Goal: Find contact information: Find contact information

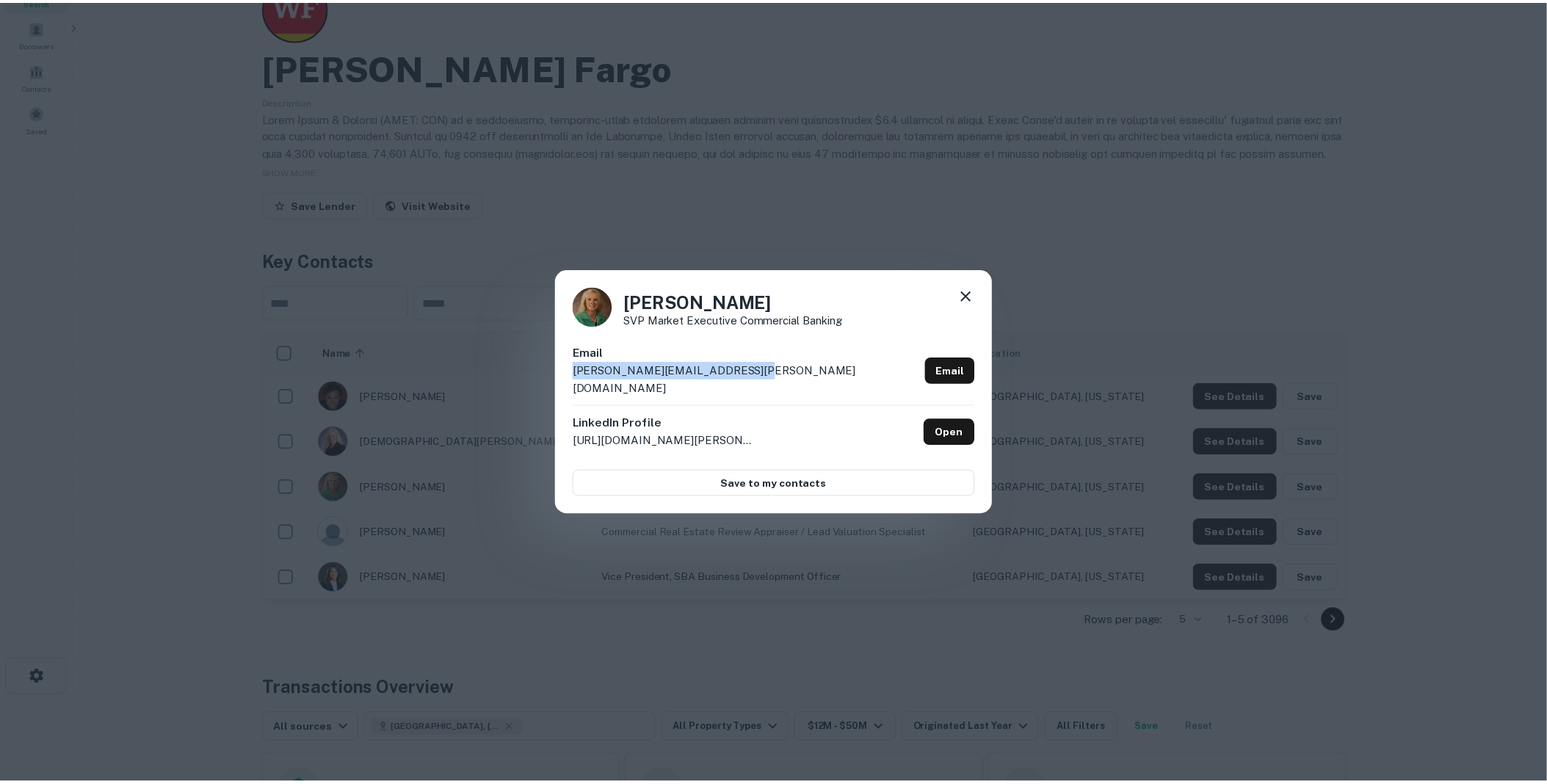
scroll to position [82, 0]
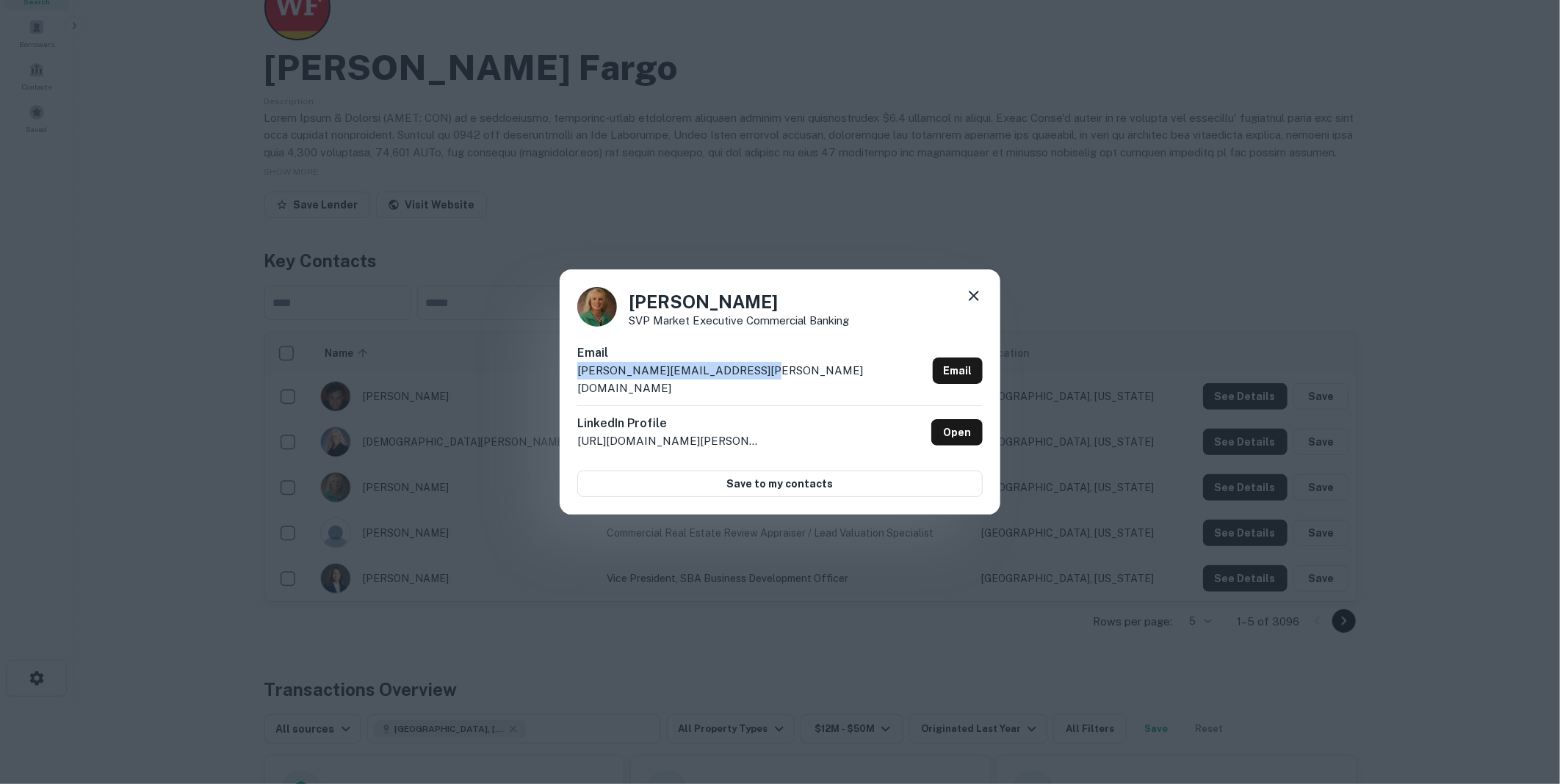
click at [974, 300] on icon at bounding box center [974, 296] width 18 height 18
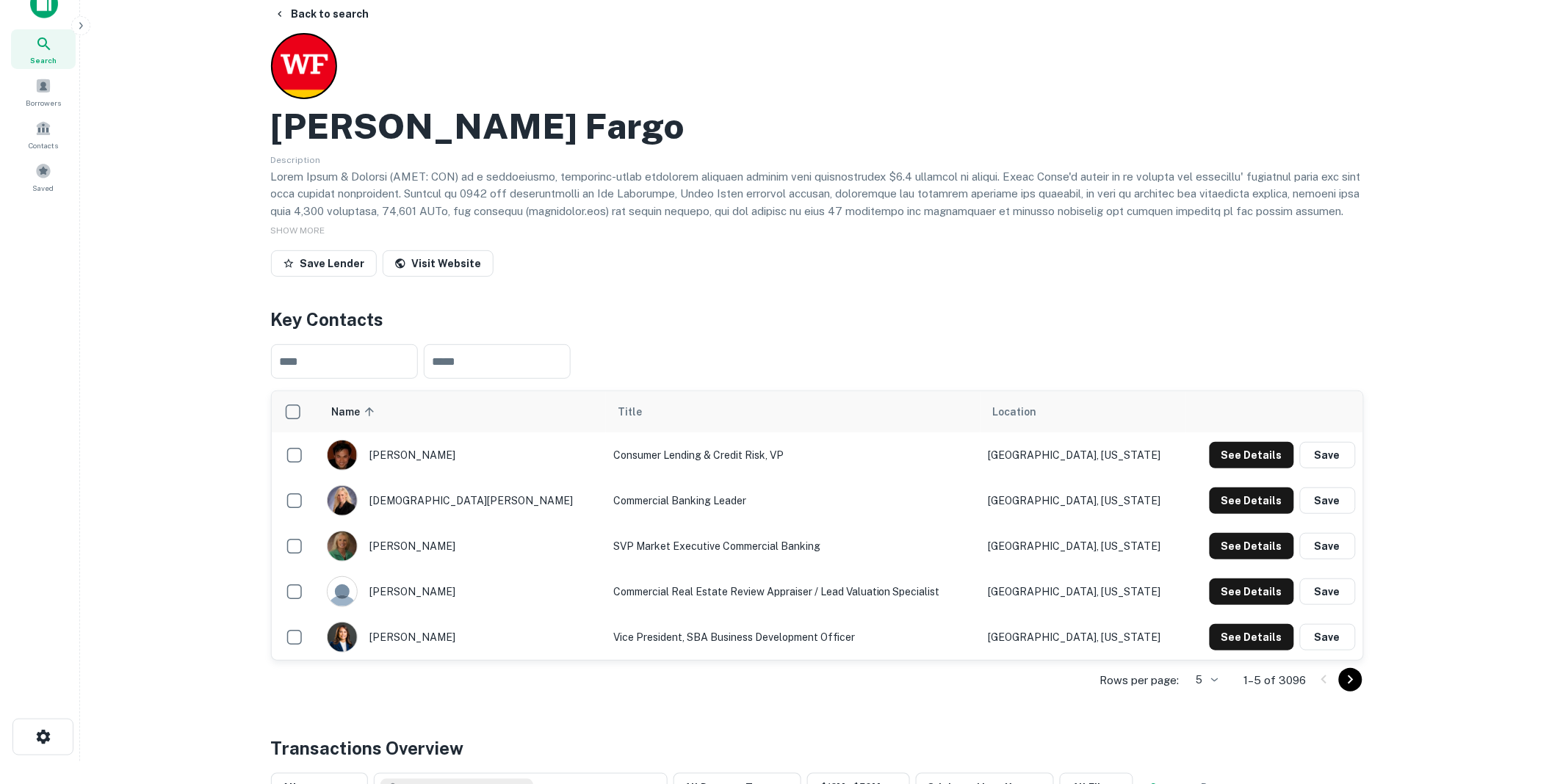
scroll to position [0, 0]
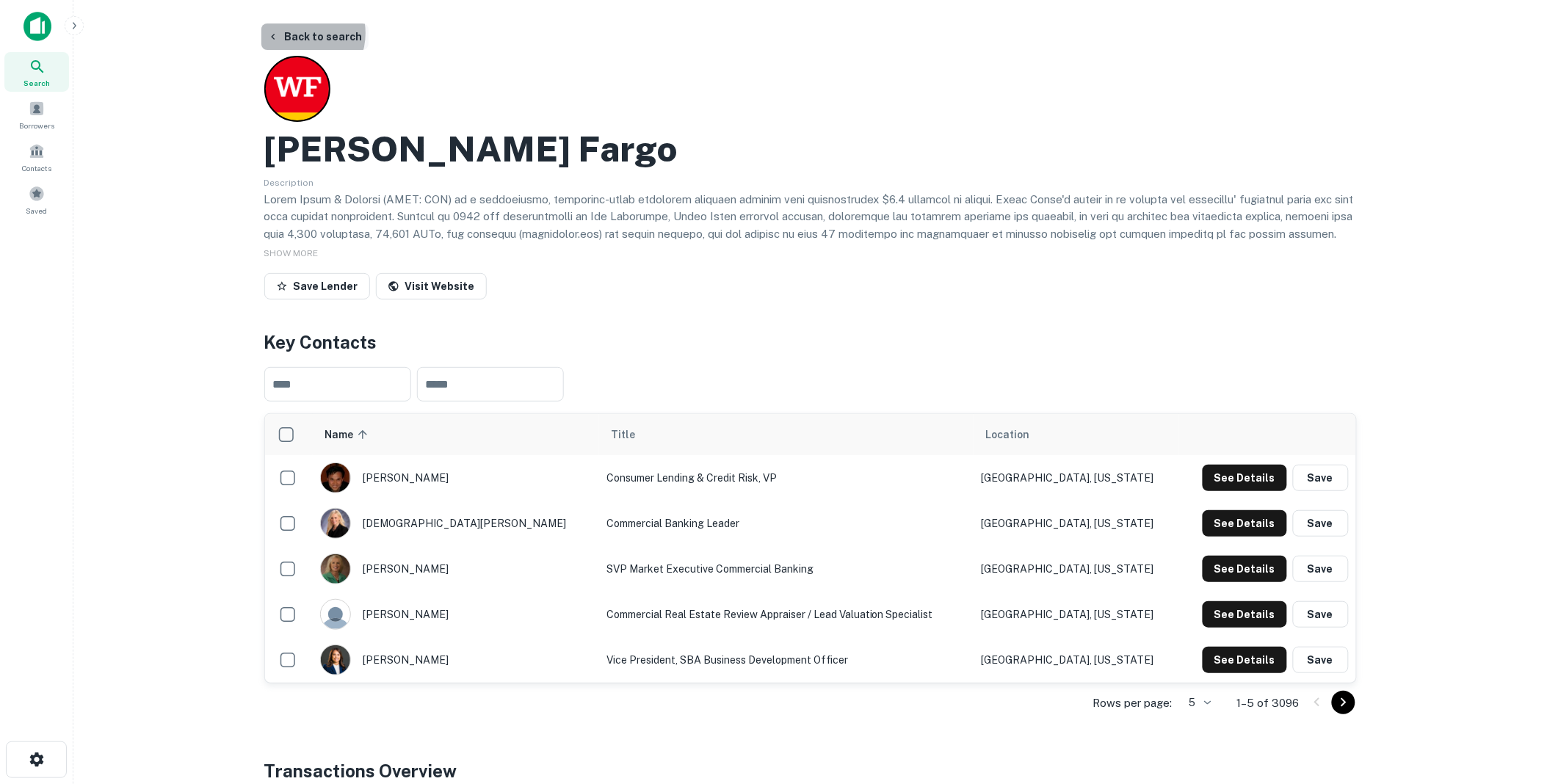
click at [296, 33] on button "Back to search" at bounding box center [315, 36] width 107 height 27
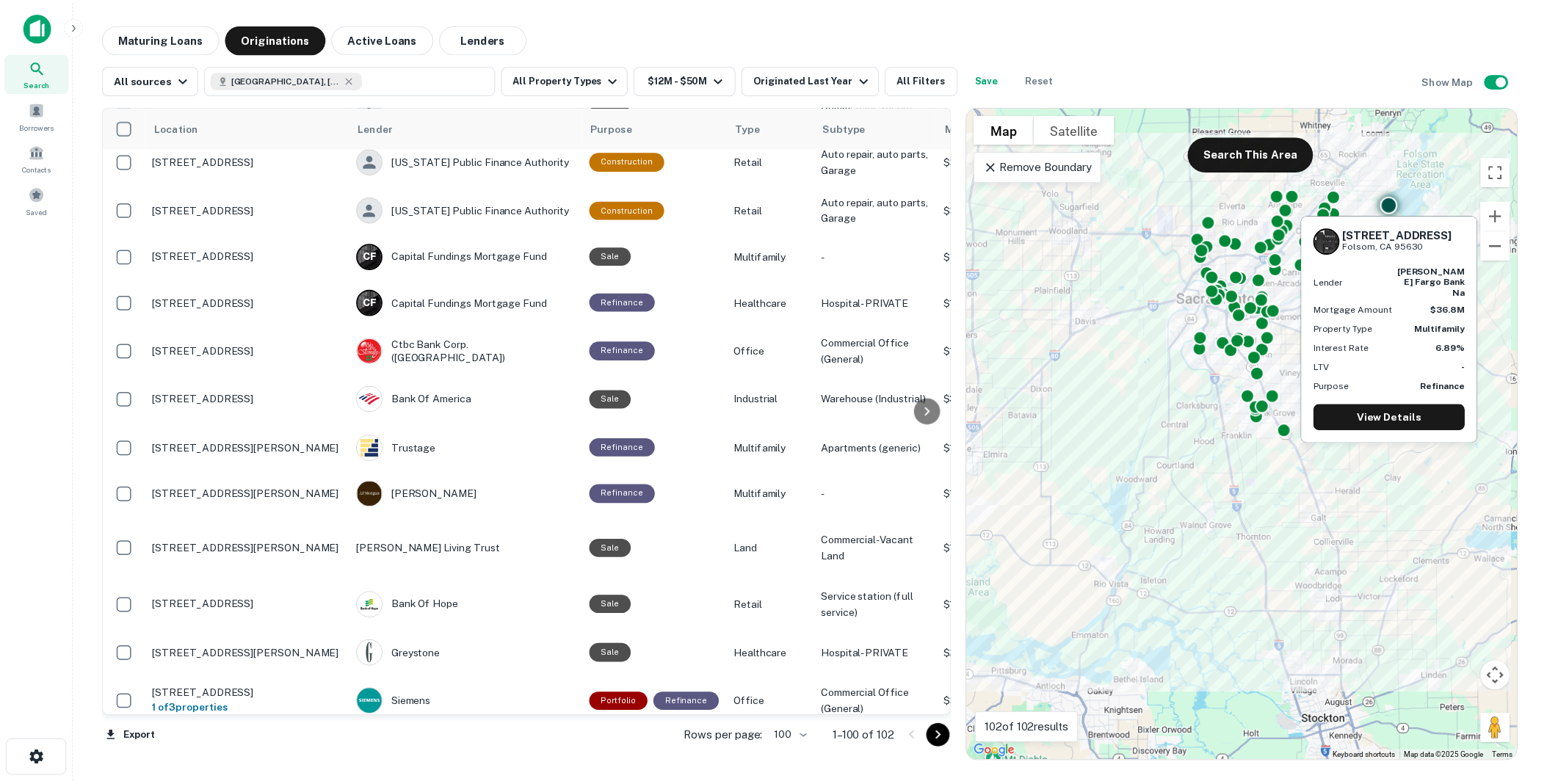
scroll to position [1750, 0]
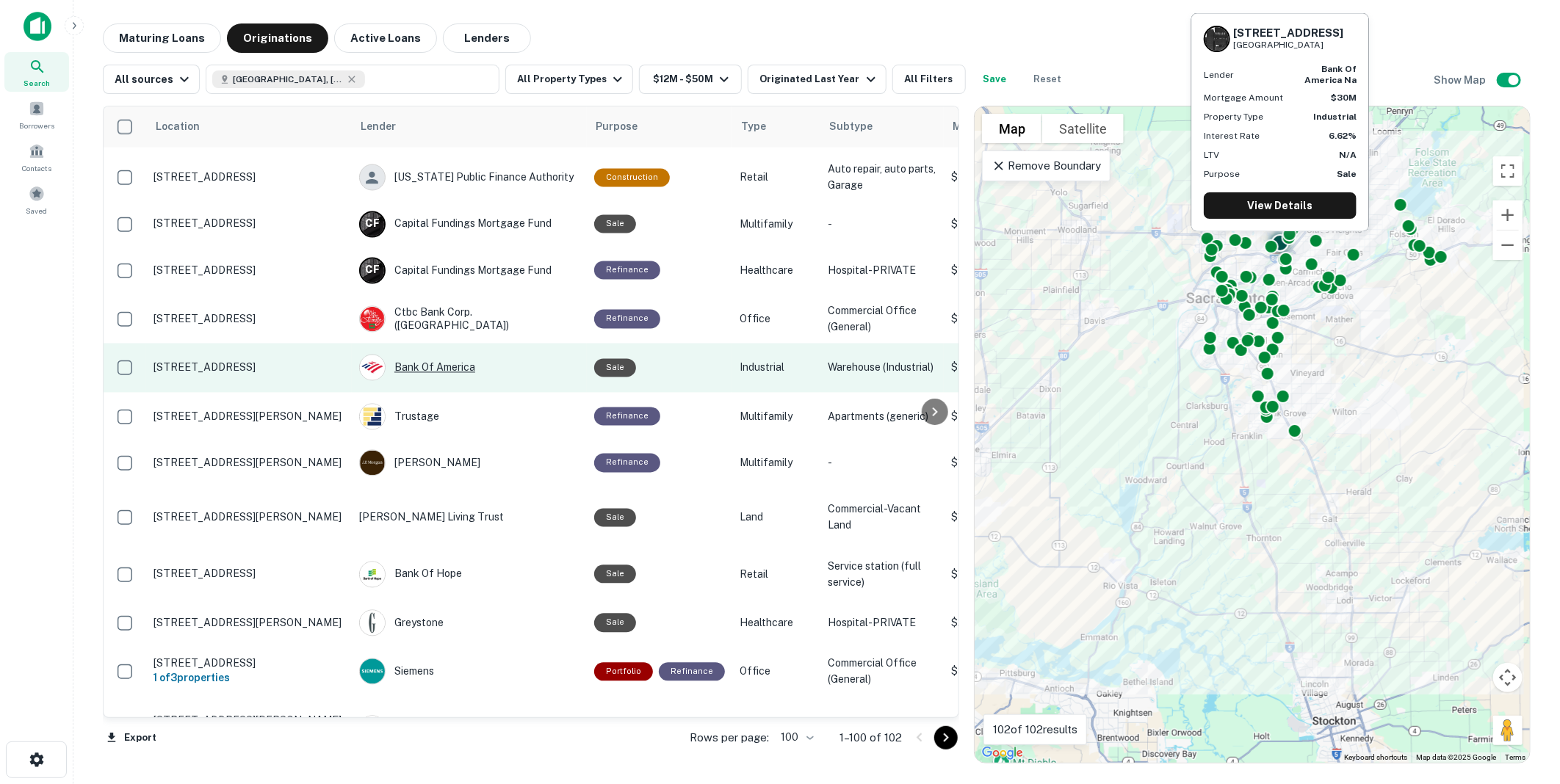
click at [447, 381] on div "Bank Of America" at bounding box center [469, 368] width 220 height 27
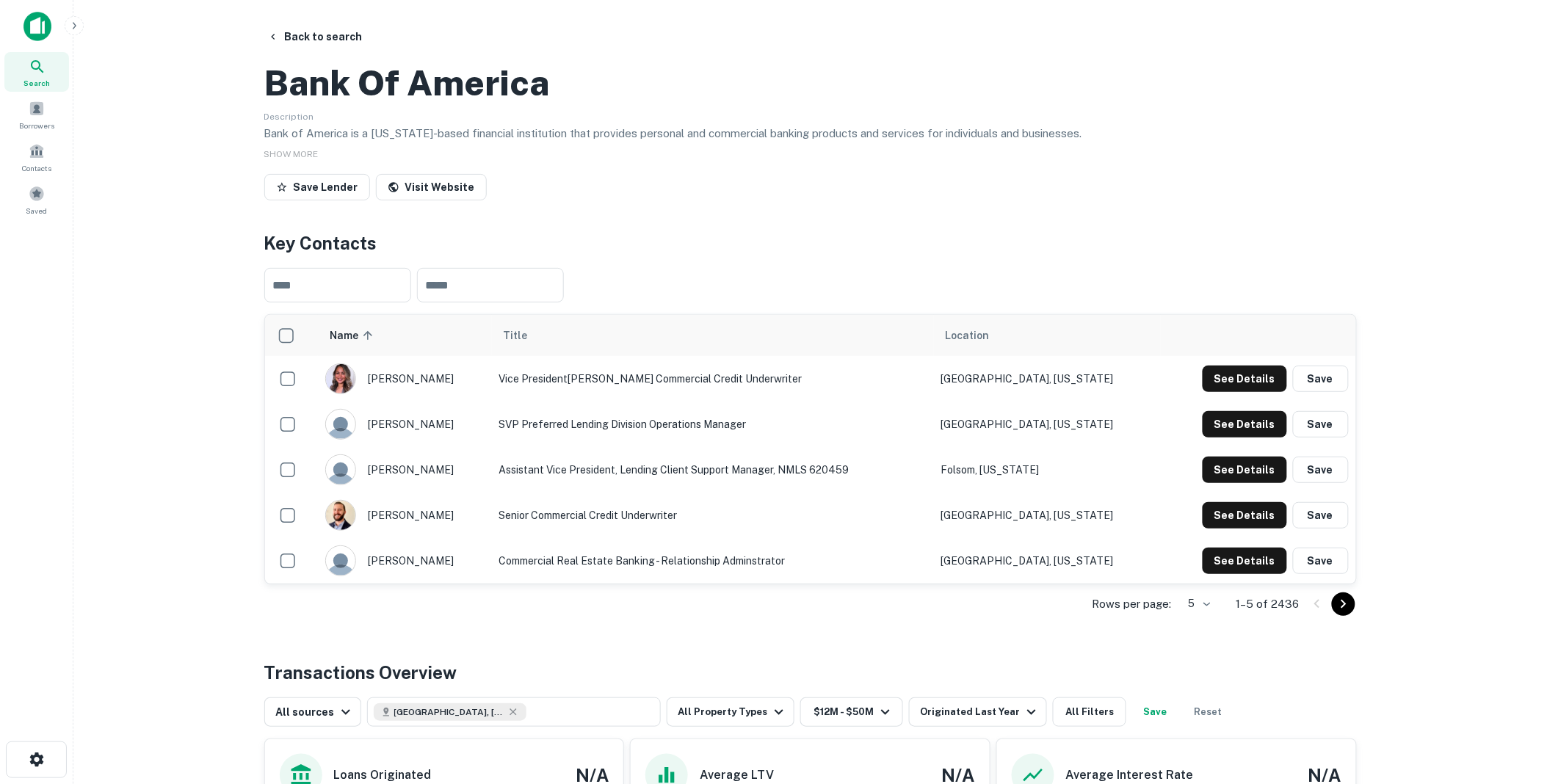
scroll to position [82, 0]
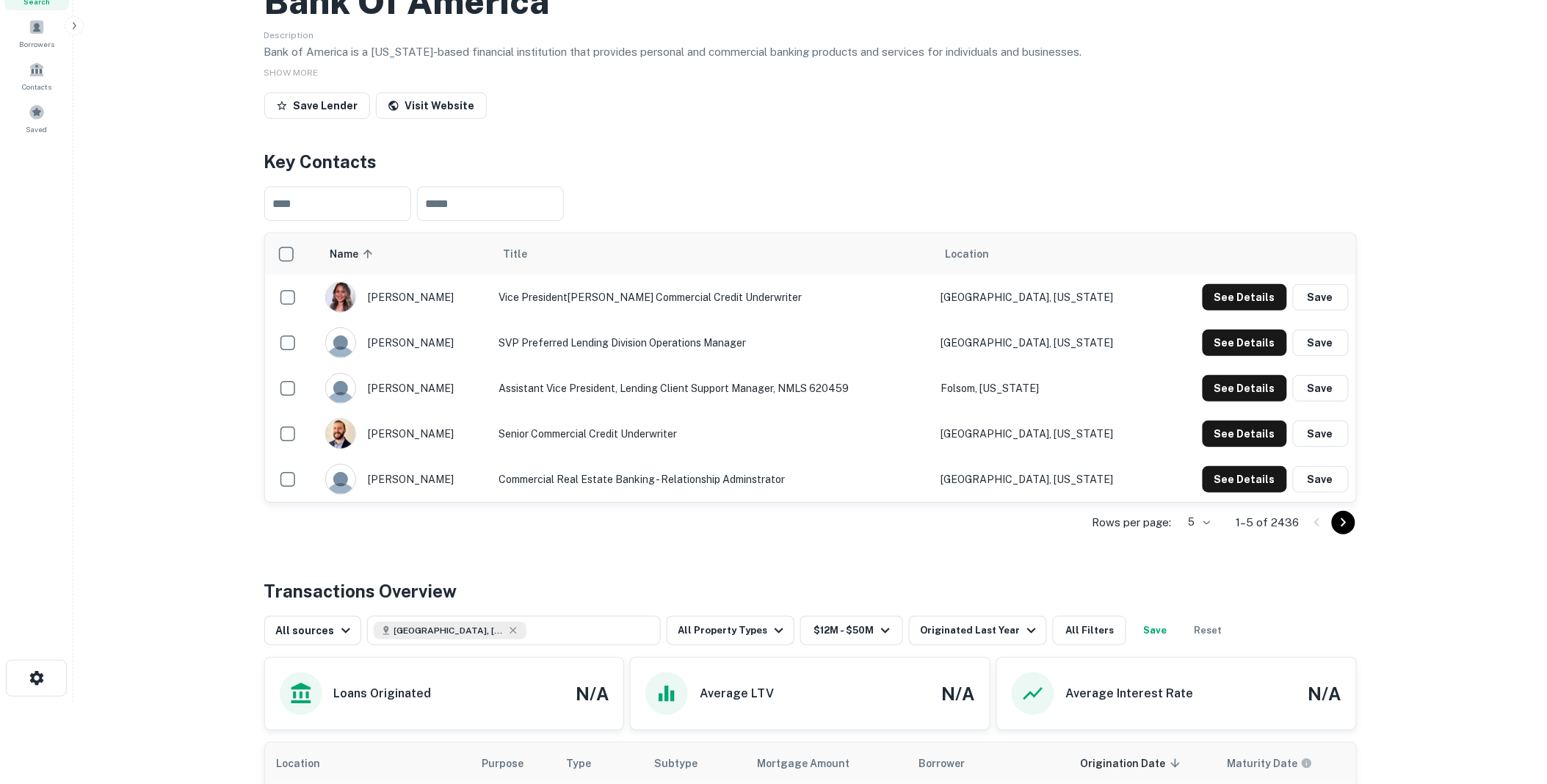
click at [1344, 531] on icon "Go to next page" at bounding box center [1344, 522] width 18 height 18
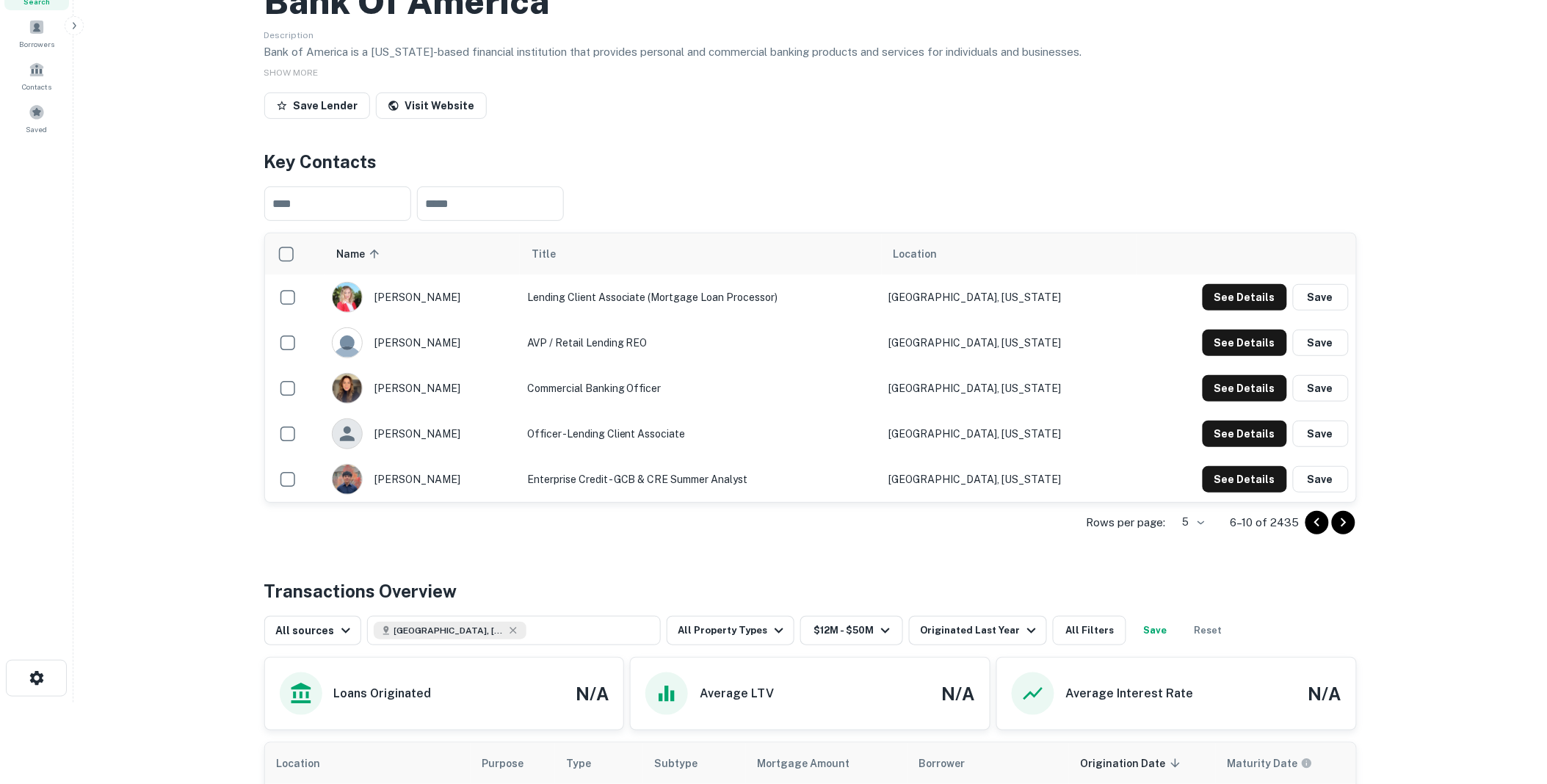
click at [1344, 531] on icon "Go to next page" at bounding box center [1344, 522] width 18 height 18
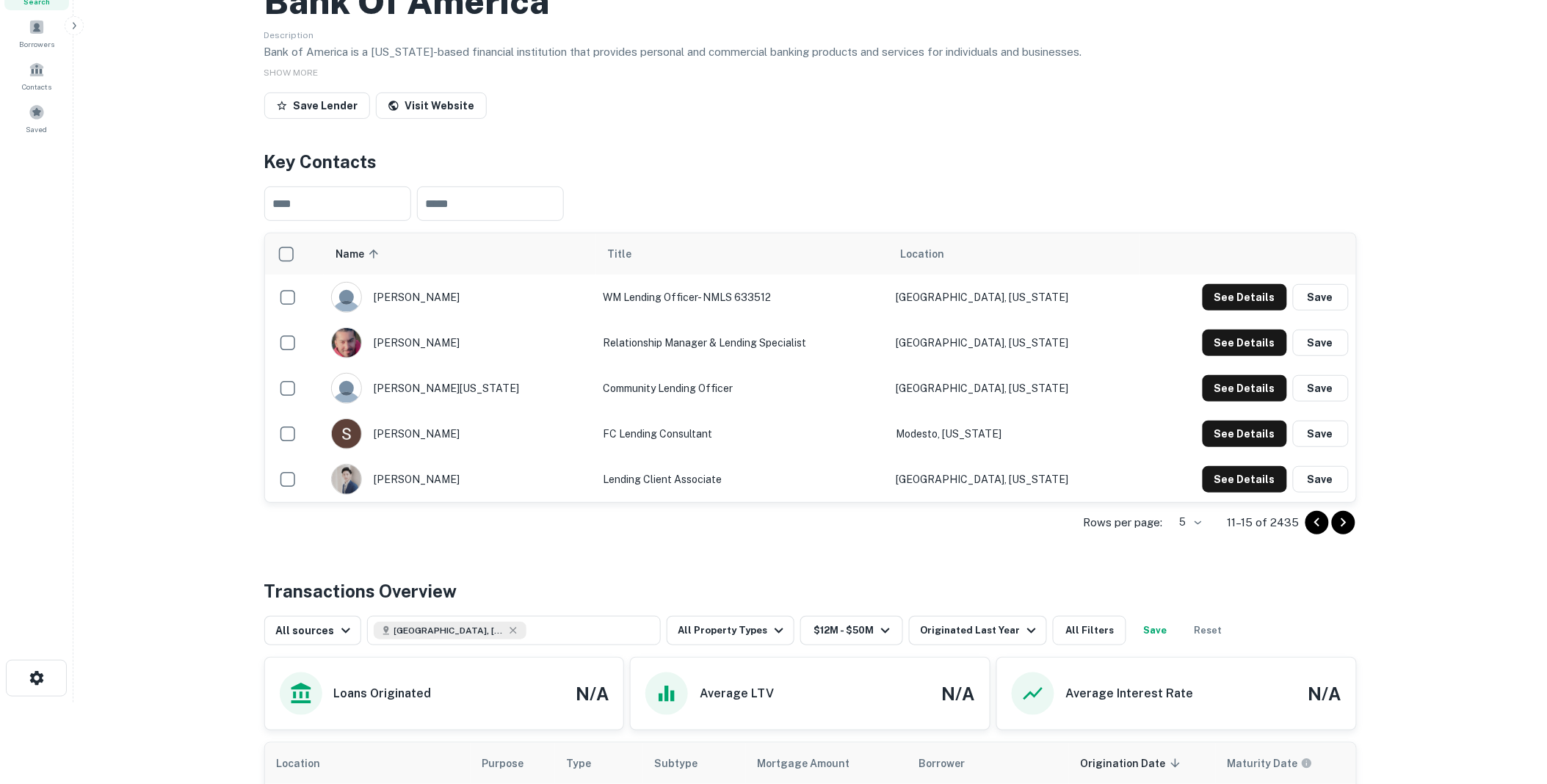
click at [1348, 531] on icon "Go to next page" at bounding box center [1344, 522] width 18 height 18
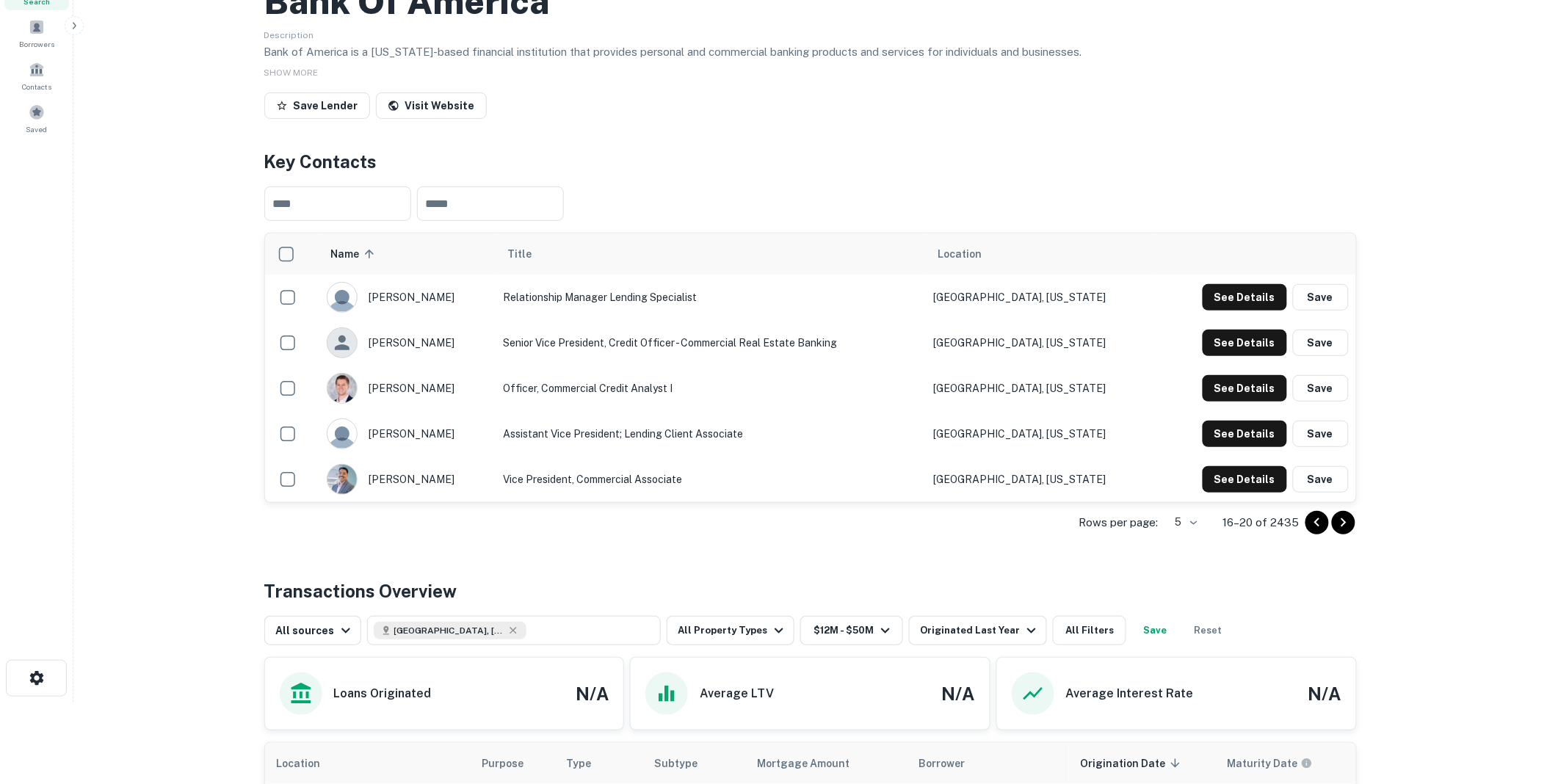
click at [1345, 531] on icon "Go to next page" at bounding box center [1344, 522] width 18 height 18
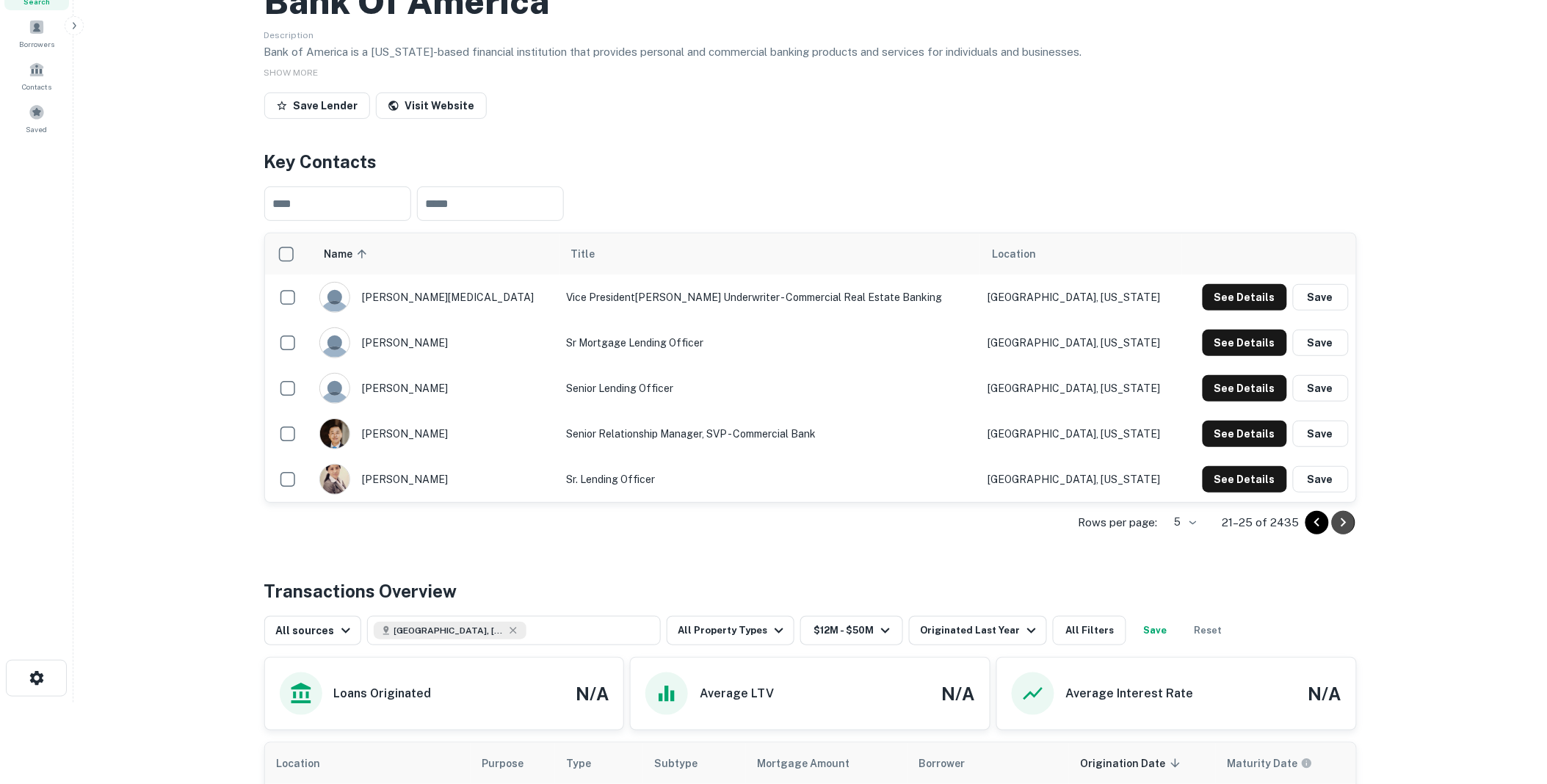
click at [1344, 531] on icon "Go to next page" at bounding box center [1344, 522] width 18 height 18
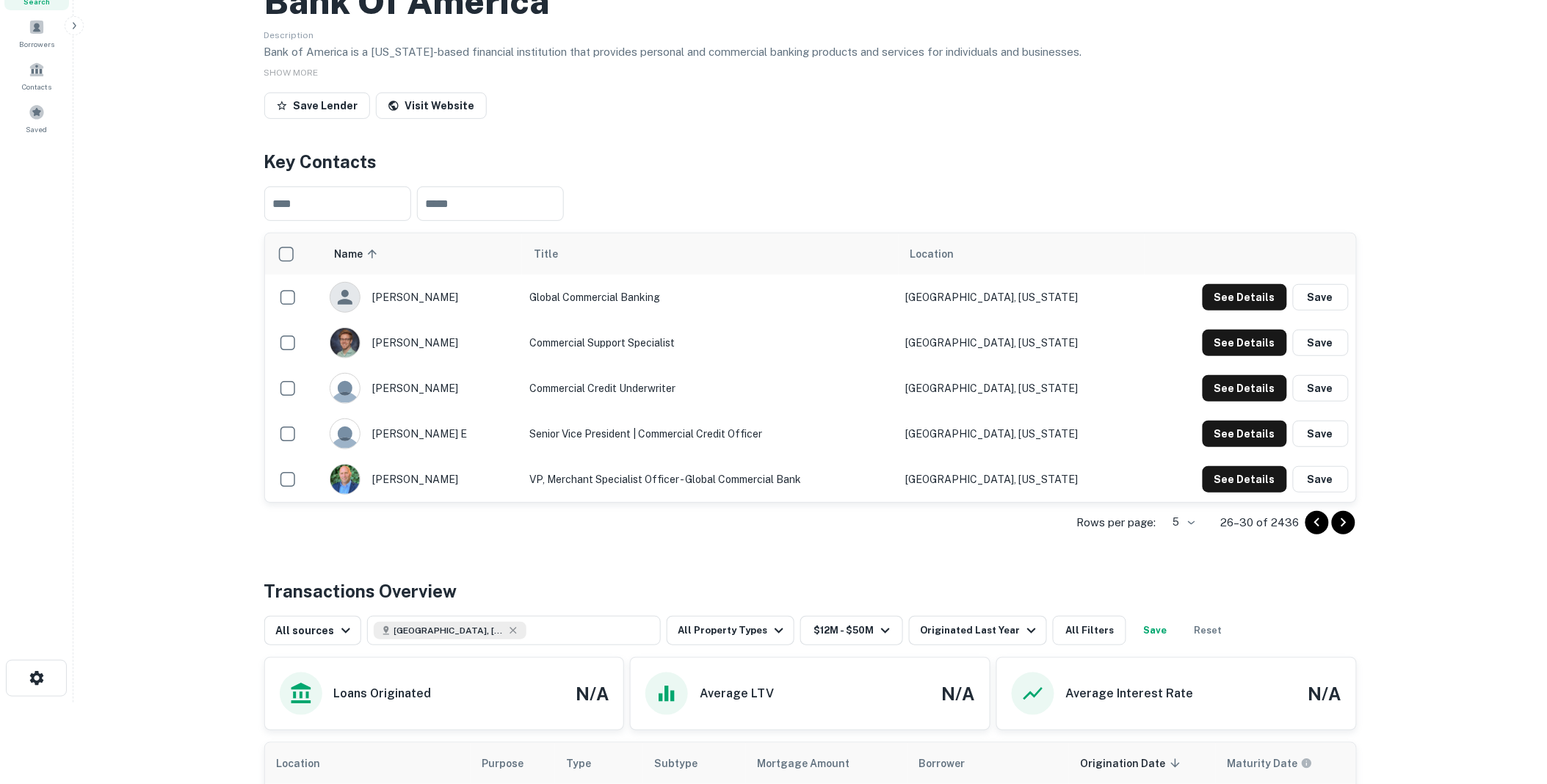
click at [1340, 531] on icon "Go to next page" at bounding box center [1344, 522] width 18 height 18
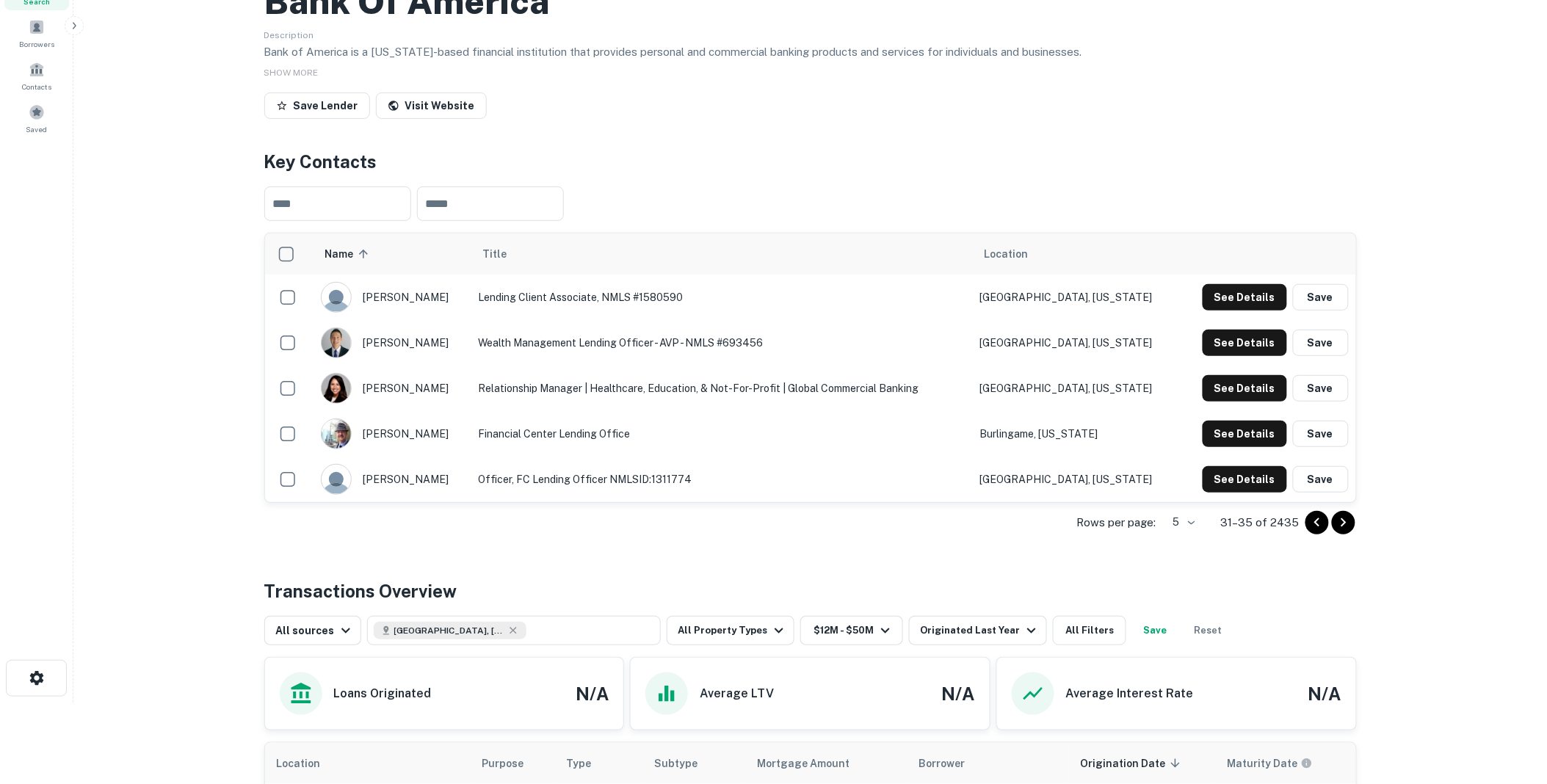
click at [1344, 527] on icon "Go to next page" at bounding box center [1344, 522] width 5 height 9
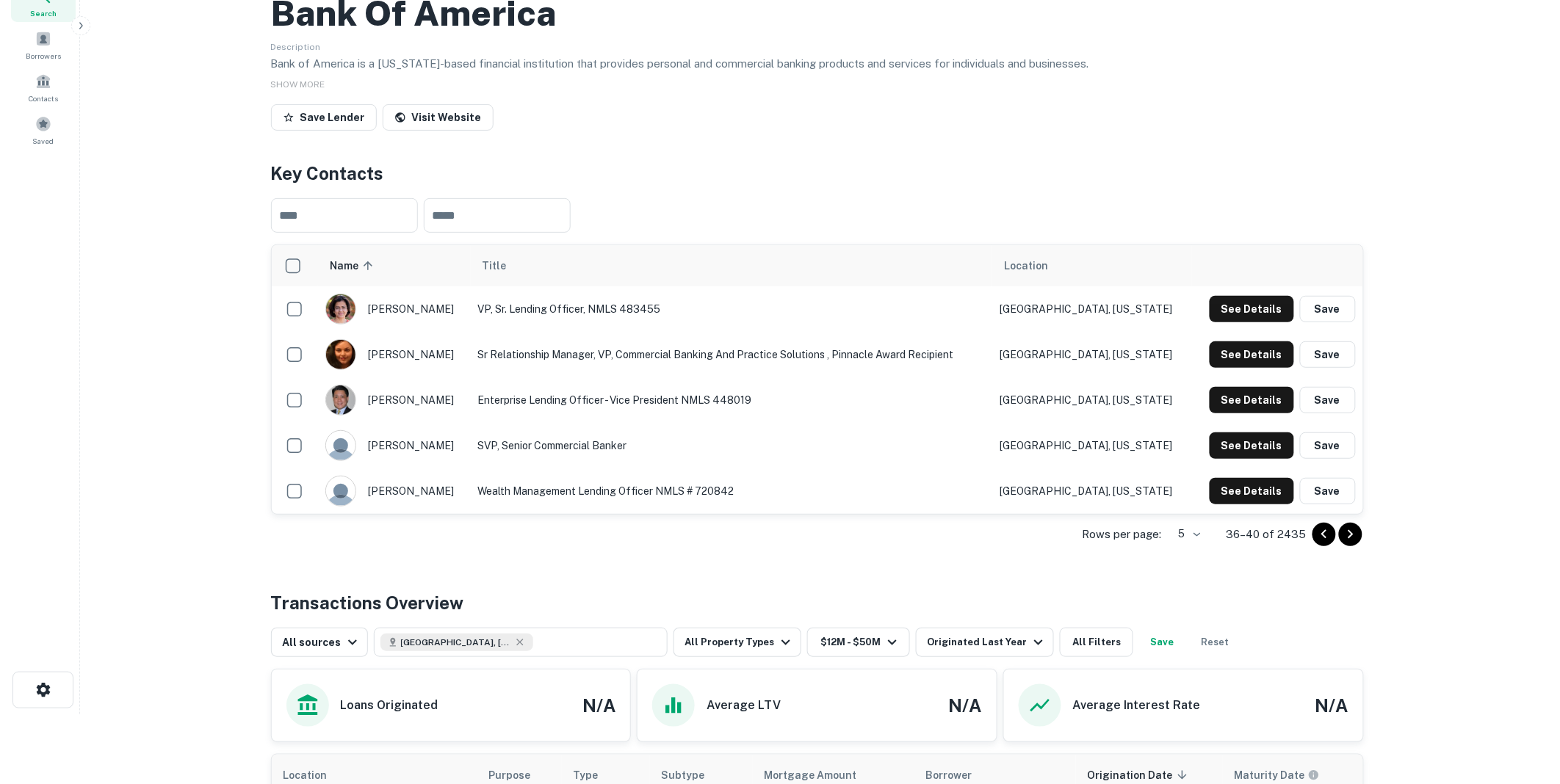
scroll to position [0, 0]
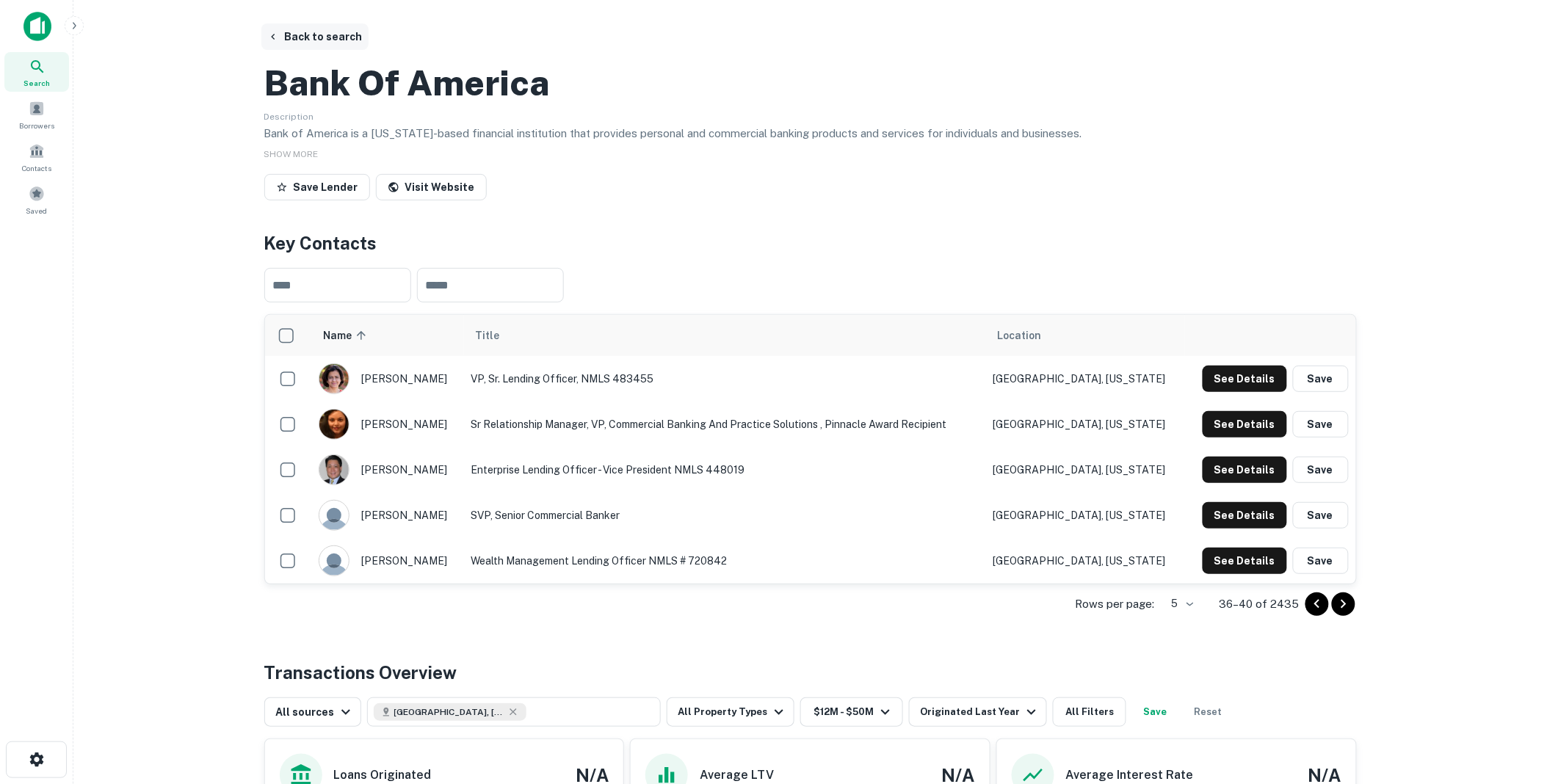
click at [306, 32] on button "Back to search" at bounding box center [315, 36] width 107 height 27
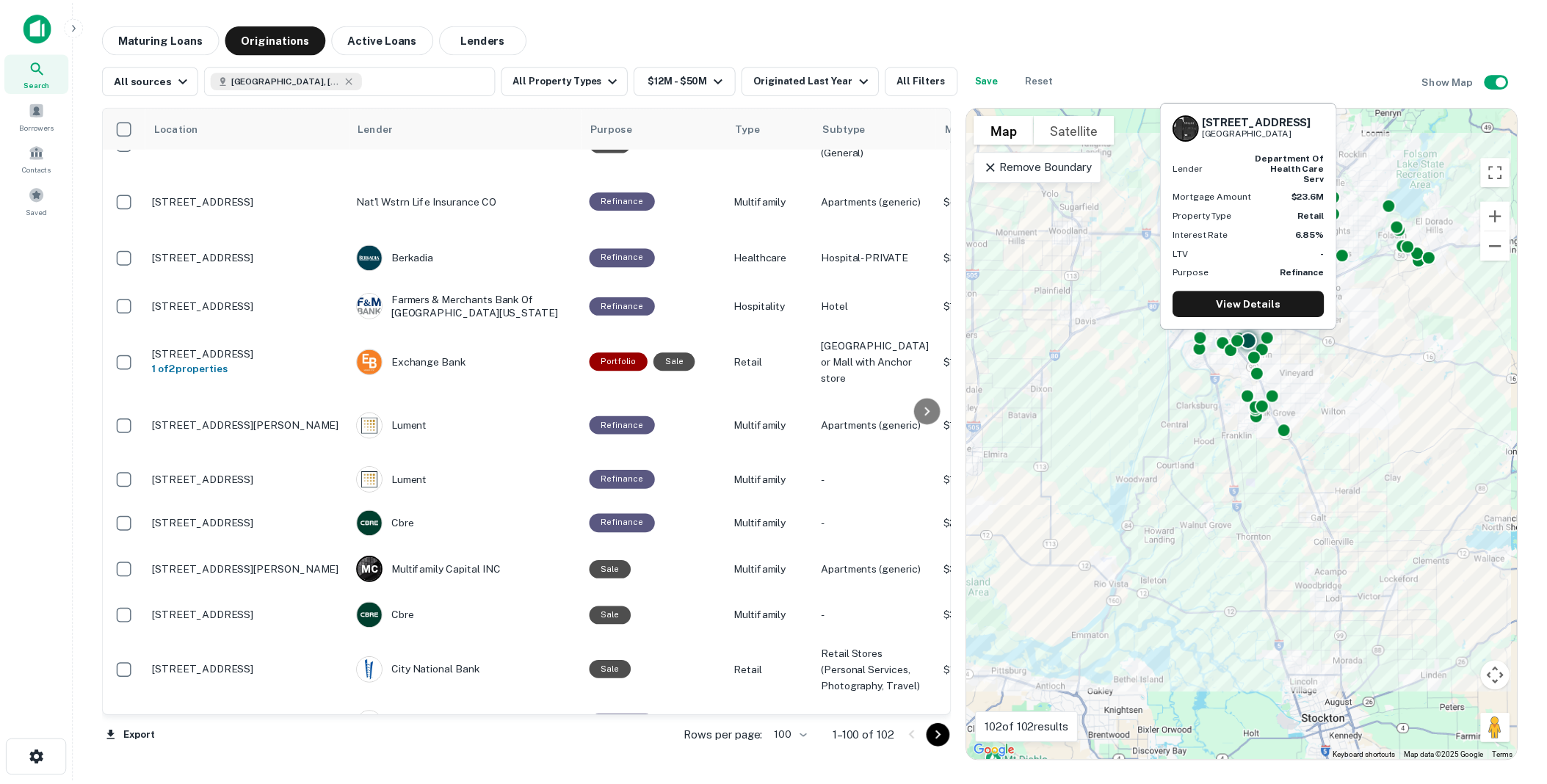
scroll to position [2892, 0]
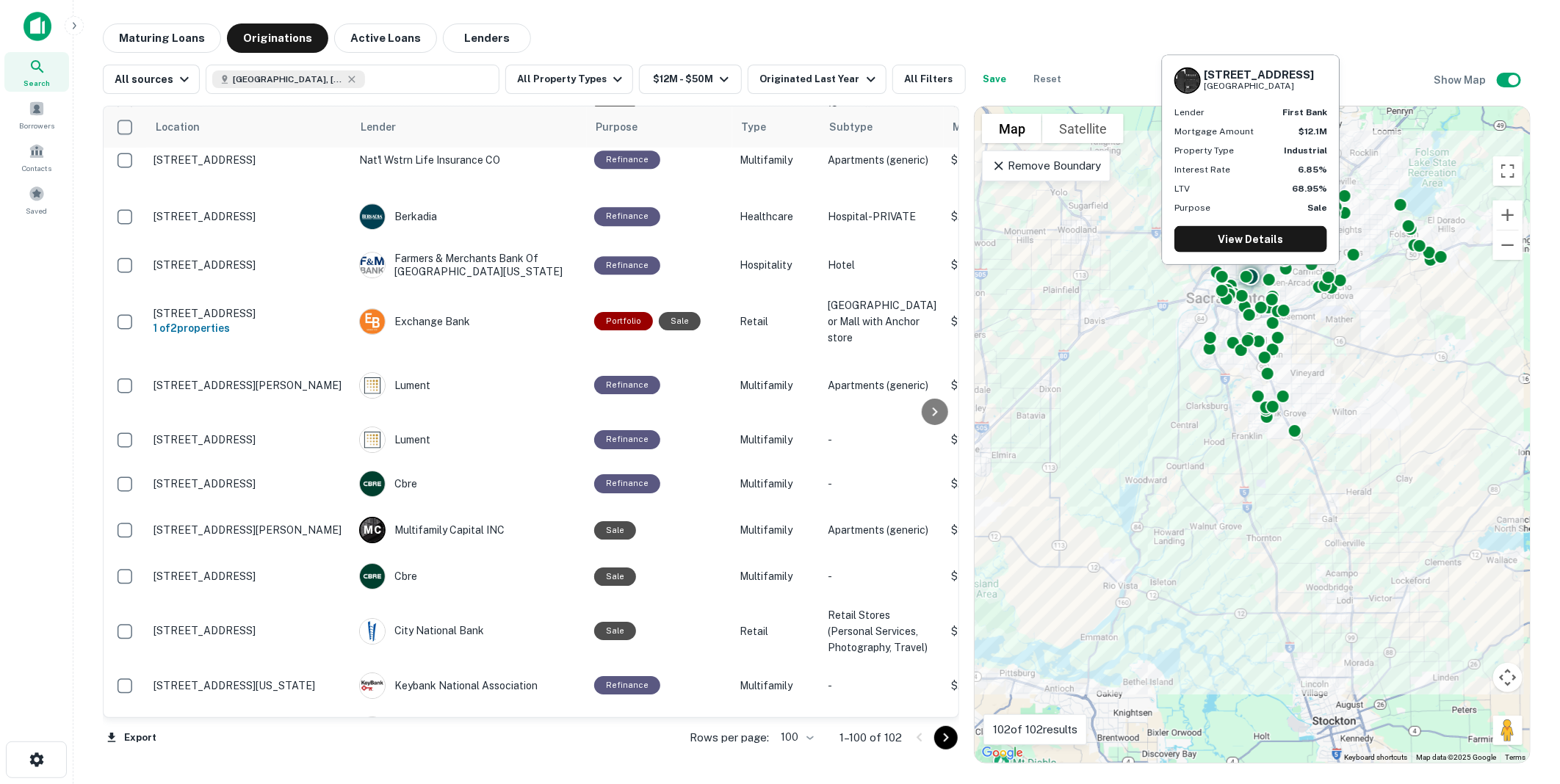
click at [426, 65] on div "First Bank" at bounding box center [469, 51] width 220 height 27
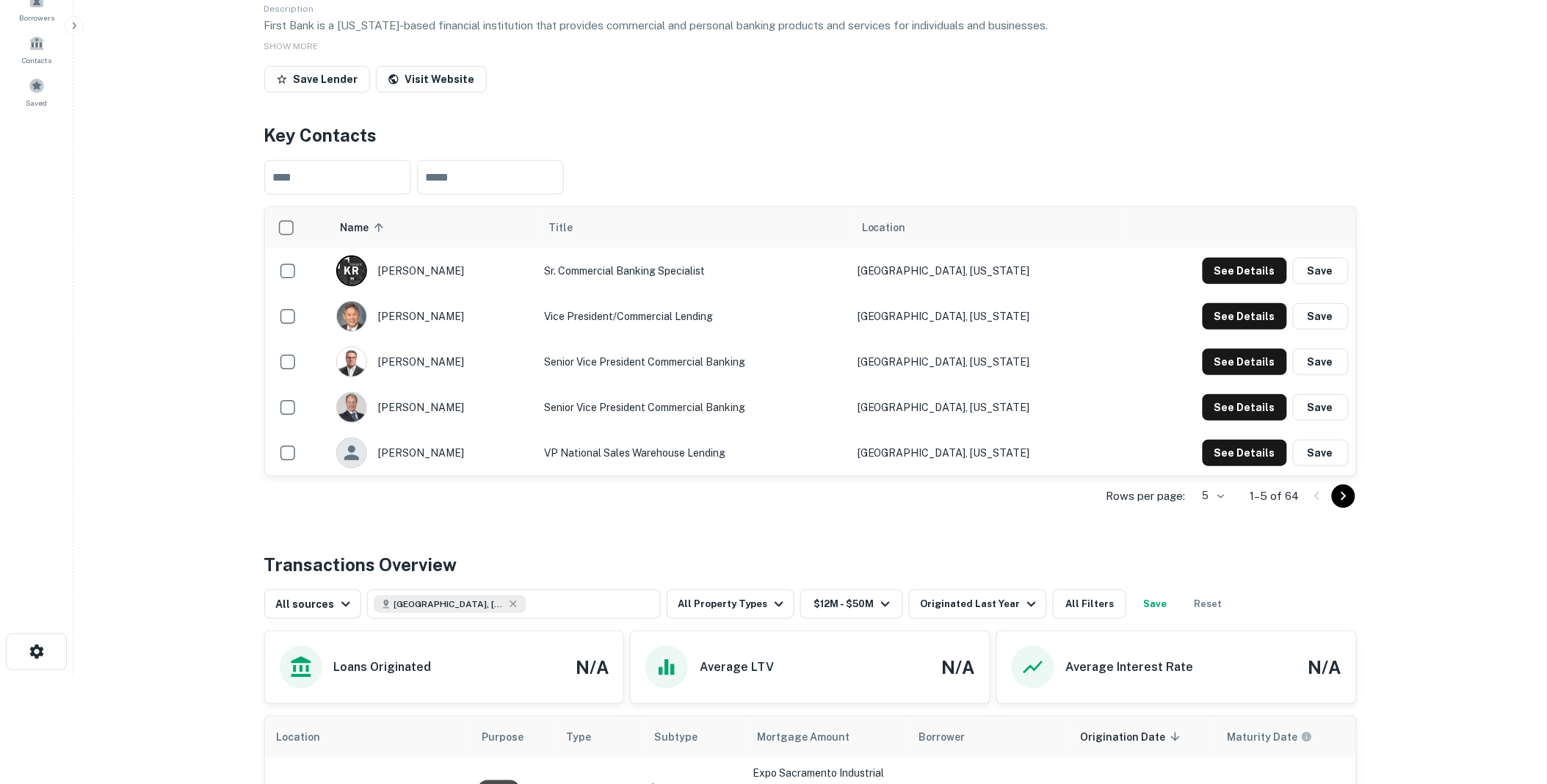
scroll to position [82, 0]
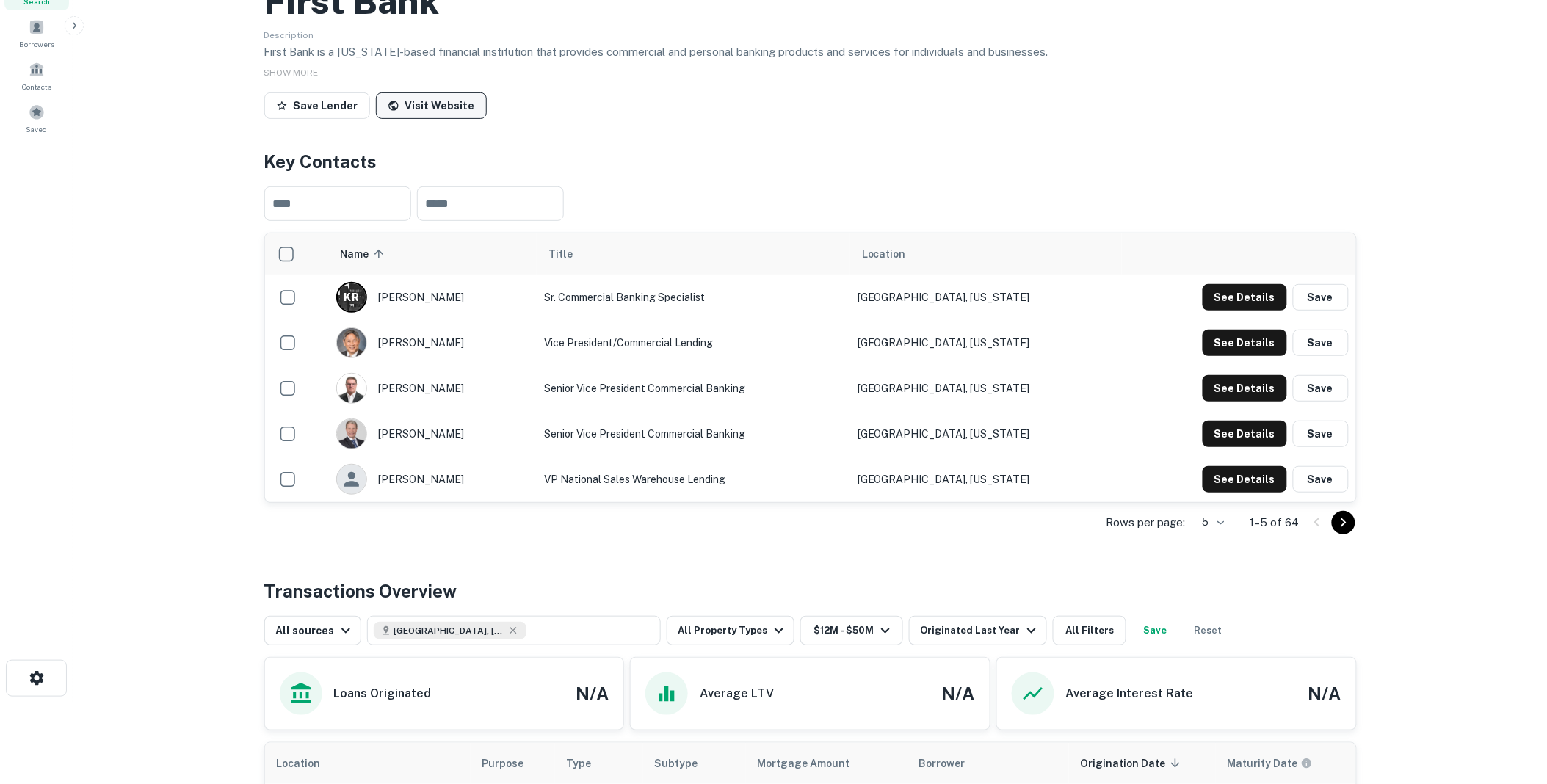
click at [437, 119] on link "Visit Website" at bounding box center [431, 105] width 111 height 27
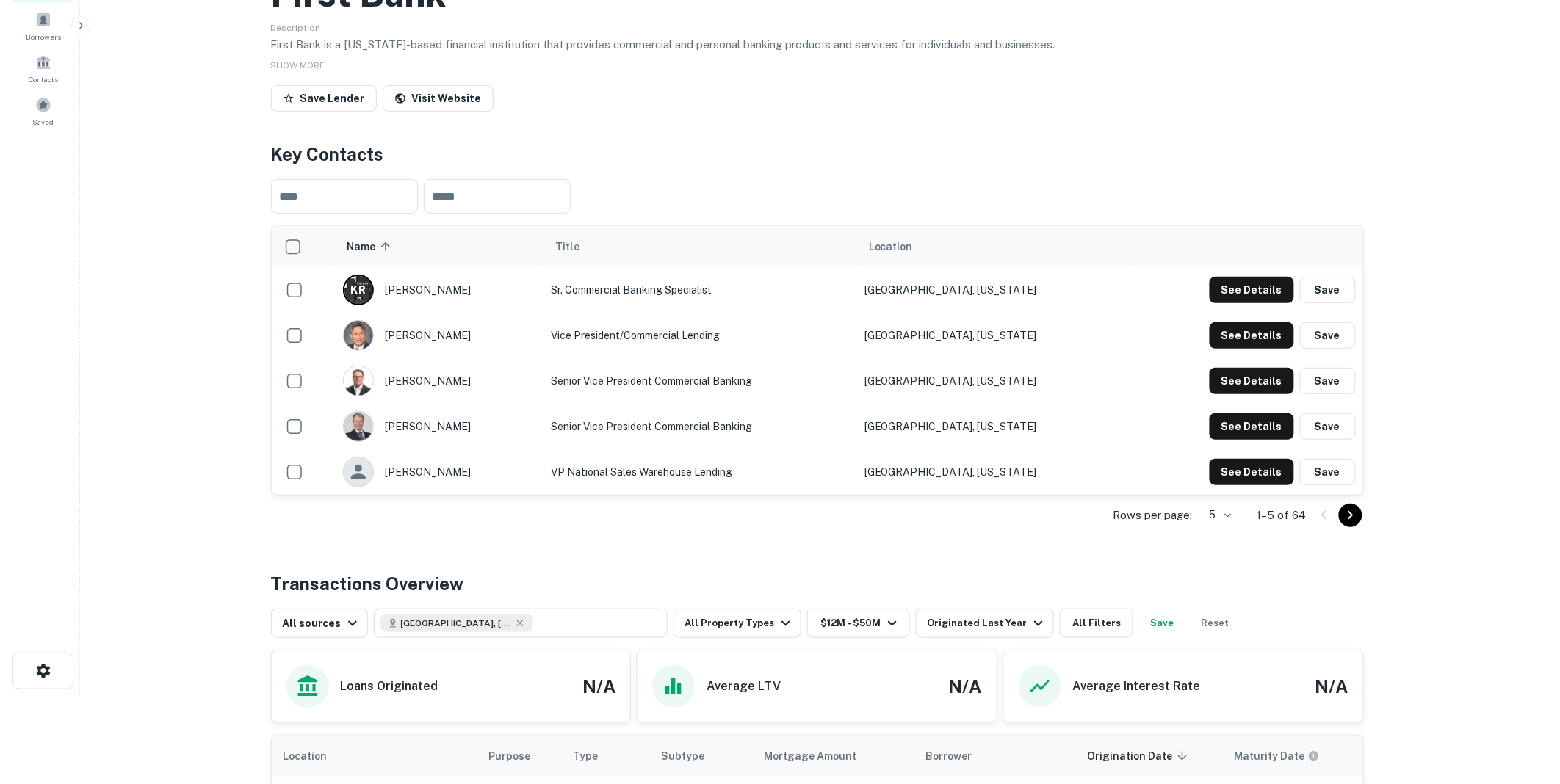
scroll to position [0, 0]
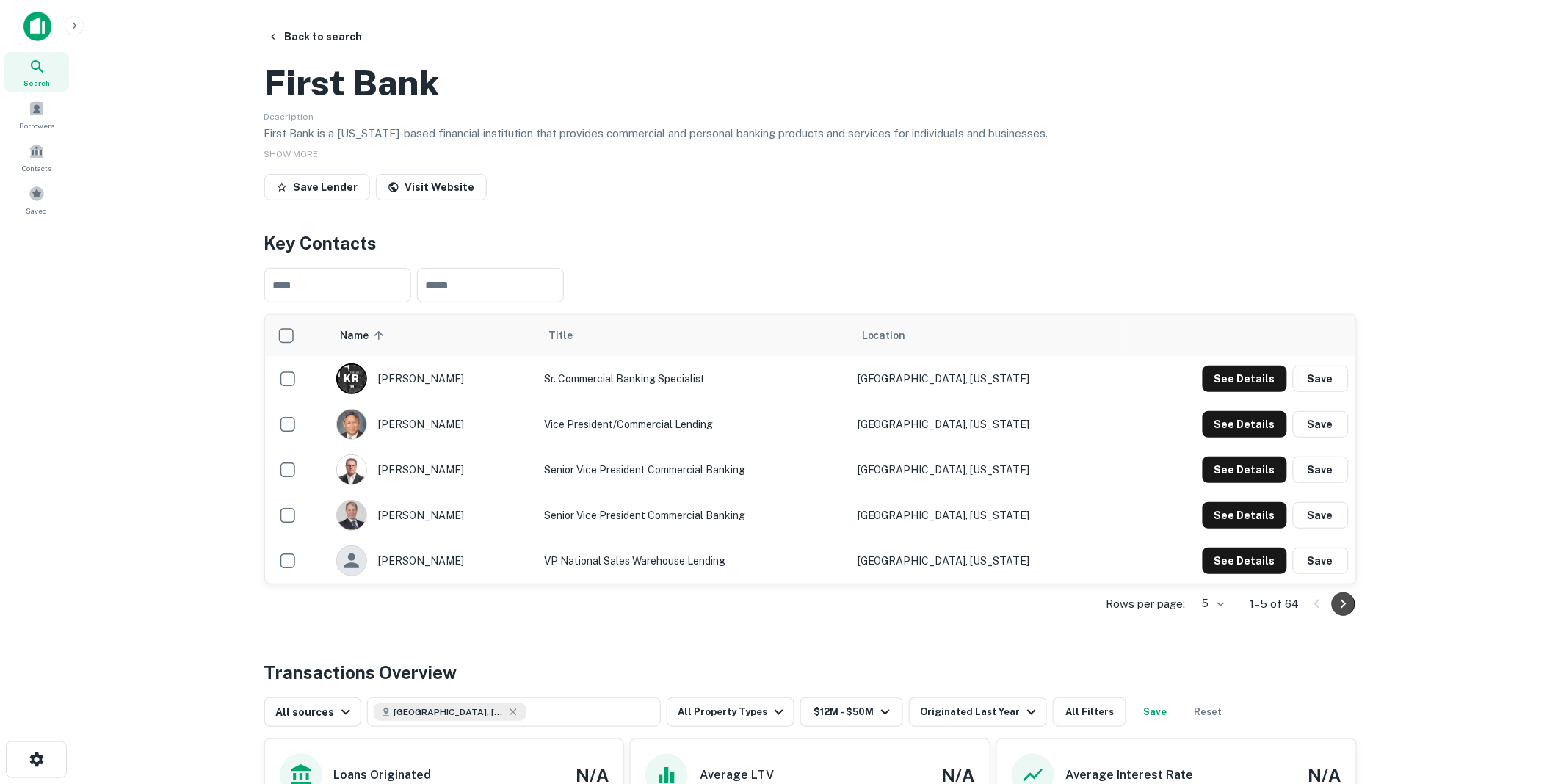
click at [1344, 613] on icon "Go to next page" at bounding box center [1344, 604] width 18 height 18
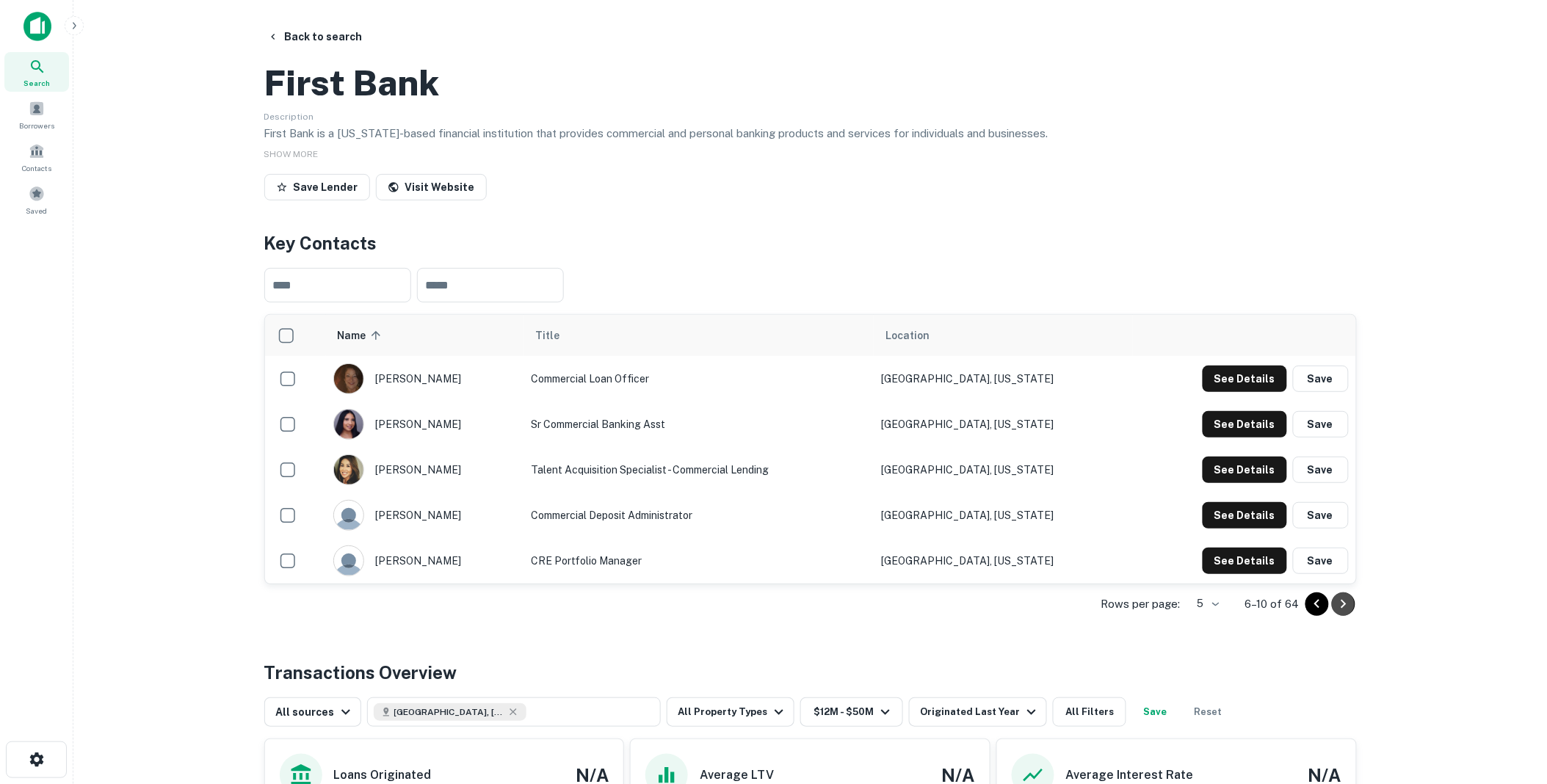
click at [1341, 613] on icon "Go to next page" at bounding box center [1344, 604] width 18 height 18
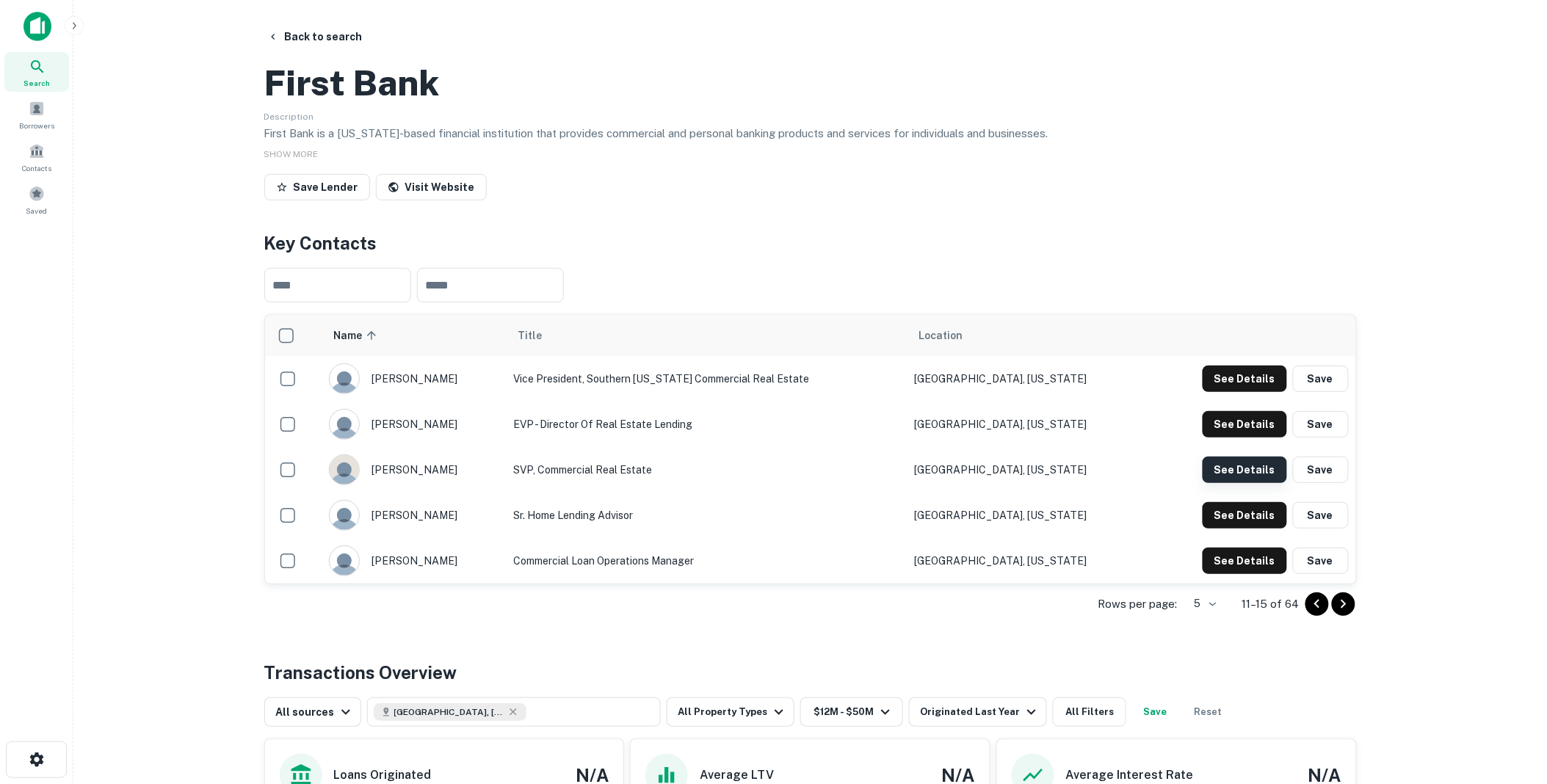
click at [1237, 483] on button "See Details" at bounding box center [1245, 470] width 84 height 27
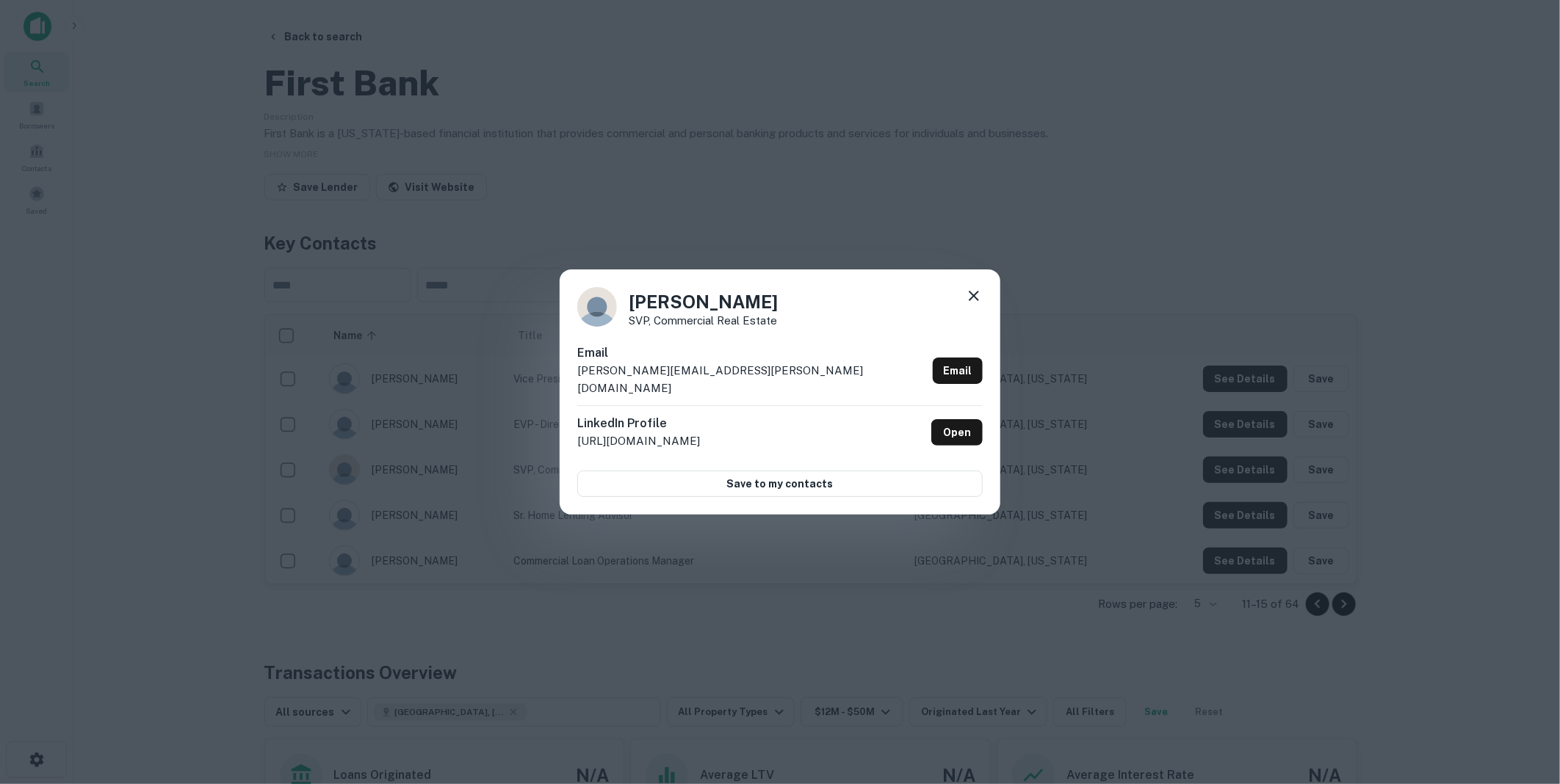
click at [976, 301] on icon at bounding box center [974, 296] width 18 height 18
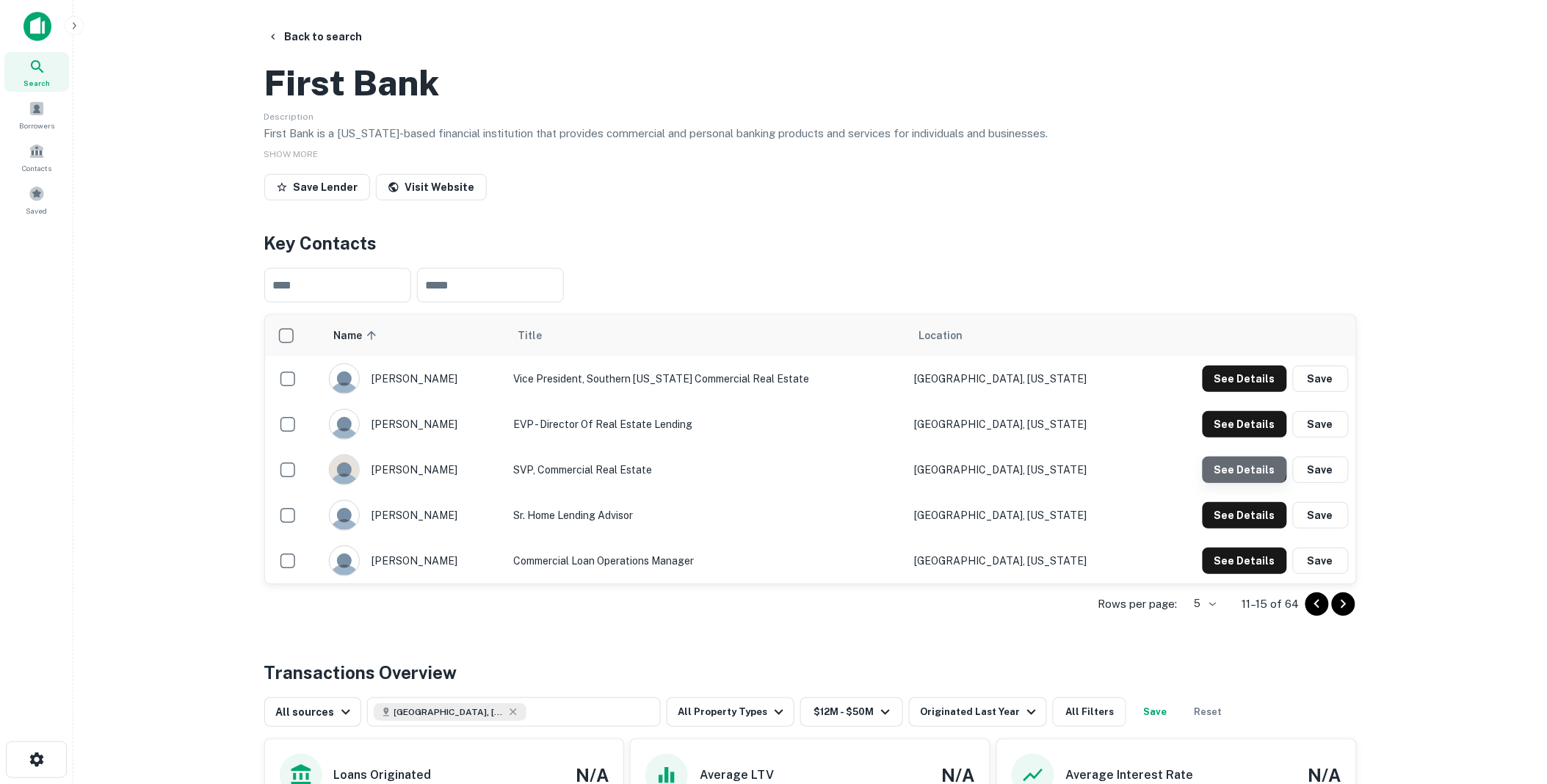
click at [1246, 483] on button "See Details" at bounding box center [1245, 470] width 84 height 27
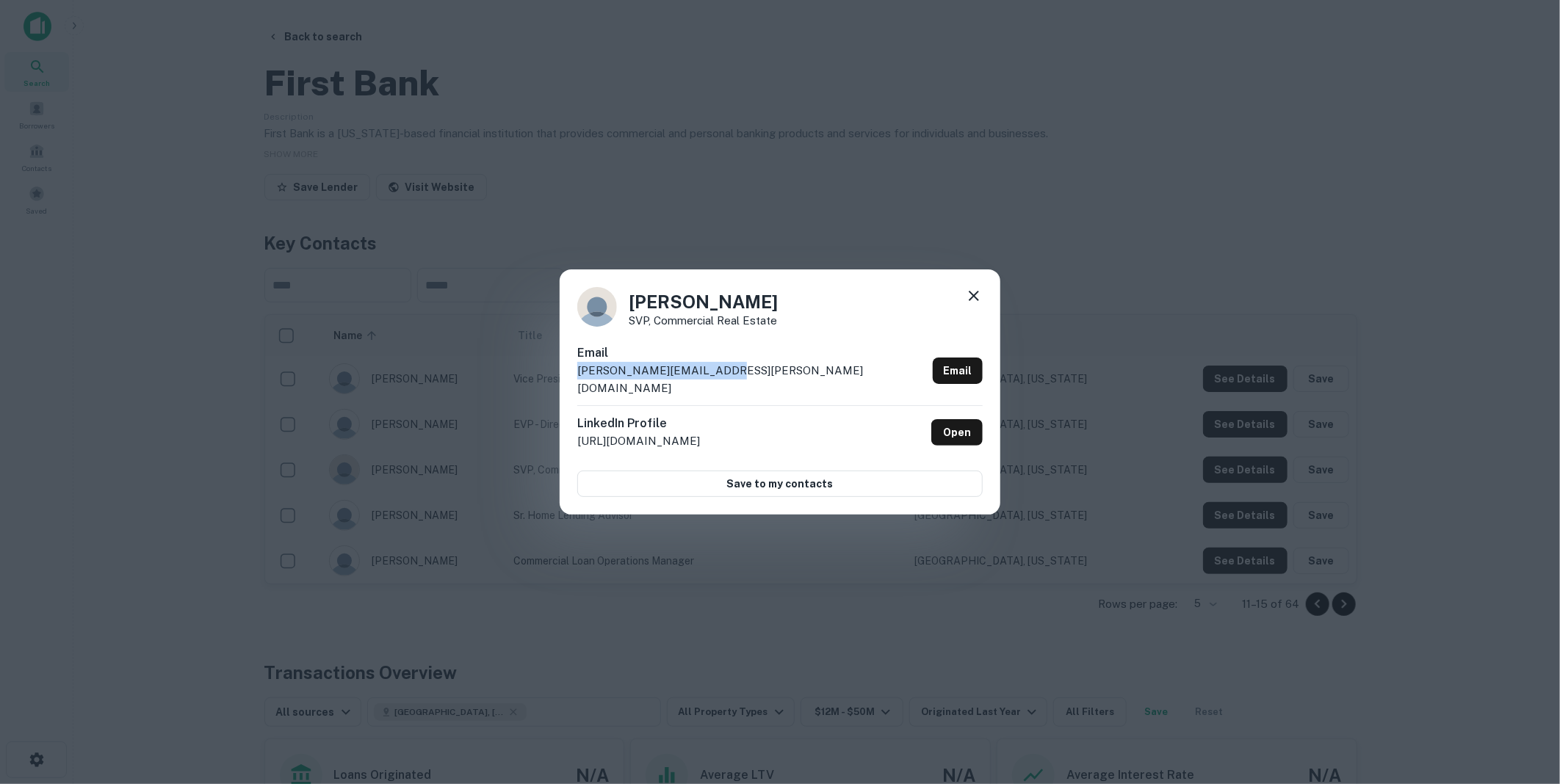
drag, startPoint x: 733, startPoint y: 380, endPoint x: 570, endPoint y: 380, distance: 163.0
click at [570, 380] on div "[PERSON_NAME] SVP, Commercial Real Estate Email [PERSON_NAME][EMAIL_ADDRESS][PE…" at bounding box center [780, 392] width 441 height 245
drag, startPoint x: 570, startPoint y: 380, endPoint x: 637, endPoint y: 378, distance: 67.0
copy p "[PERSON_NAME][EMAIL_ADDRESS][PERSON_NAME][DOMAIN_NAME]"
click at [976, 304] on icon at bounding box center [974, 296] width 18 height 18
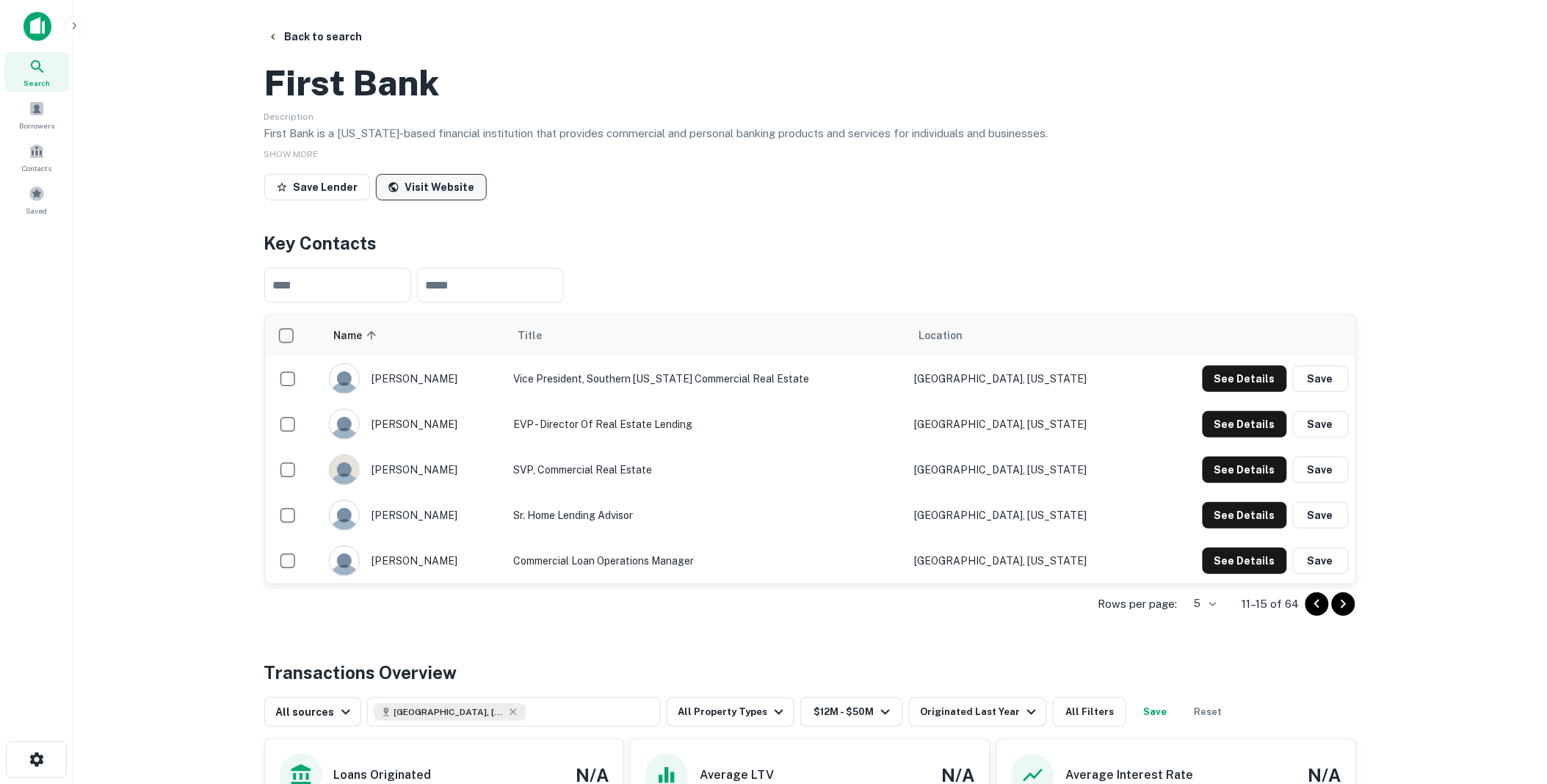
click at [421, 200] on link "Visit Website" at bounding box center [431, 187] width 111 height 27
click at [314, 36] on button "Back to search" at bounding box center [315, 36] width 107 height 27
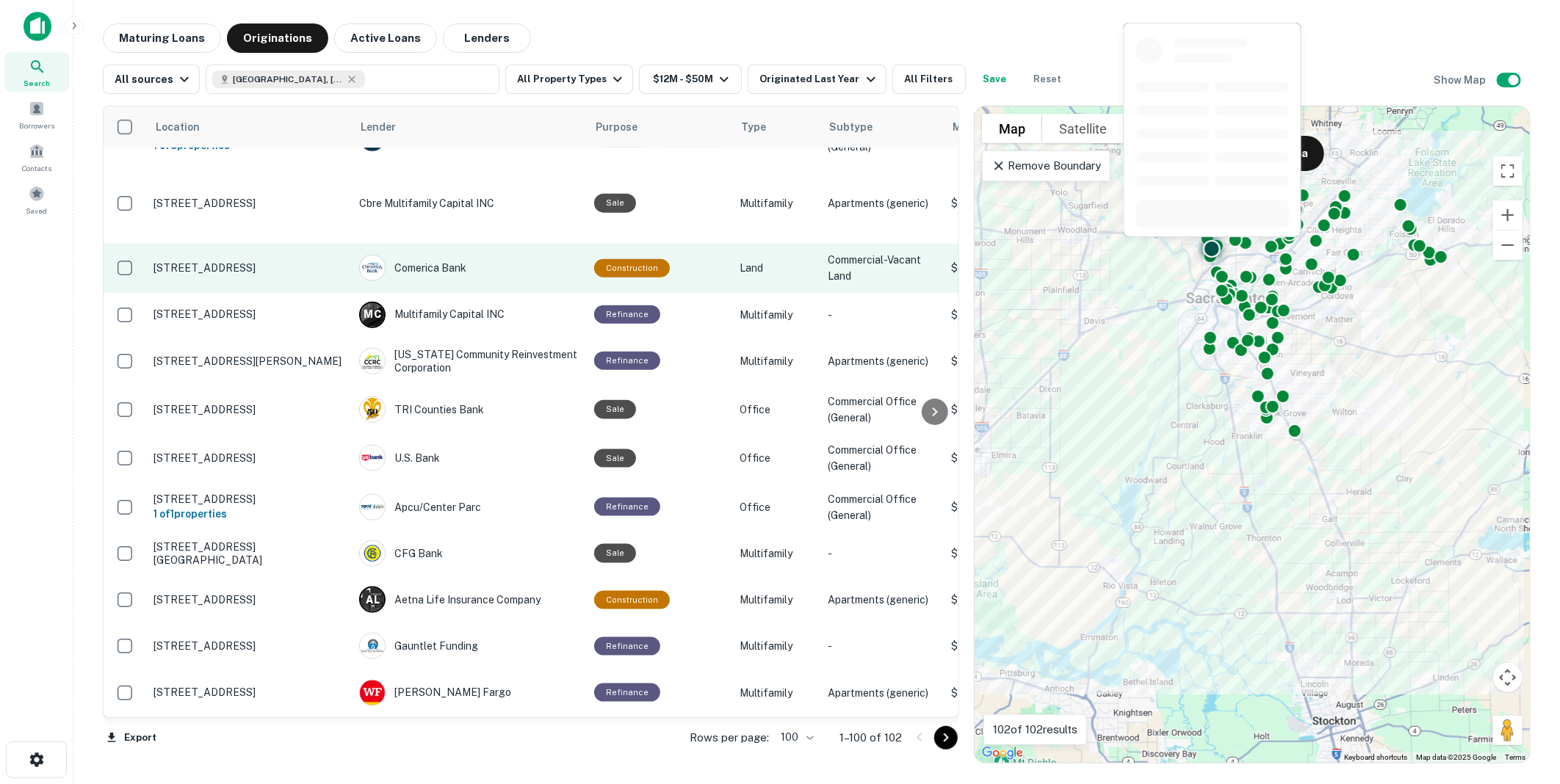
scroll to position [4849, 0]
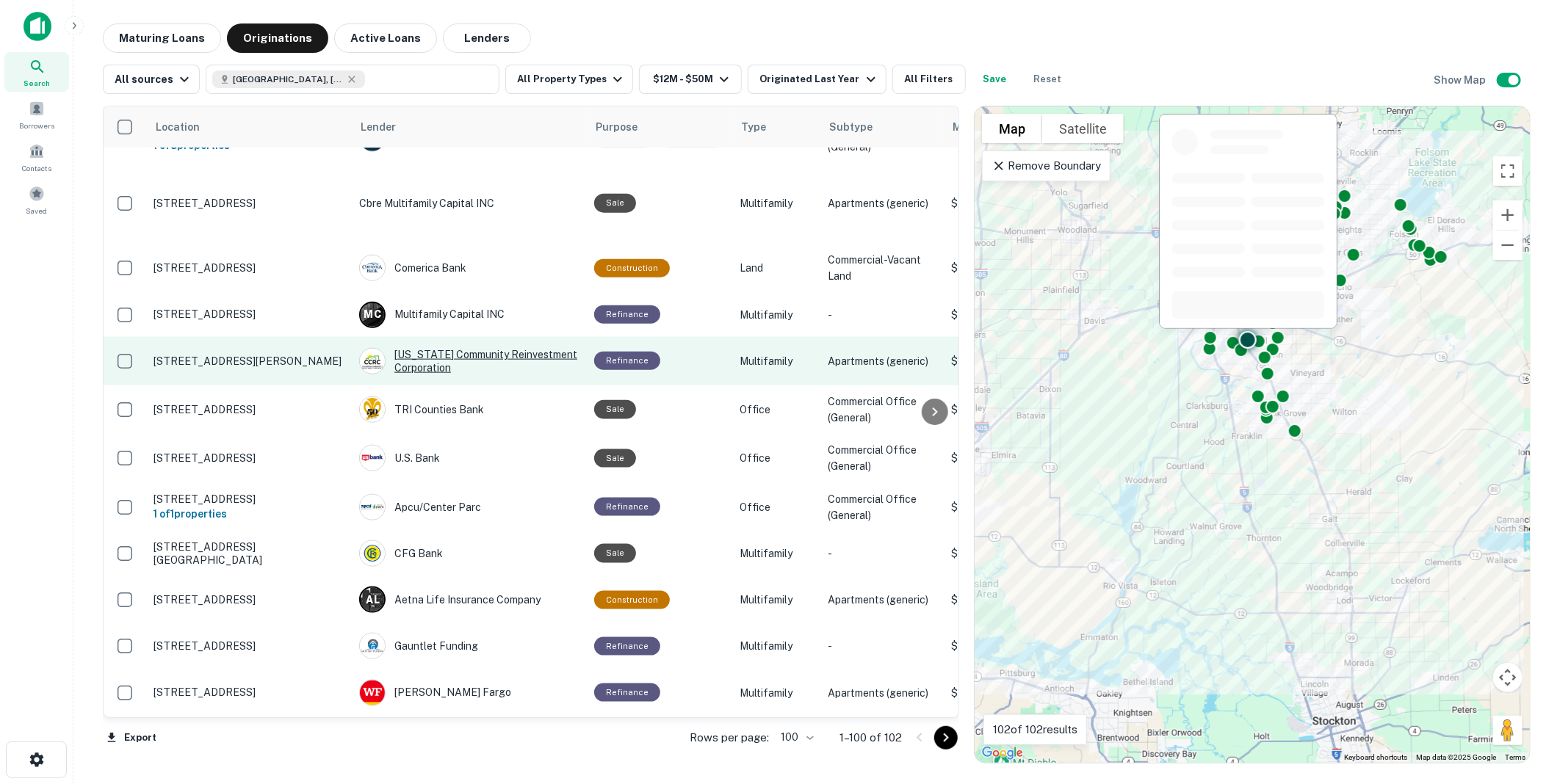
click at [432, 348] on div "[US_STATE] Community Reinvestment Corporation" at bounding box center [469, 361] width 220 height 27
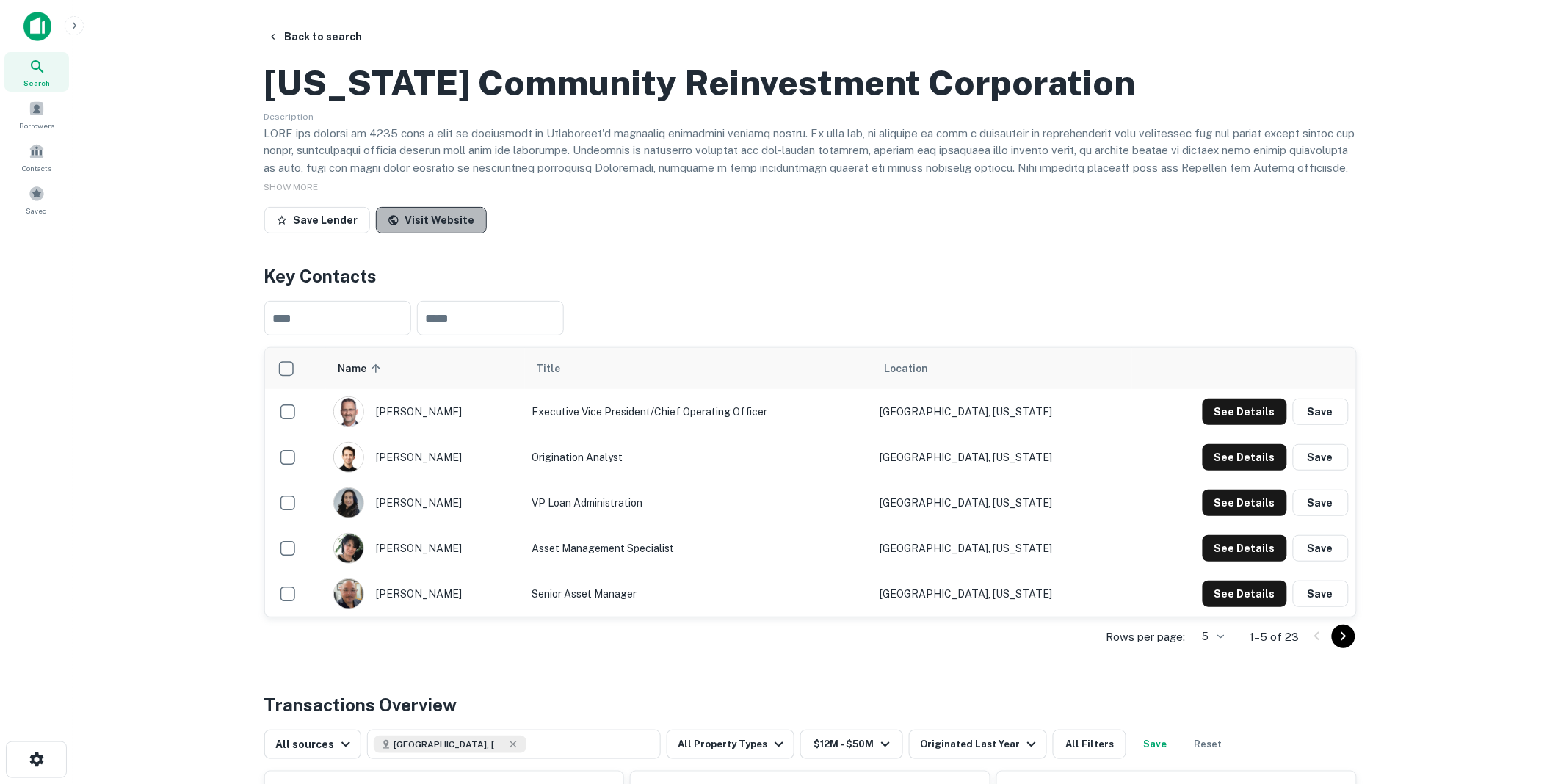
click at [428, 233] on link "Visit Website" at bounding box center [431, 220] width 111 height 27
click at [332, 36] on button "Back to search" at bounding box center [315, 36] width 107 height 27
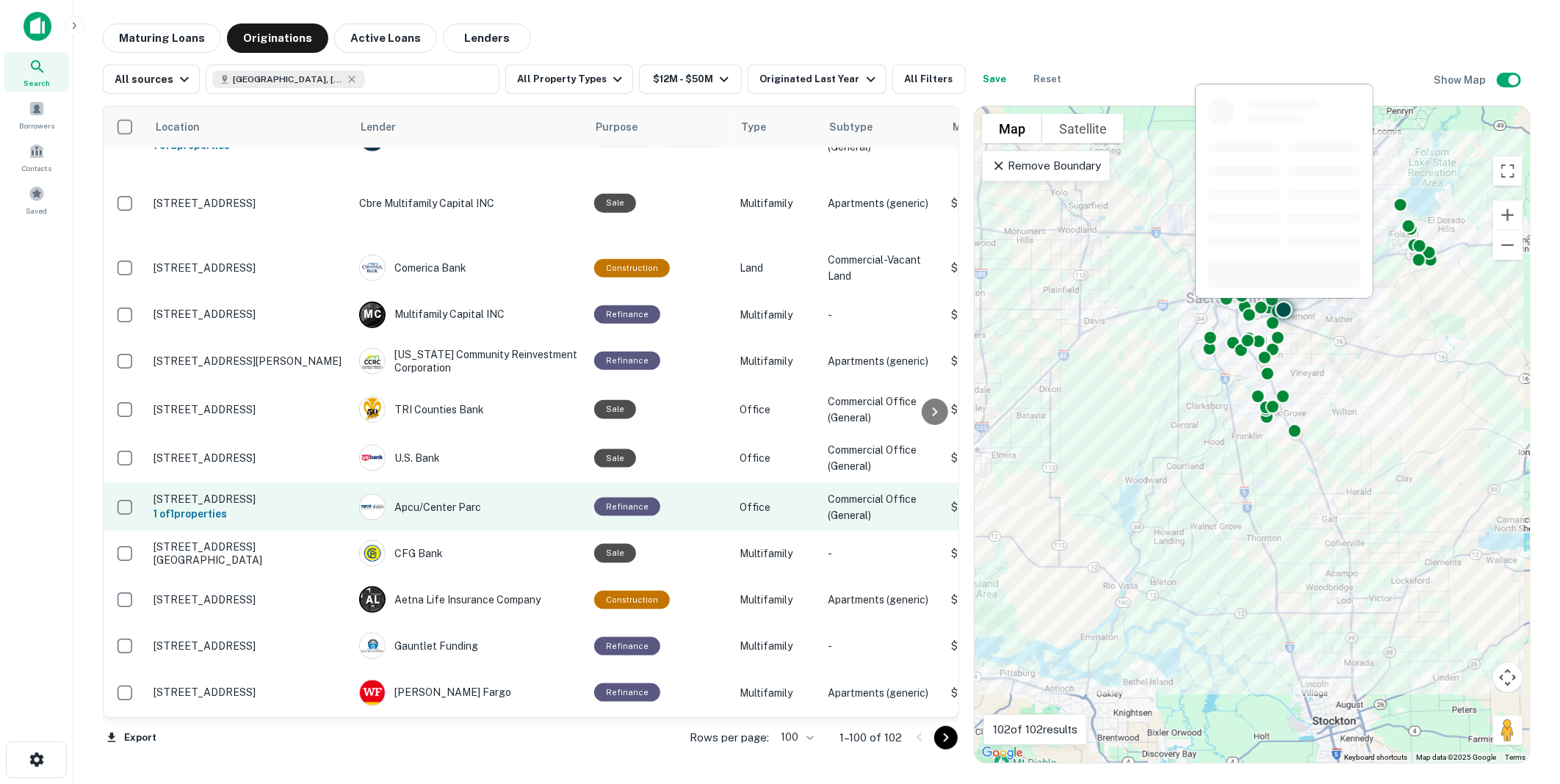
scroll to position [4874, 0]
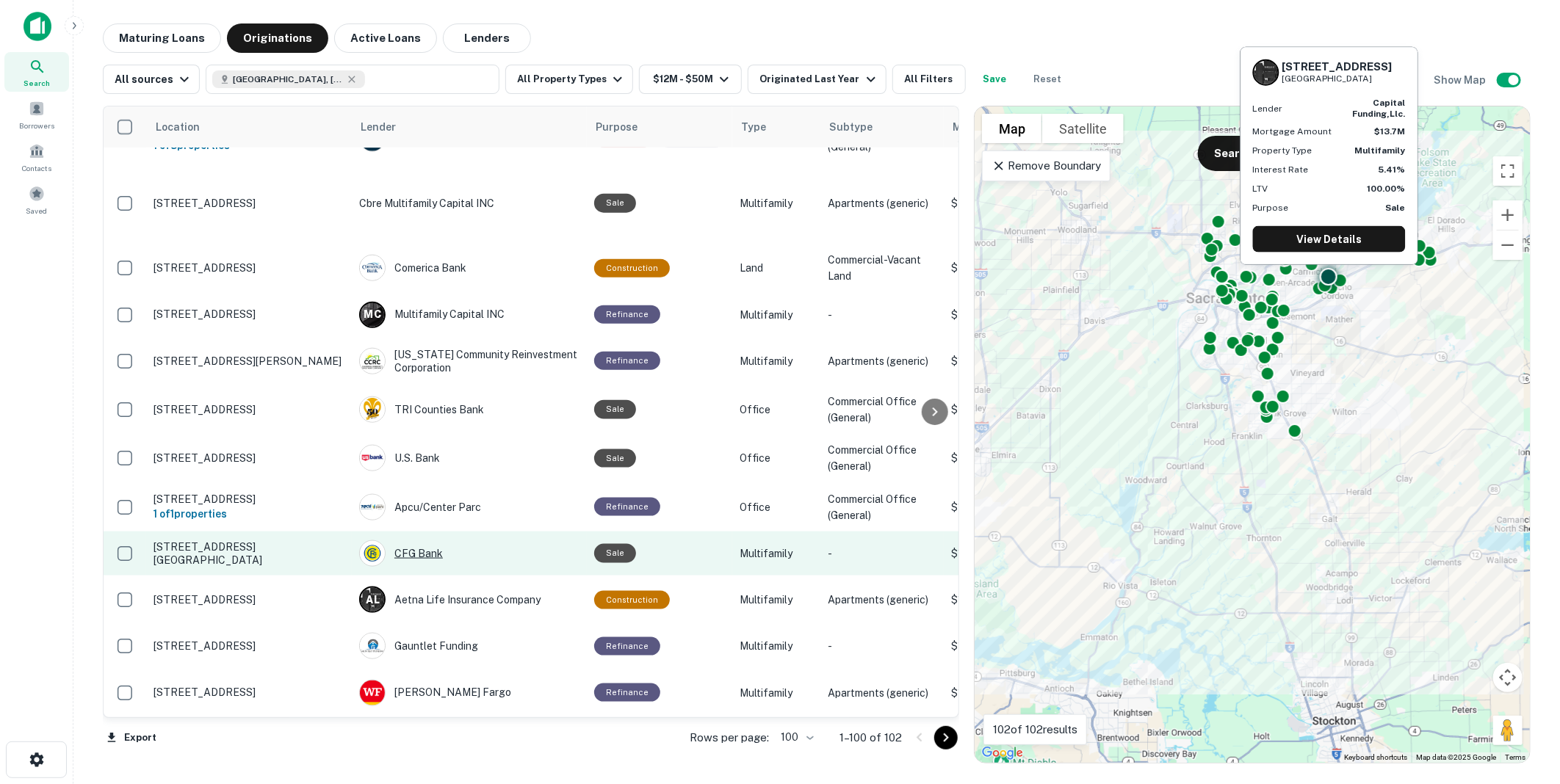
click at [420, 540] on div "CFG Bank" at bounding box center [469, 553] width 220 height 27
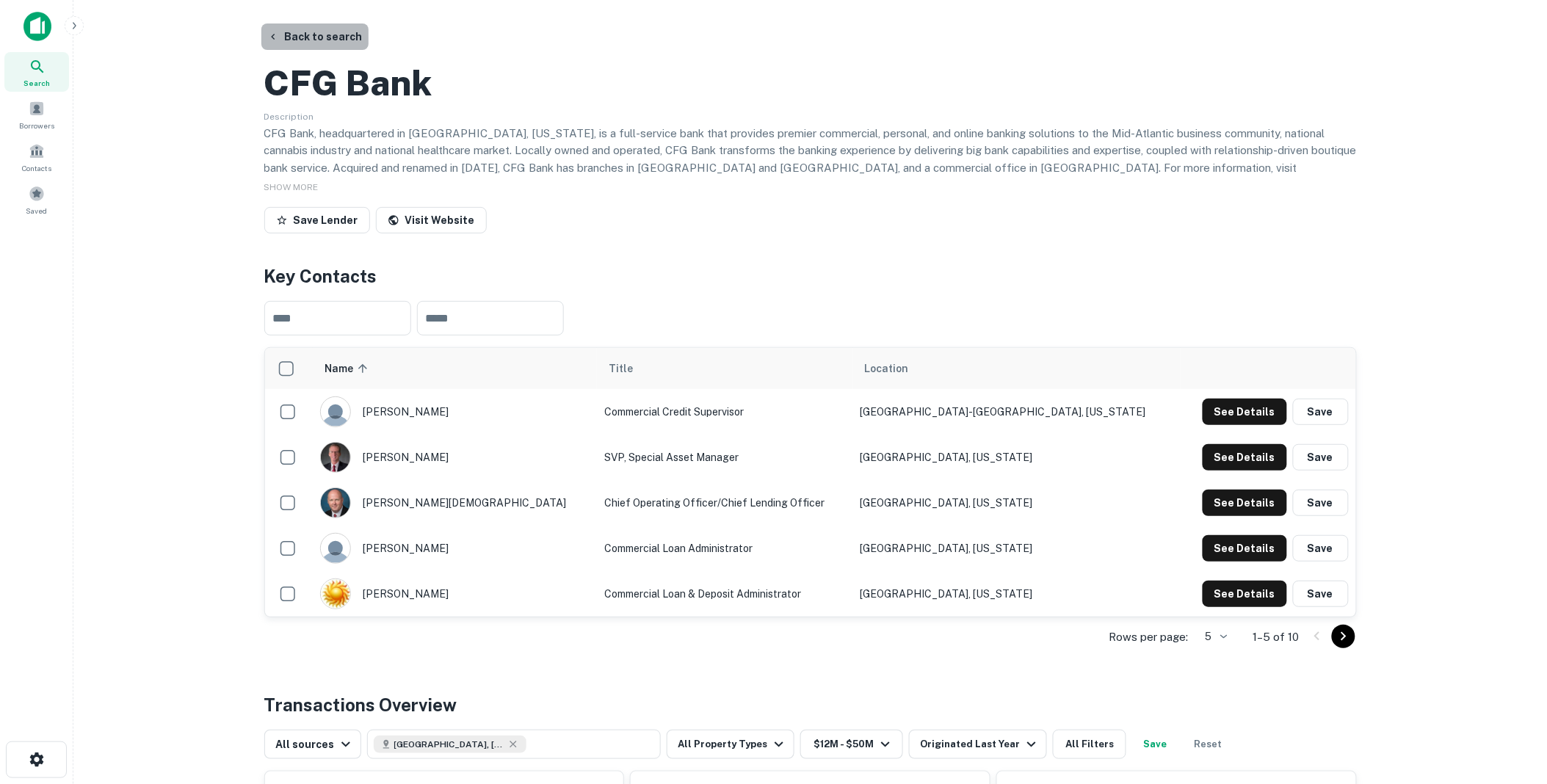
click at [318, 32] on button "Back to search" at bounding box center [315, 36] width 107 height 27
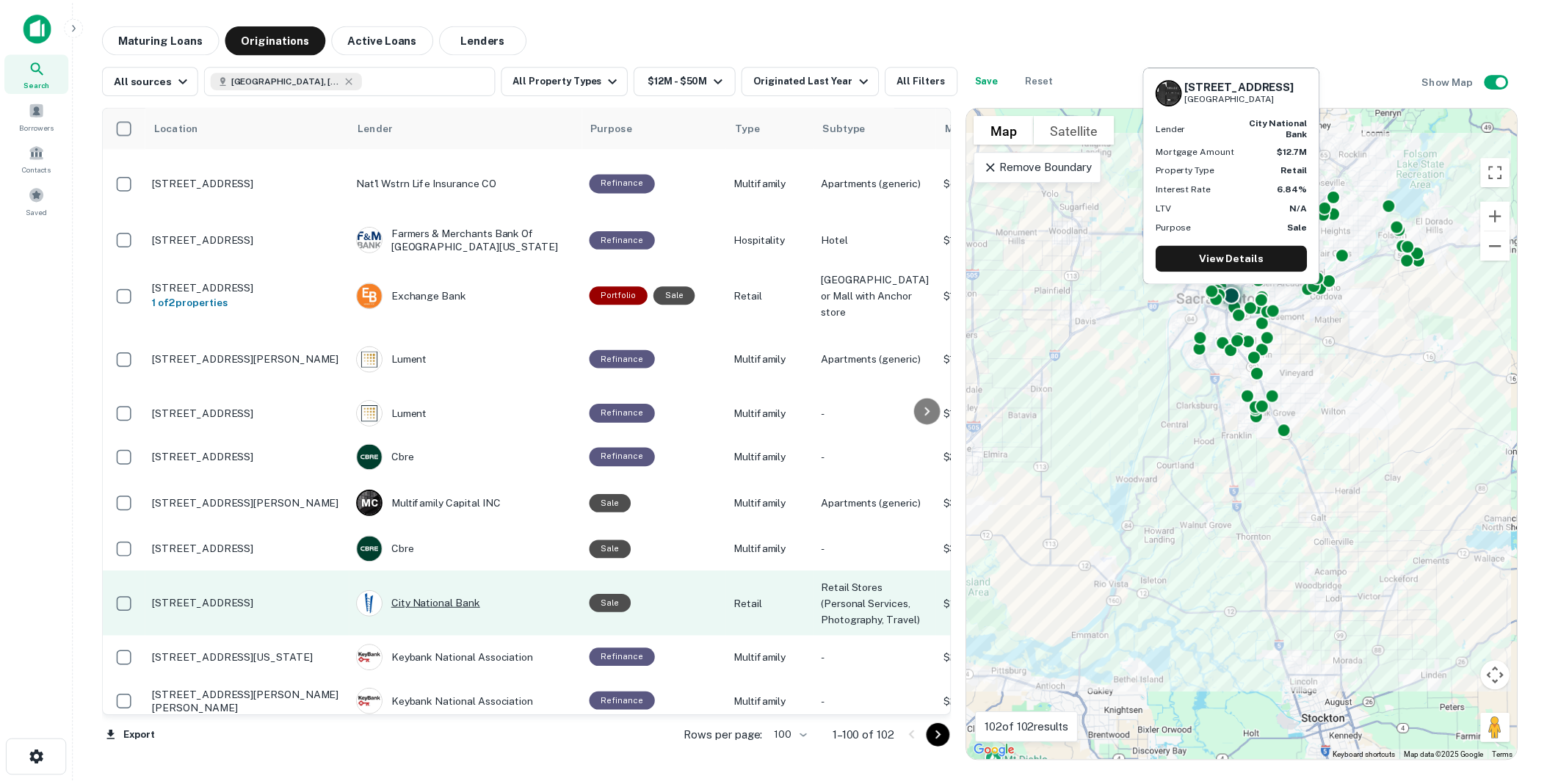
scroll to position [2917, 0]
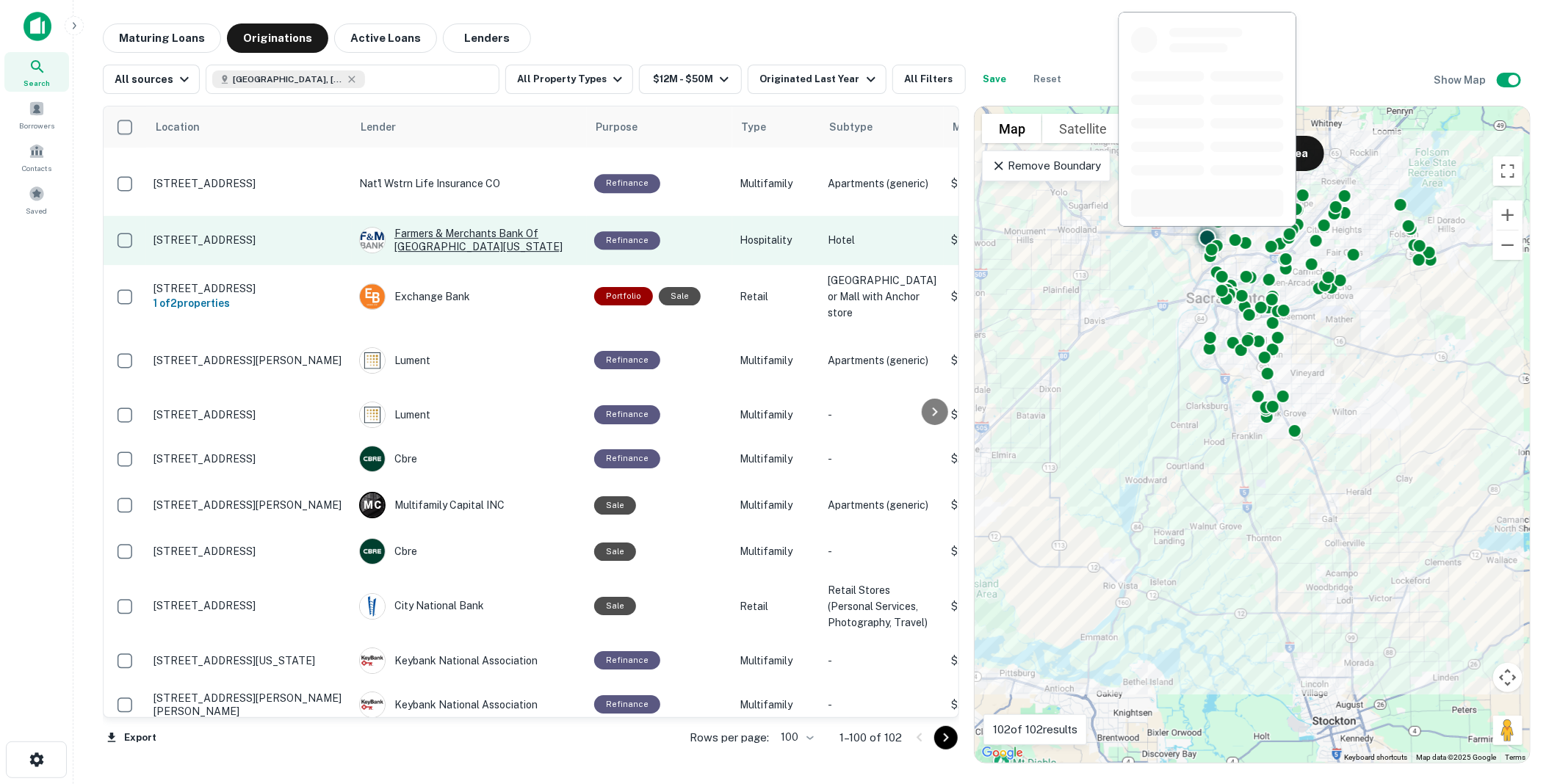
click at [419, 254] on div "Farmers & Merchants Bank Of [GEOGRAPHIC_DATA][US_STATE]" at bounding box center [469, 240] width 220 height 27
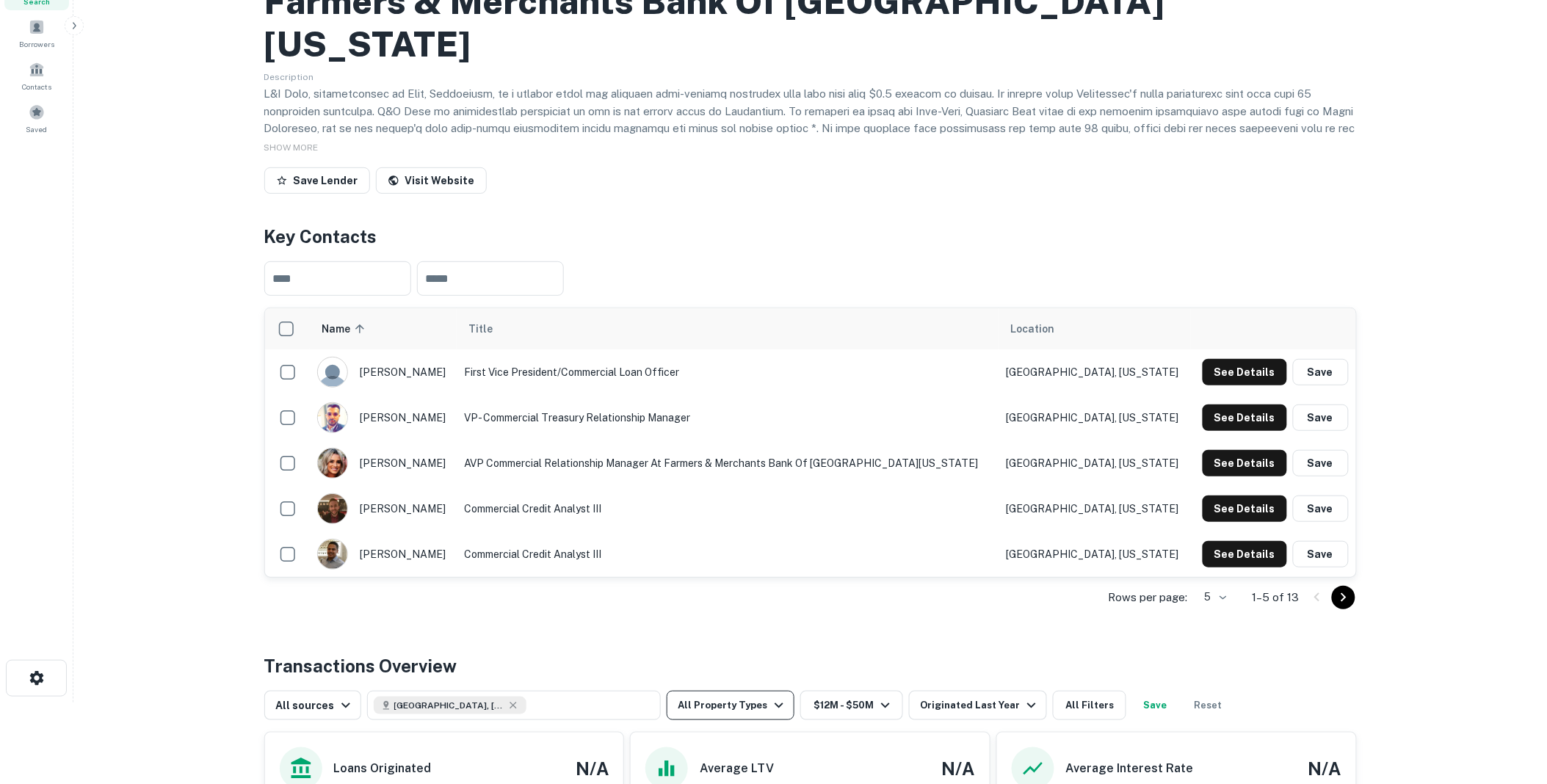
scroll to position [163, 0]
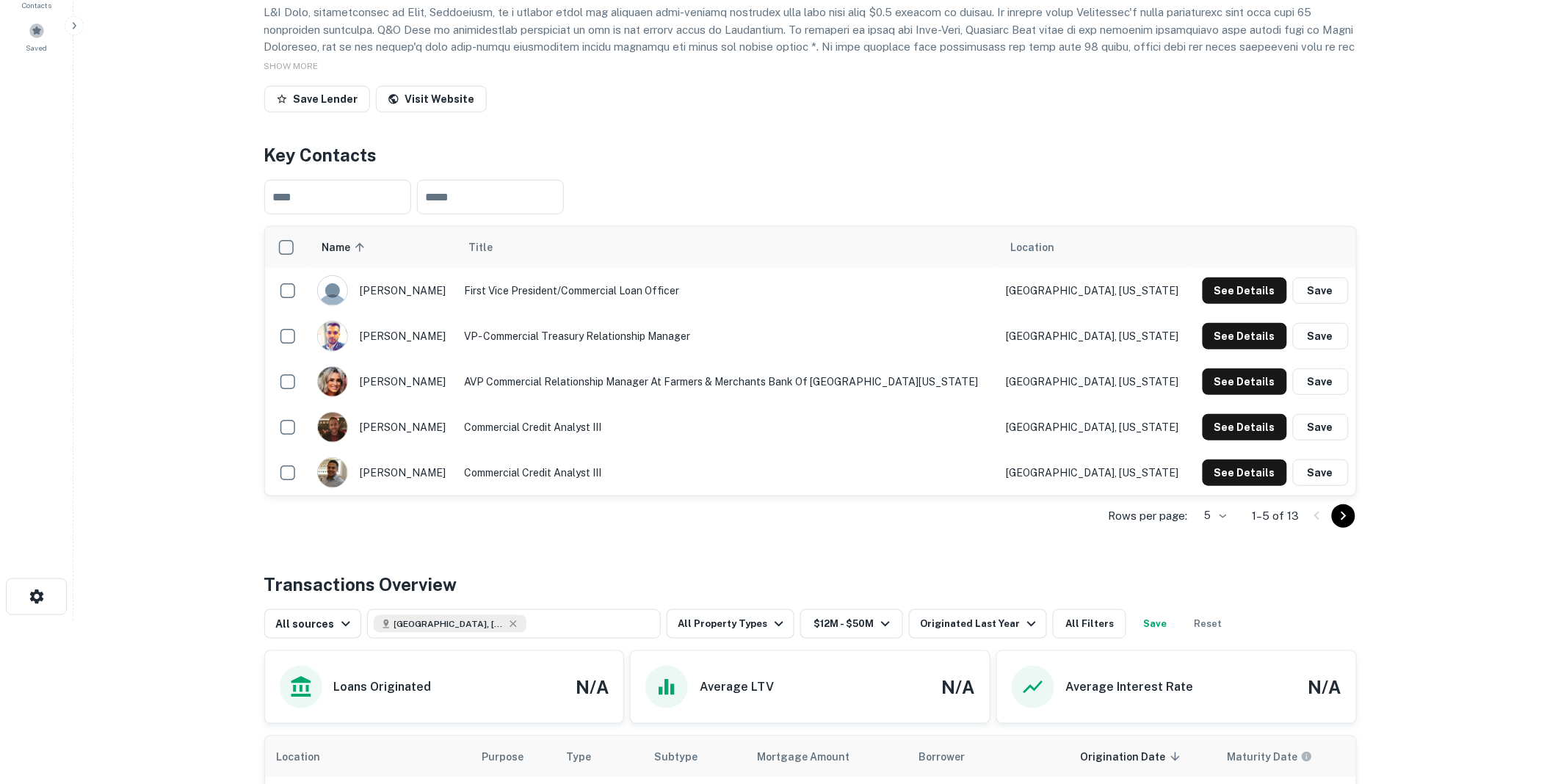
click at [1340, 525] on icon "Go to next page" at bounding box center [1344, 516] width 18 height 18
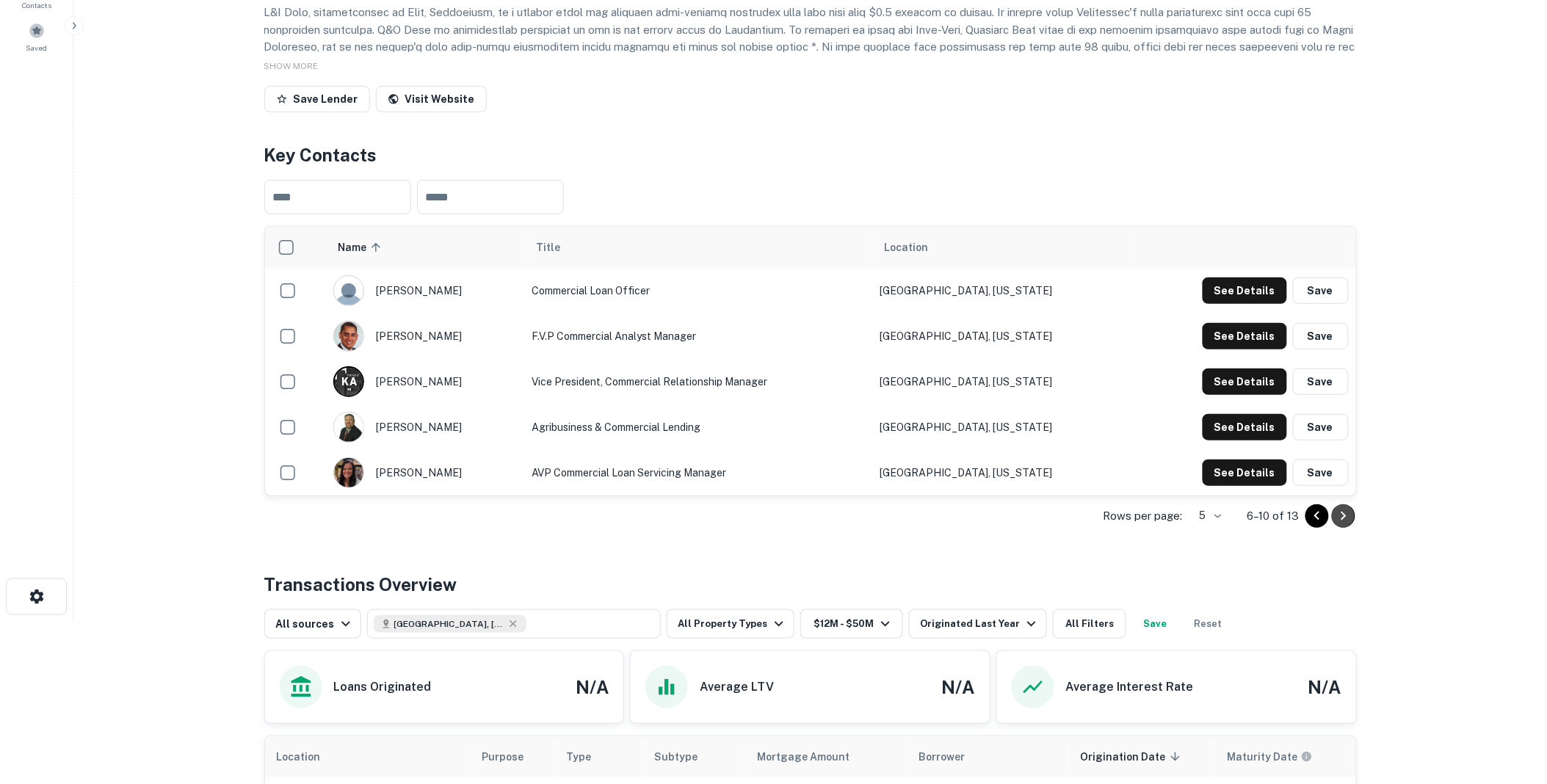
click at [1340, 525] on icon "Go to next page" at bounding box center [1344, 516] width 18 height 18
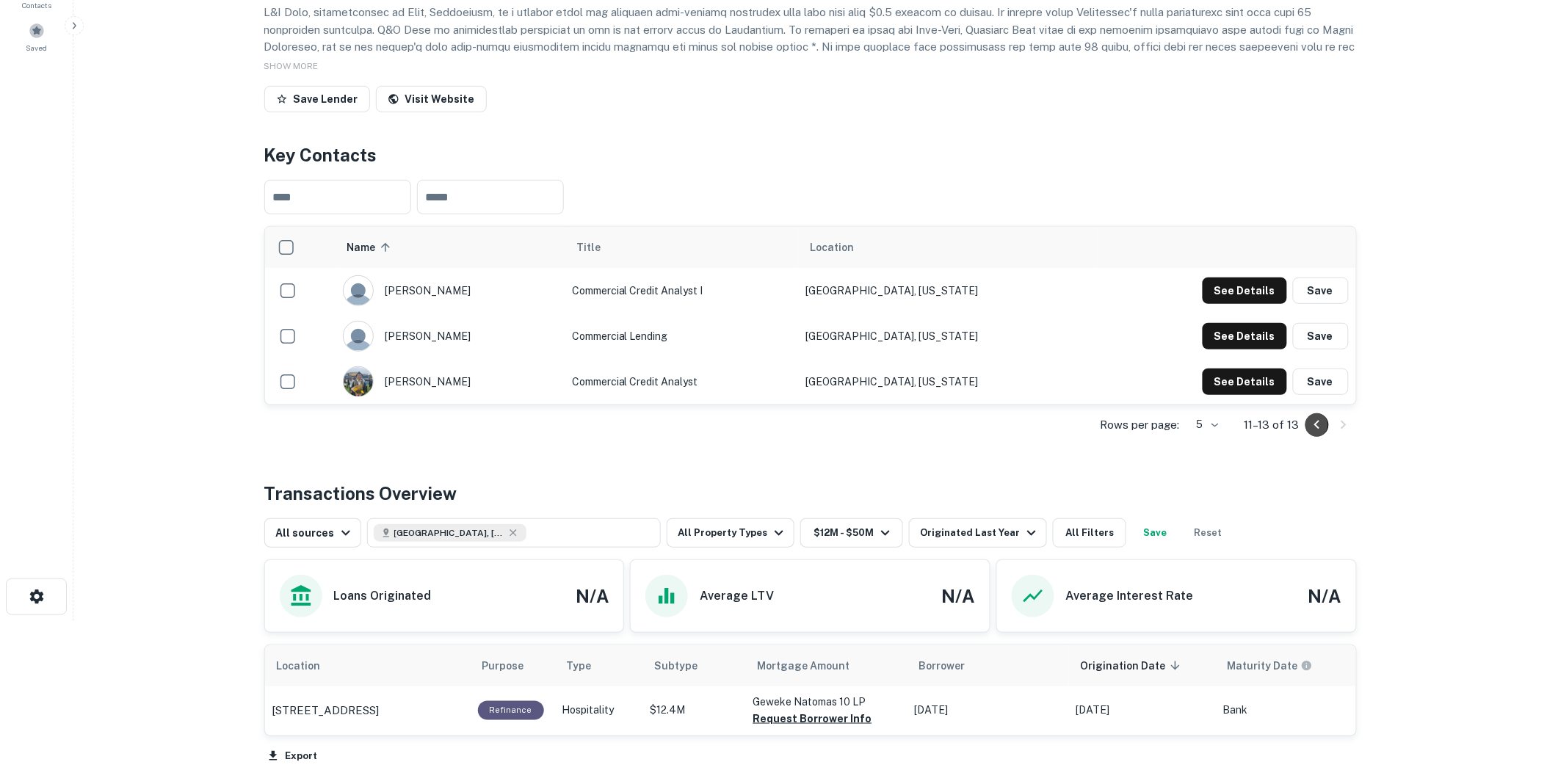
click at [1315, 434] on icon "Go to previous page" at bounding box center [1318, 425] width 18 height 18
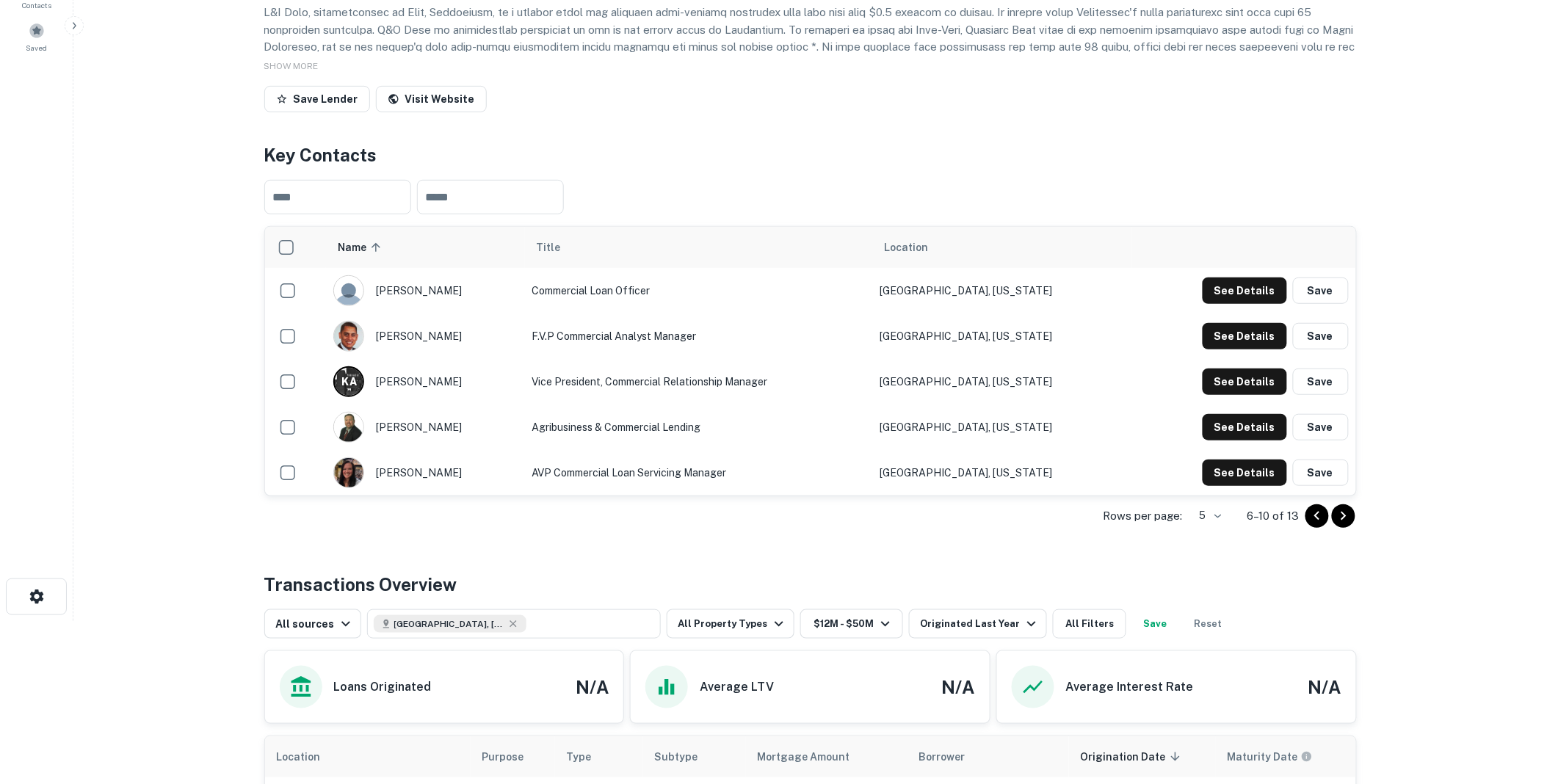
click at [1315, 441] on button "Save" at bounding box center [1321, 427] width 56 height 27
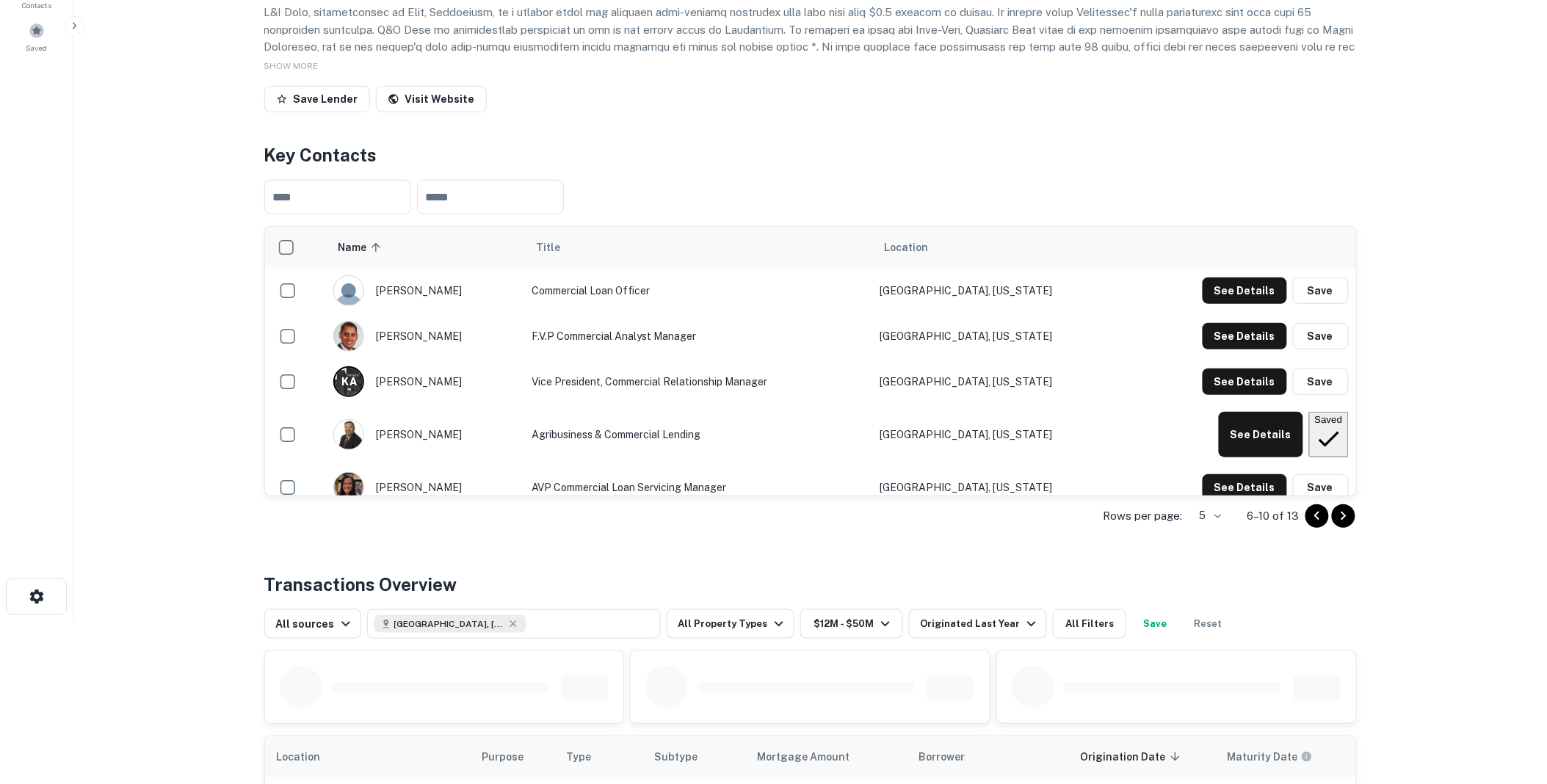
click at [1316, 525] on icon "Go to previous page" at bounding box center [1318, 516] width 18 height 18
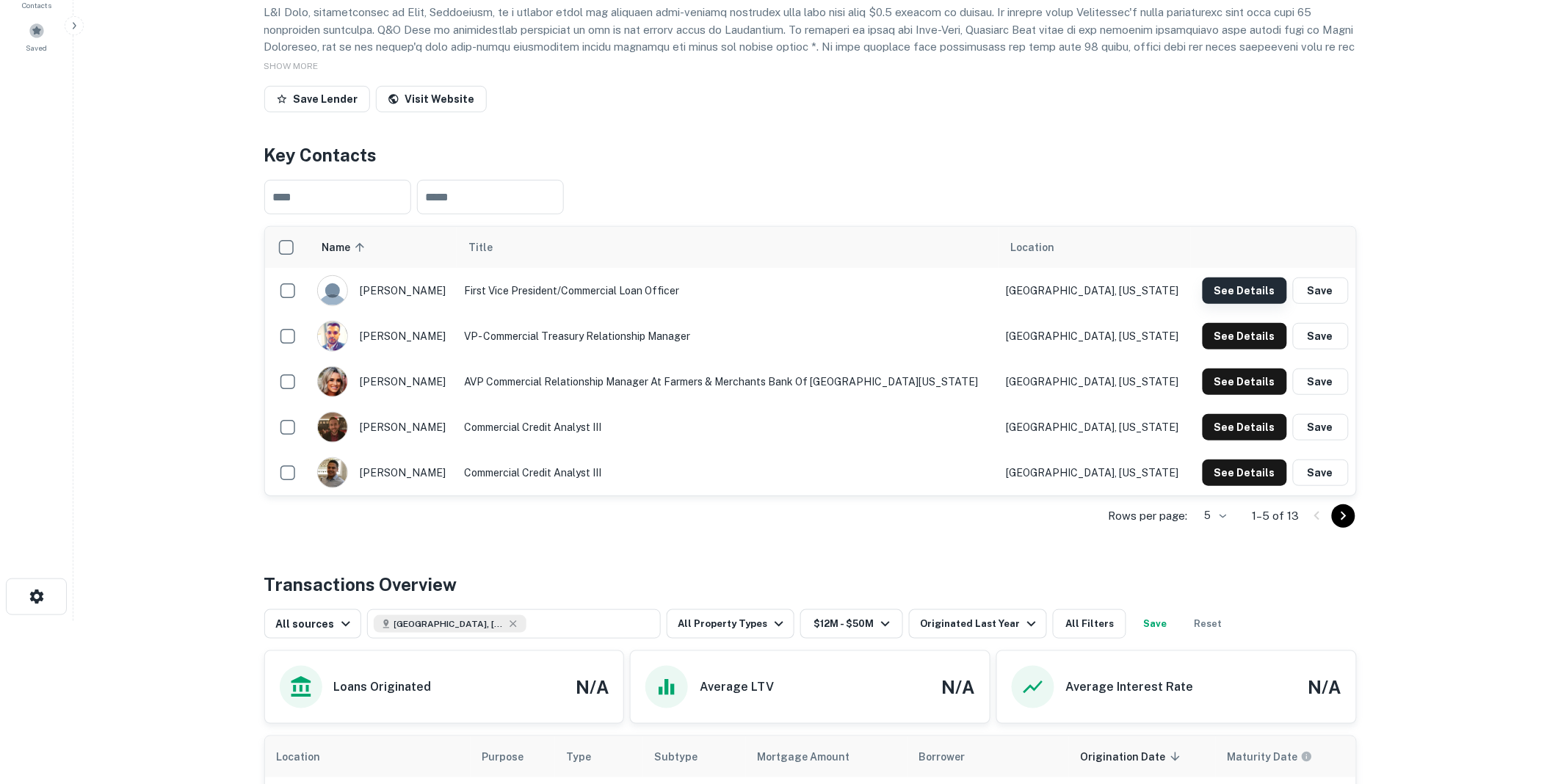
click at [1243, 304] on button "See Details" at bounding box center [1245, 291] width 84 height 27
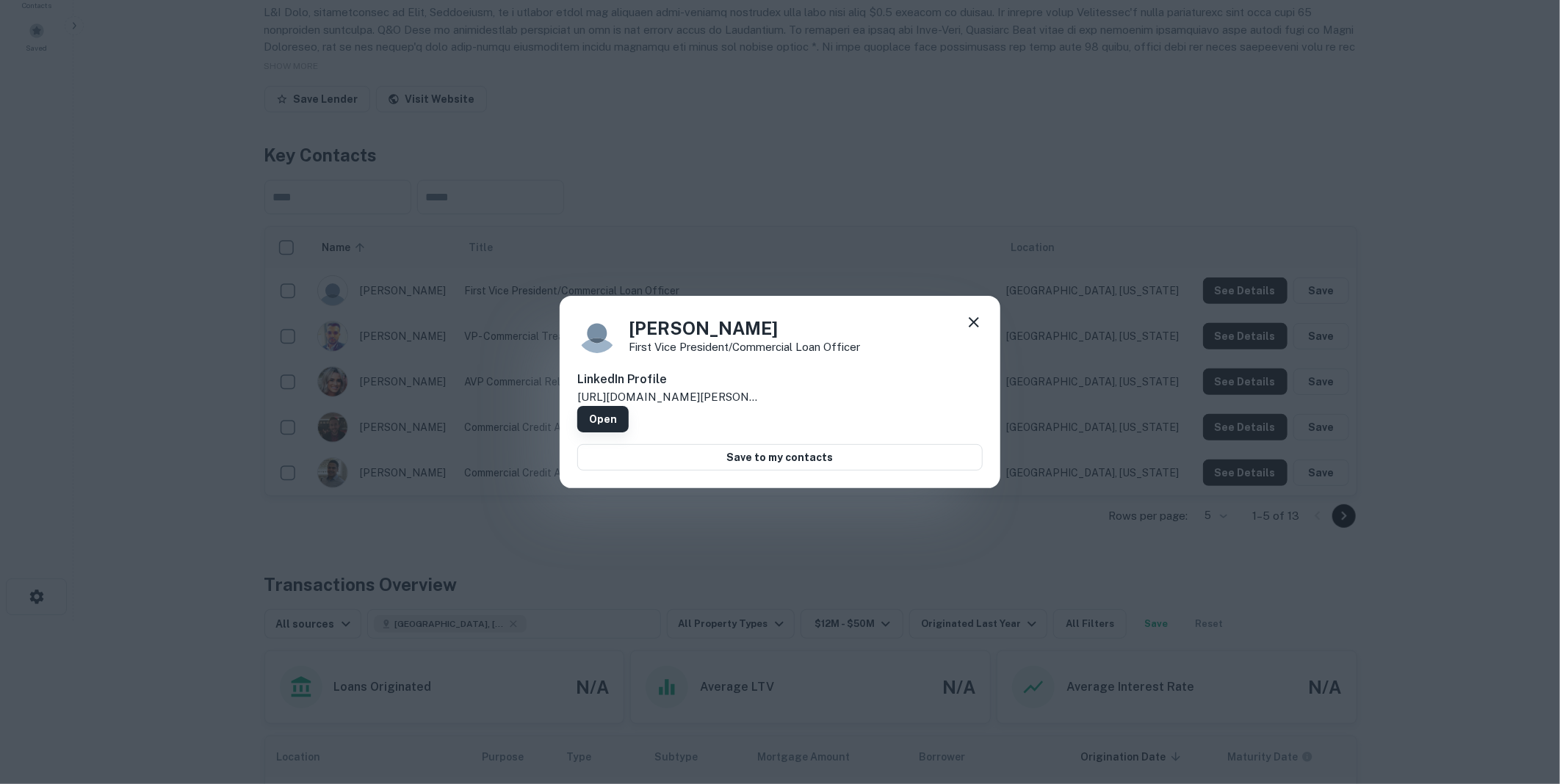
click at [629, 406] on link "Open" at bounding box center [602, 419] width 51 height 27
click at [979, 327] on icon at bounding box center [974, 322] width 18 height 18
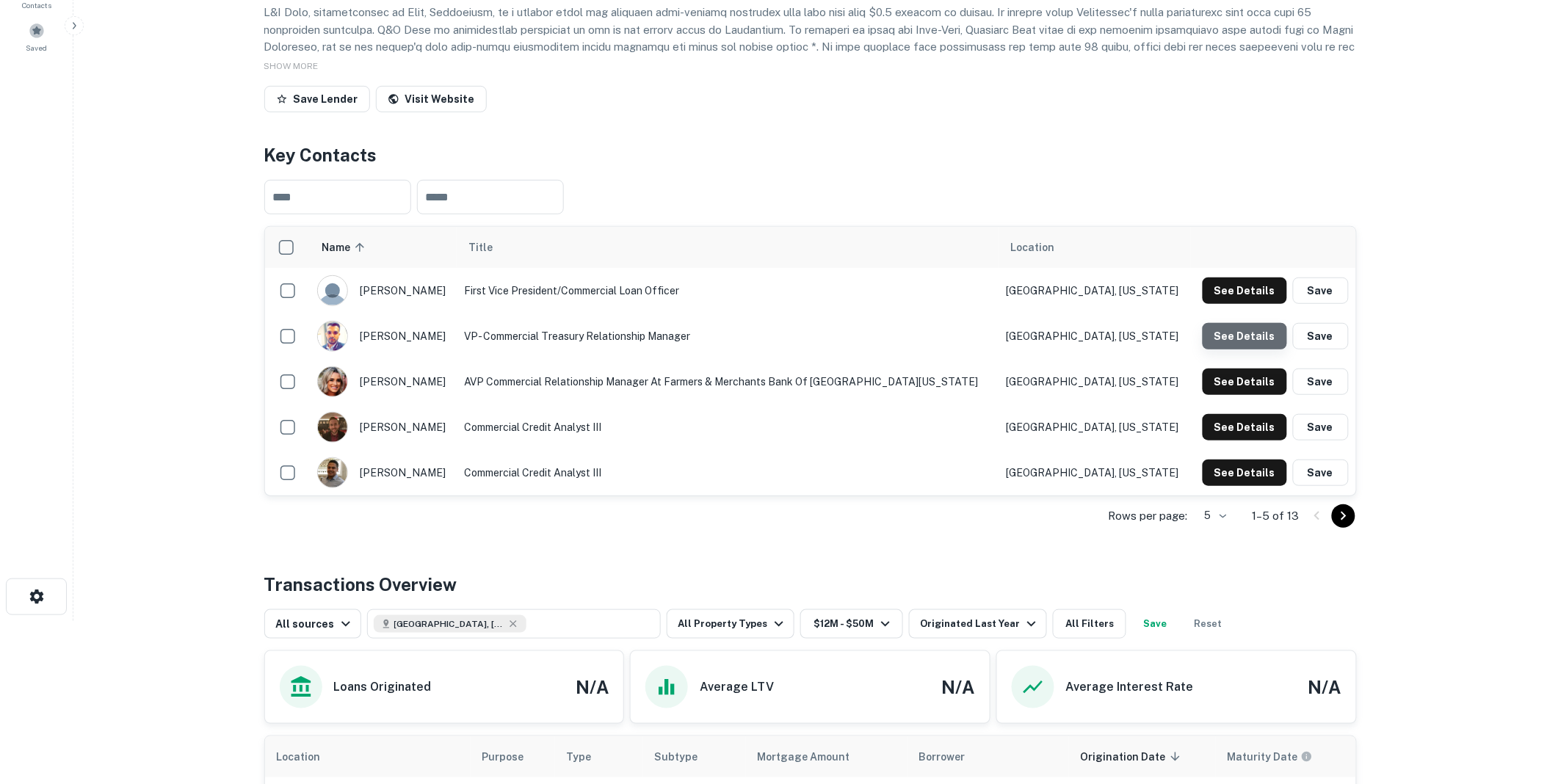
click at [1250, 349] on button "See Details" at bounding box center [1245, 336] width 84 height 27
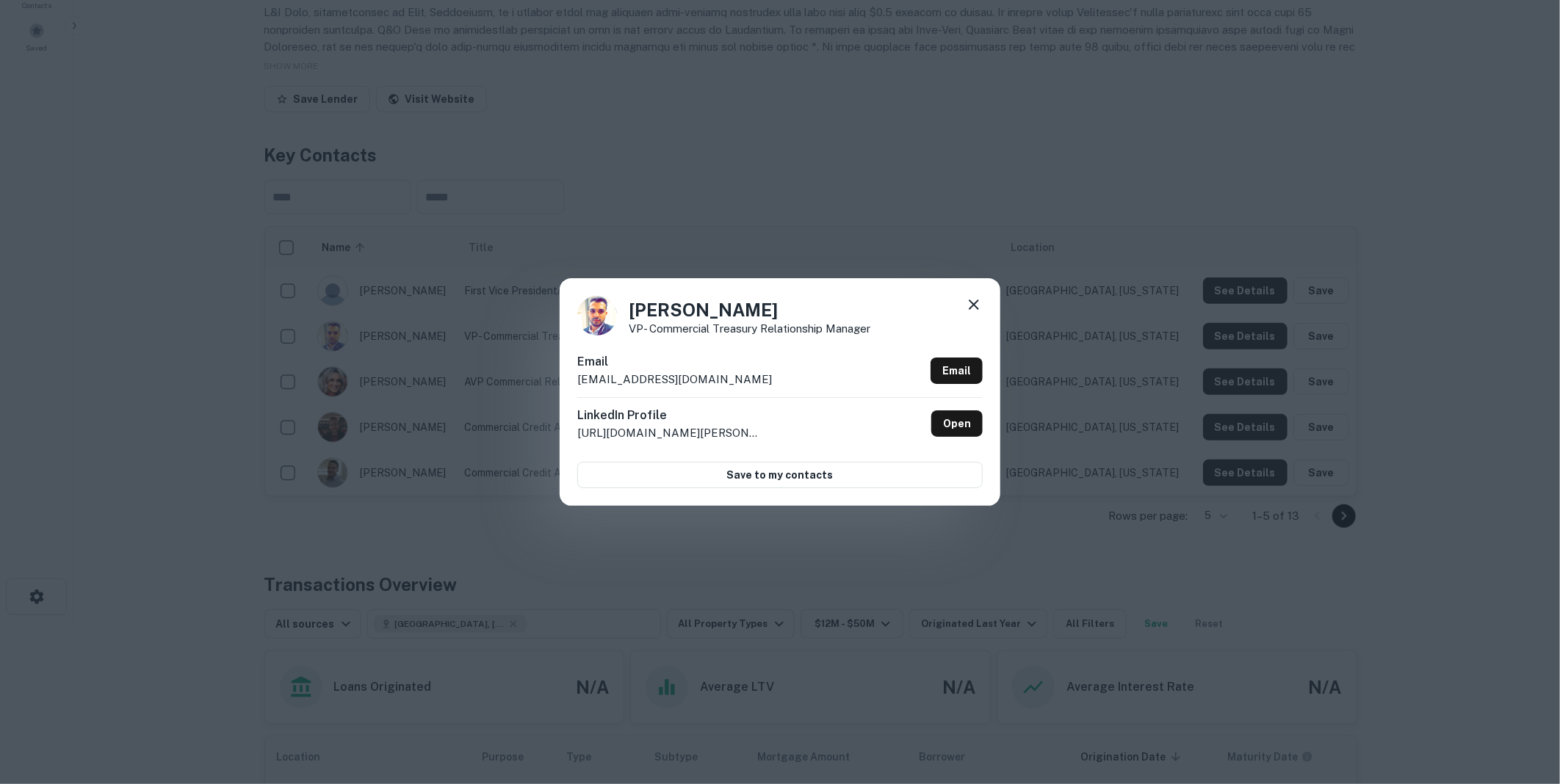
click at [972, 304] on icon at bounding box center [973, 305] width 11 height 11
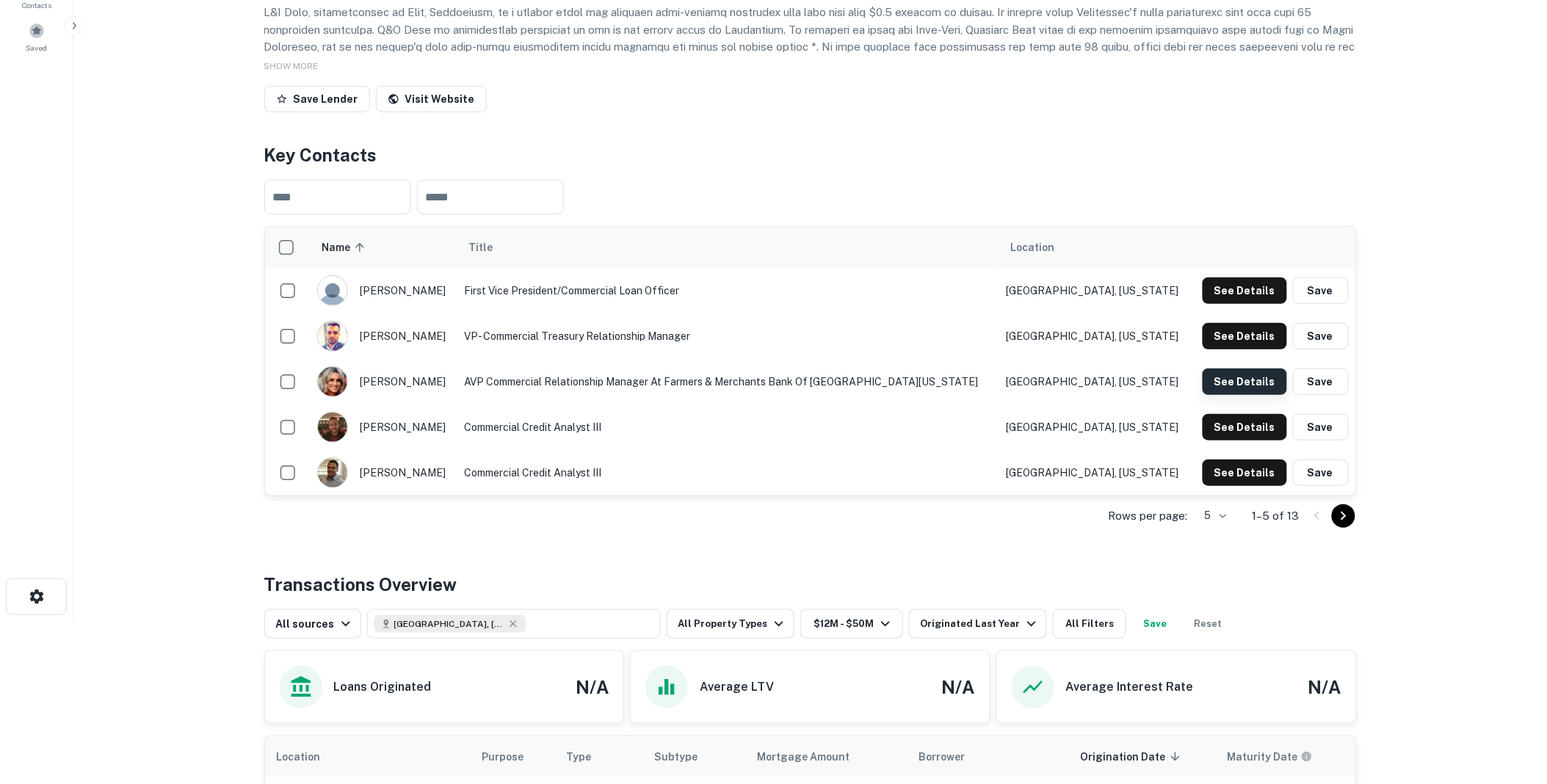
click at [1227, 395] on button "See Details" at bounding box center [1245, 381] width 84 height 27
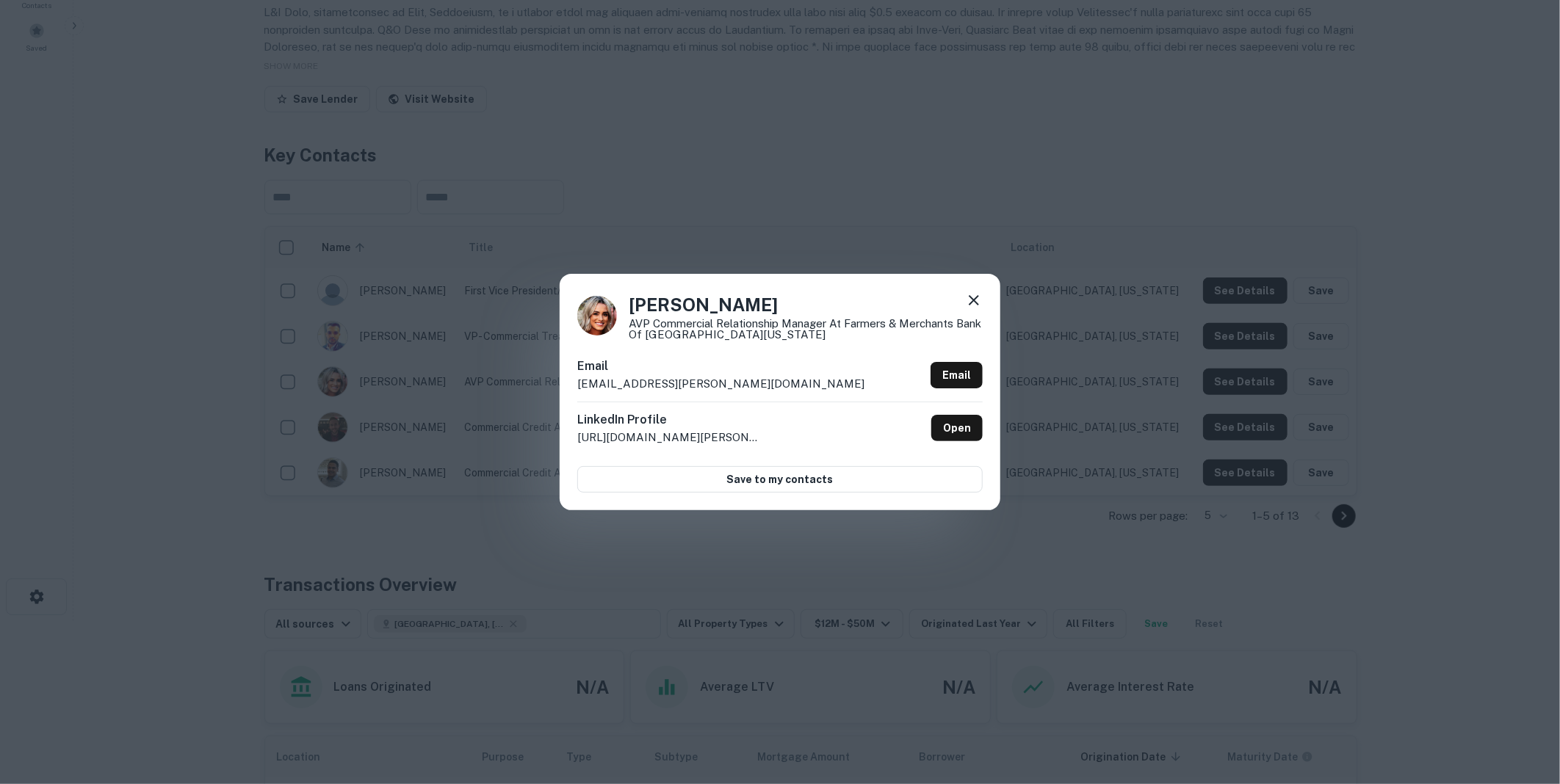
click at [605, 319] on img at bounding box center [596, 315] width 40 height 40
click at [975, 294] on icon at bounding box center [974, 300] width 18 height 18
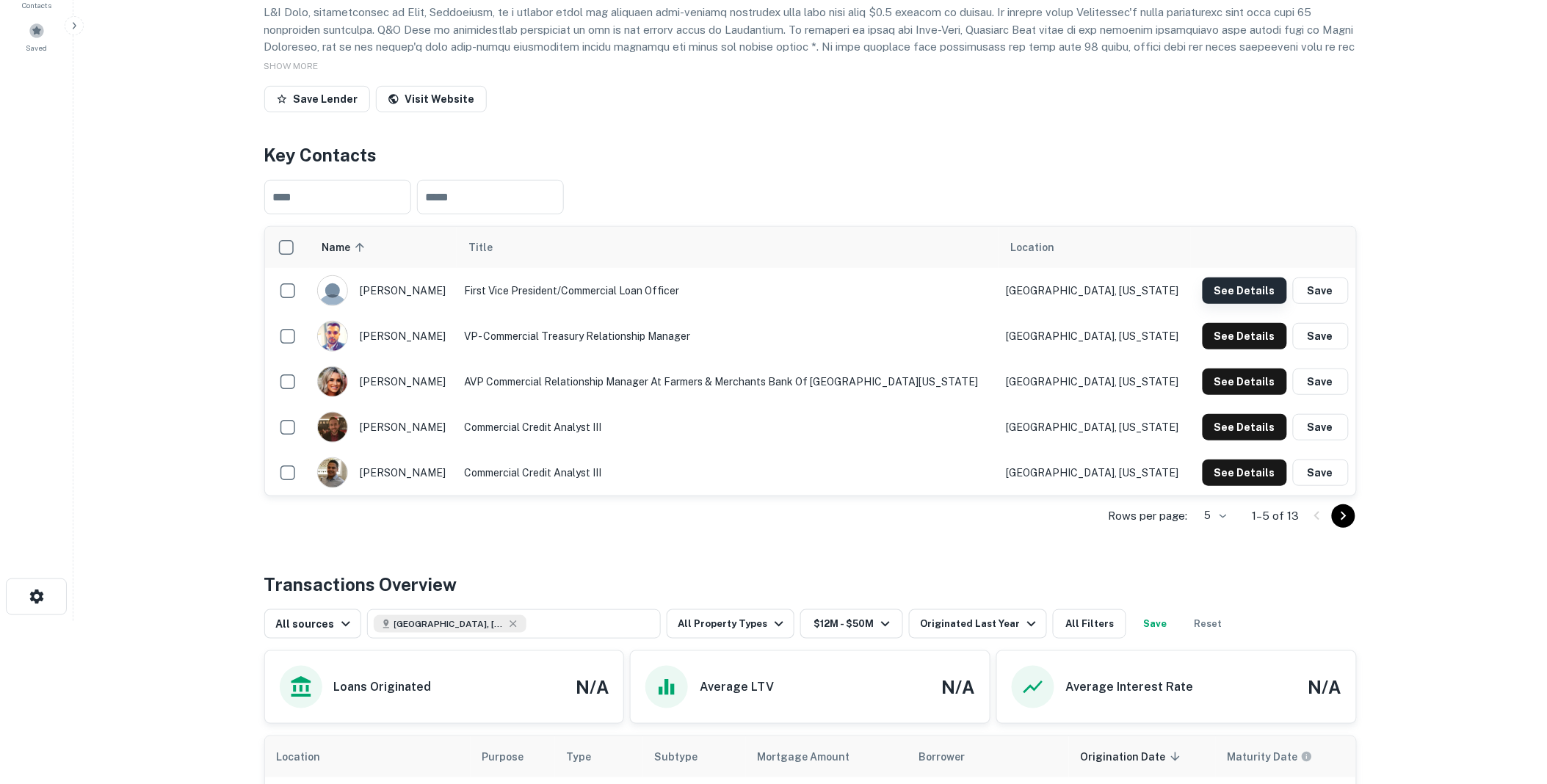
click at [1252, 304] on button "See Details" at bounding box center [1245, 291] width 84 height 27
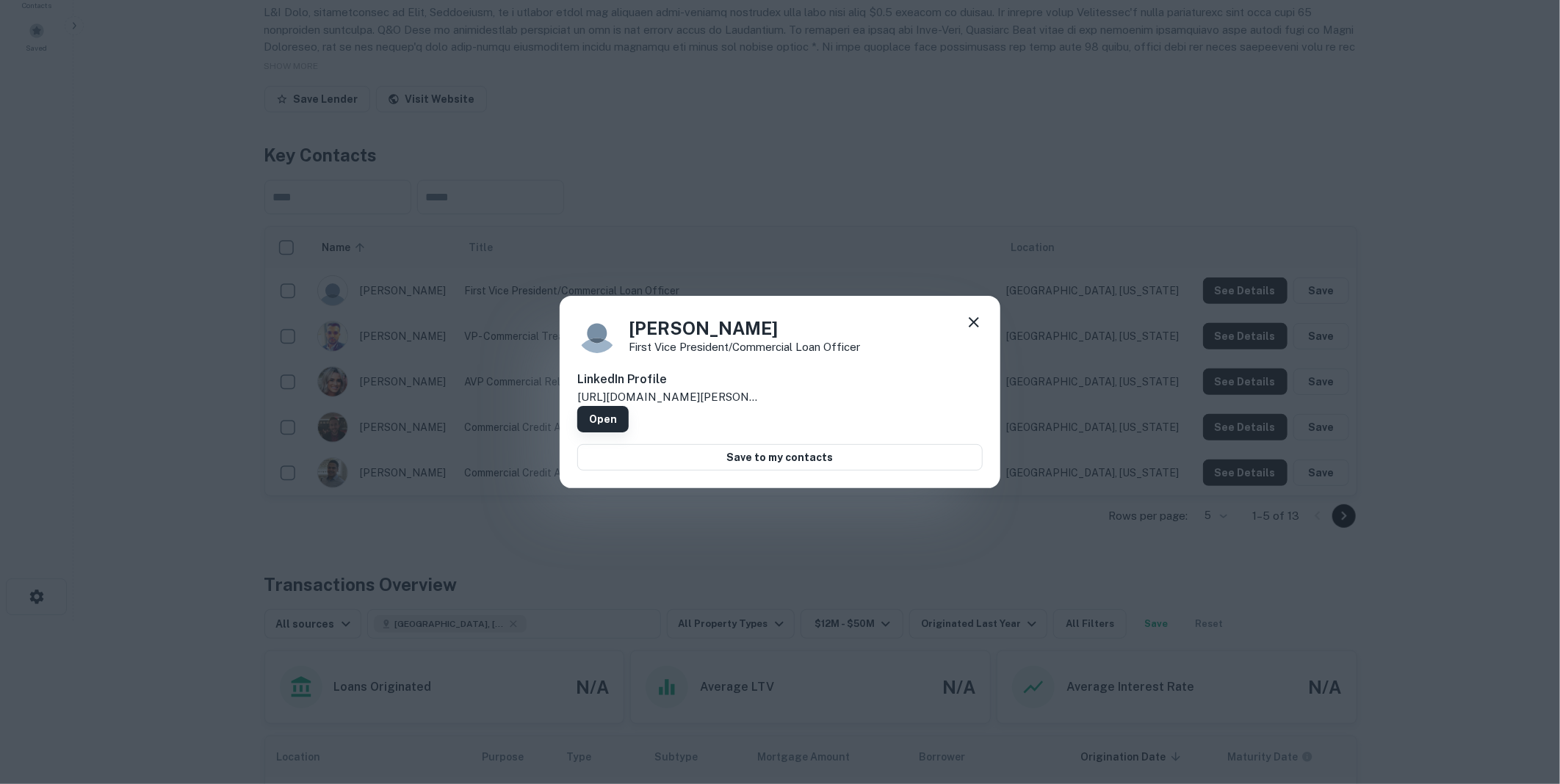
click at [629, 406] on link "Open" at bounding box center [602, 419] width 51 height 27
click at [973, 322] on icon at bounding box center [974, 322] width 18 height 18
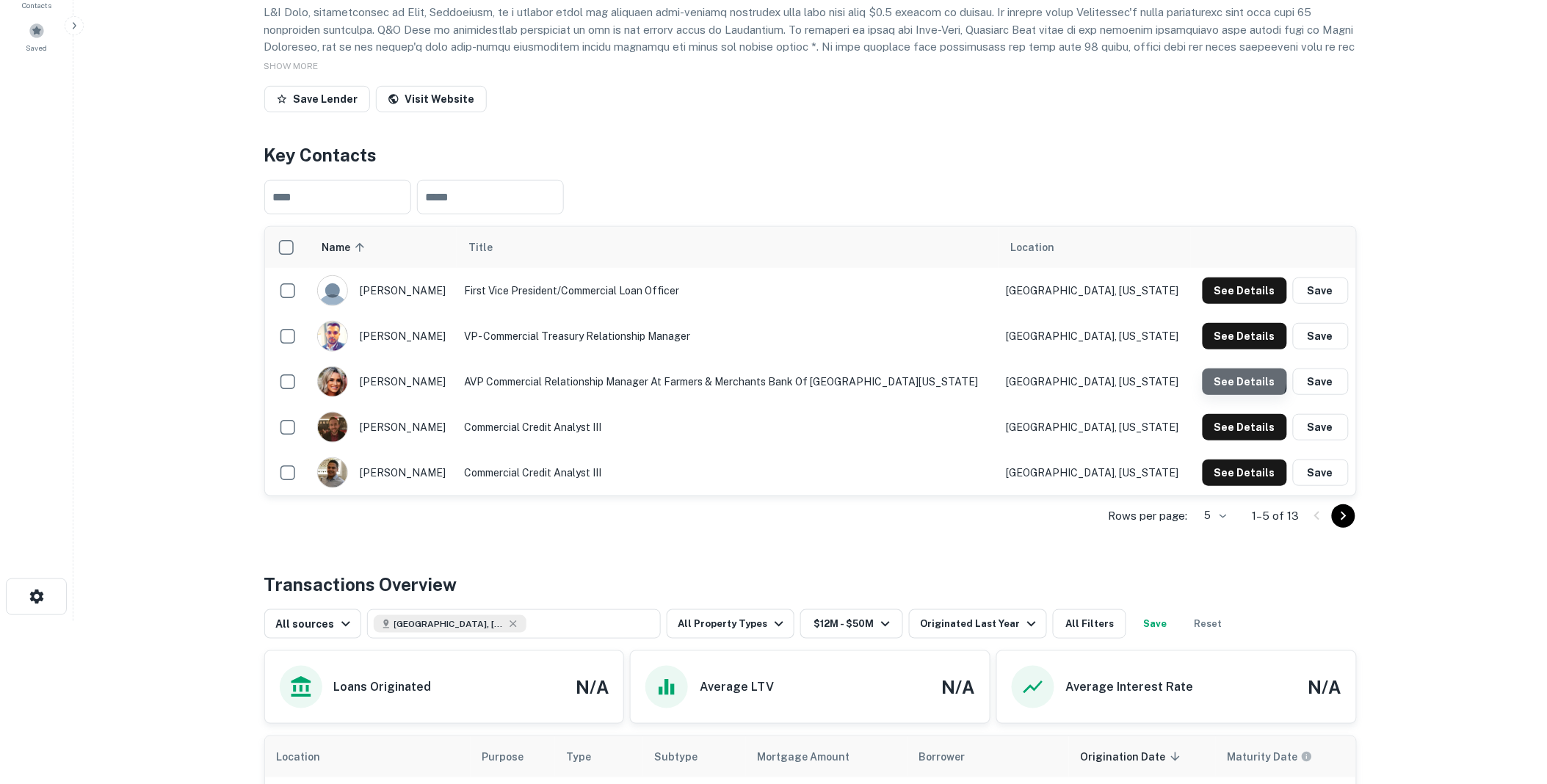
click at [1241, 395] on button "See Details" at bounding box center [1245, 381] width 84 height 27
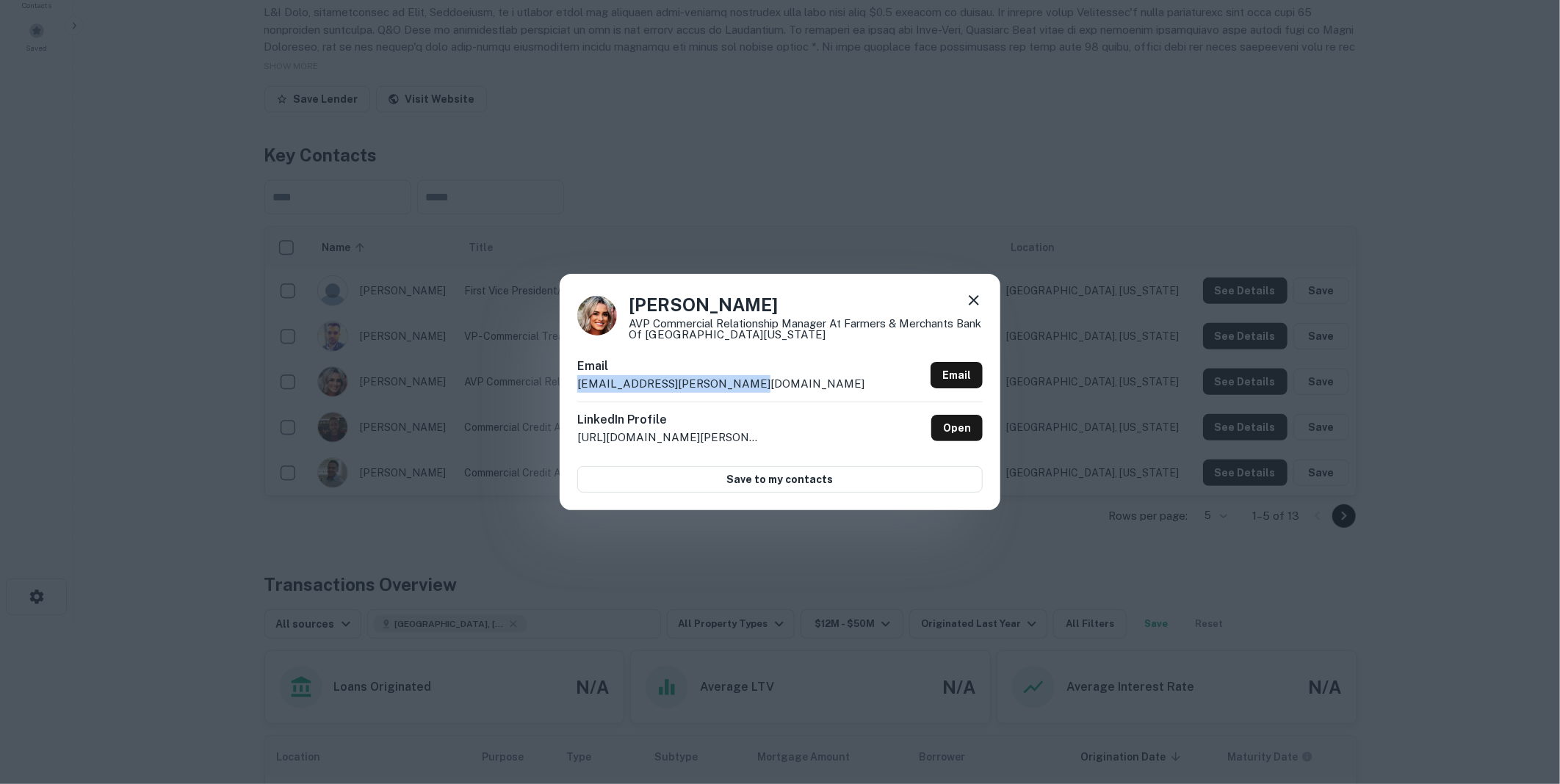
drag, startPoint x: 759, startPoint y: 382, endPoint x: 567, endPoint y: 384, distance: 192.0
click at [567, 384] on div "[PERSON_NAME] AVP Commercial Relationship Manager at Farmers & Merchants Bank o…" at bounding box center [780, 392] width 441 height 236
drag, startPoint x: 567, startPoint y: 384, endPoint x: 651, endPoint y: 381, distance: 84.1
copy p "[EMAIL_ADDRESS][PERSON_NAME][DOMAIN_NAME]"
click at [977, 302] on icon at bounding box center [973, 300] width 11 height 11
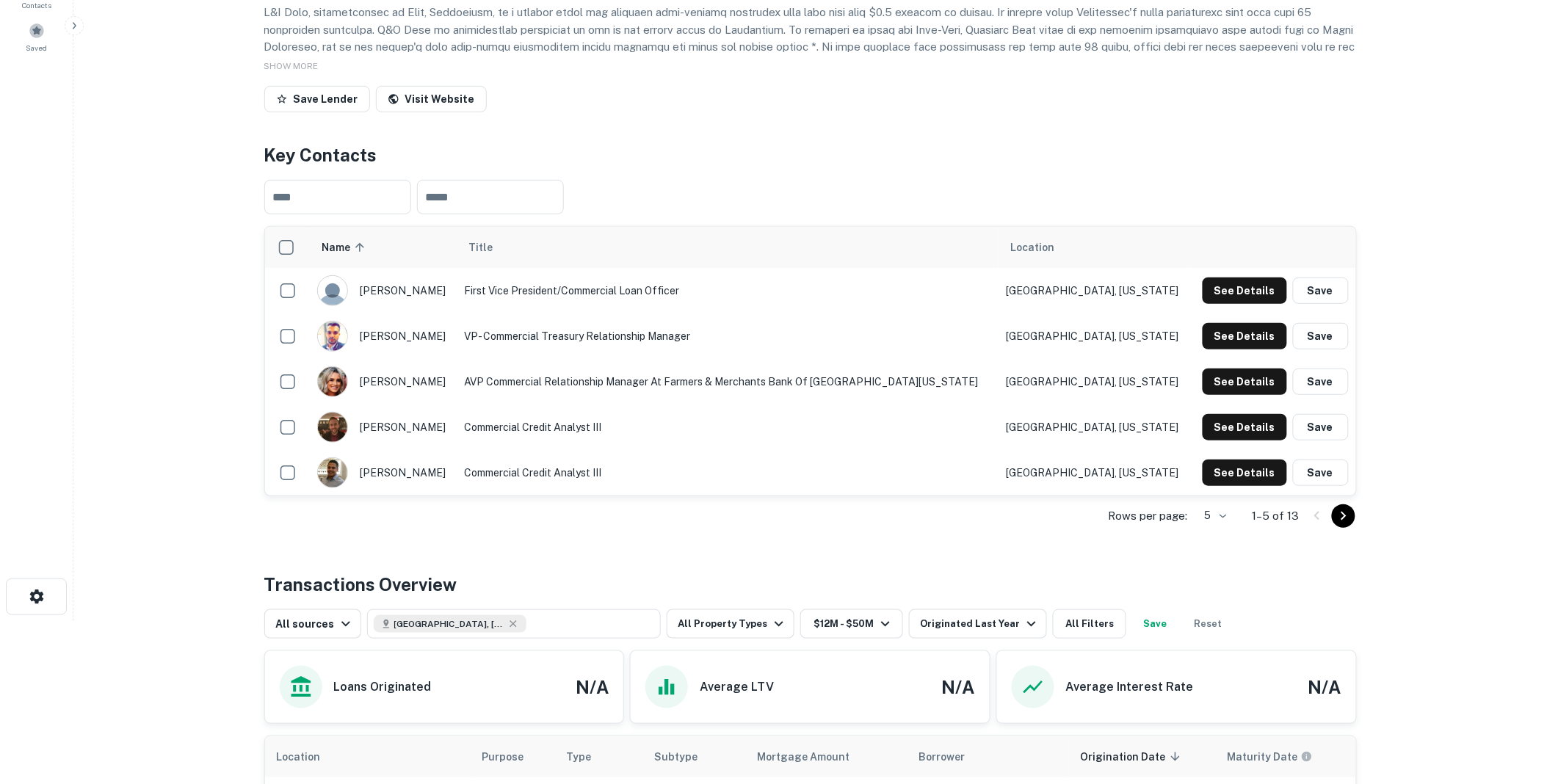
click at [1159, 168] on h4 "Key Contacts" at bounding box center [810, 155] width 1093 height 27
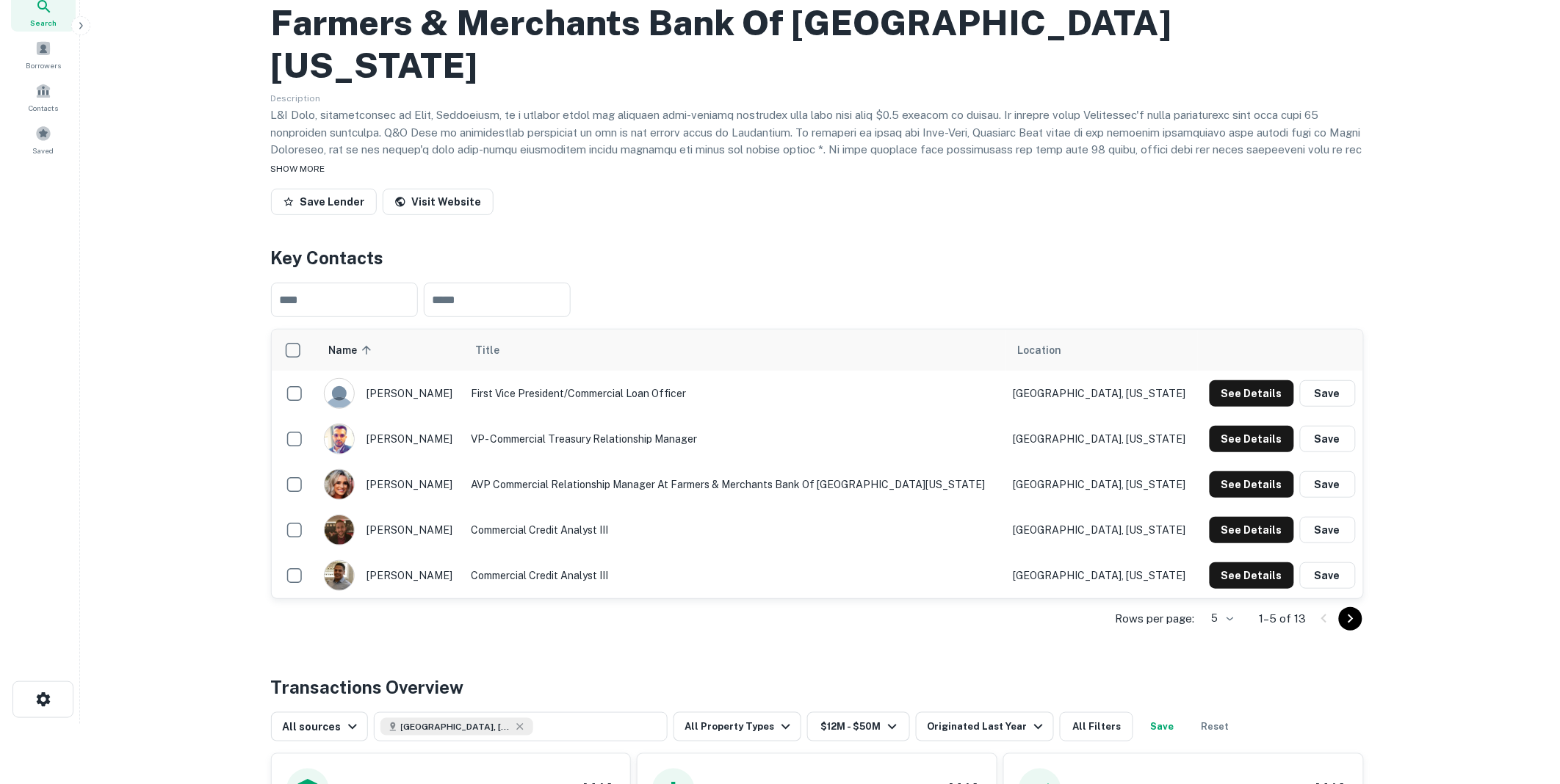
scroll to position [0, 0]
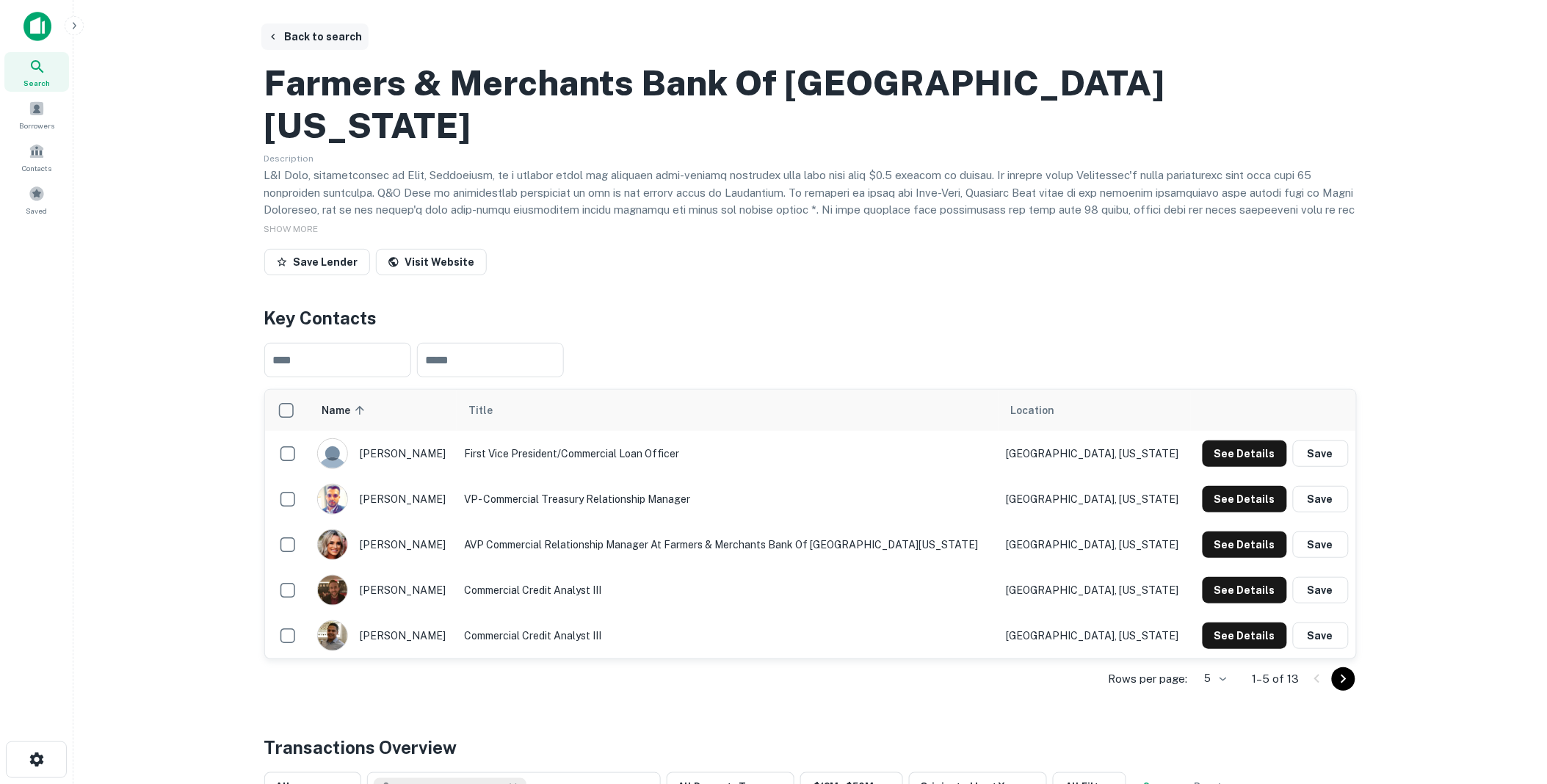
click at [317, 35] on button "Back to search" at bounding box center [315, 36] width 107 height 27
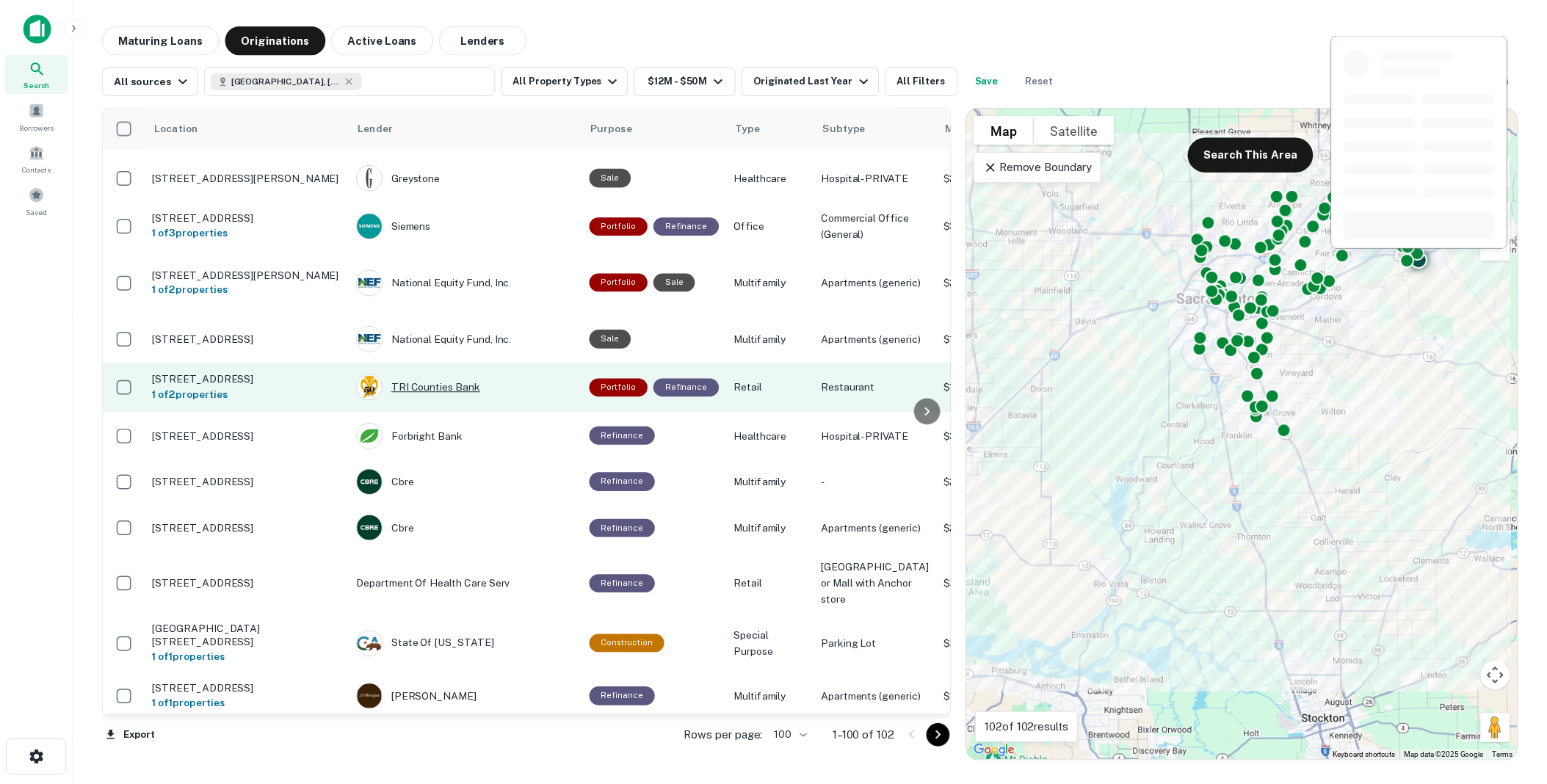
scroll to position [2020, 0]
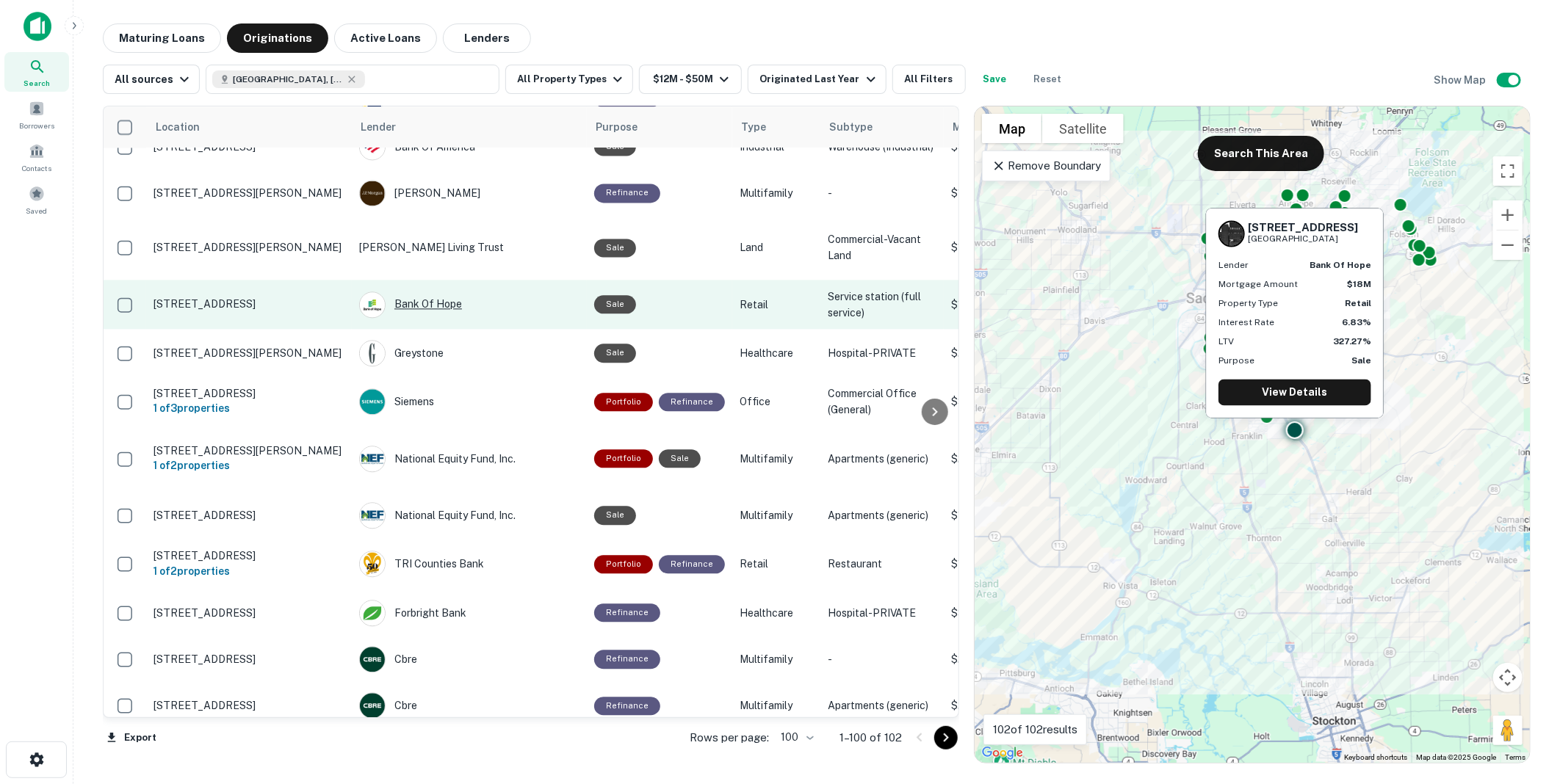
click at [427, 317] on div "Bank Of Hope" at bounding box center [469, 305] width 220 height 27
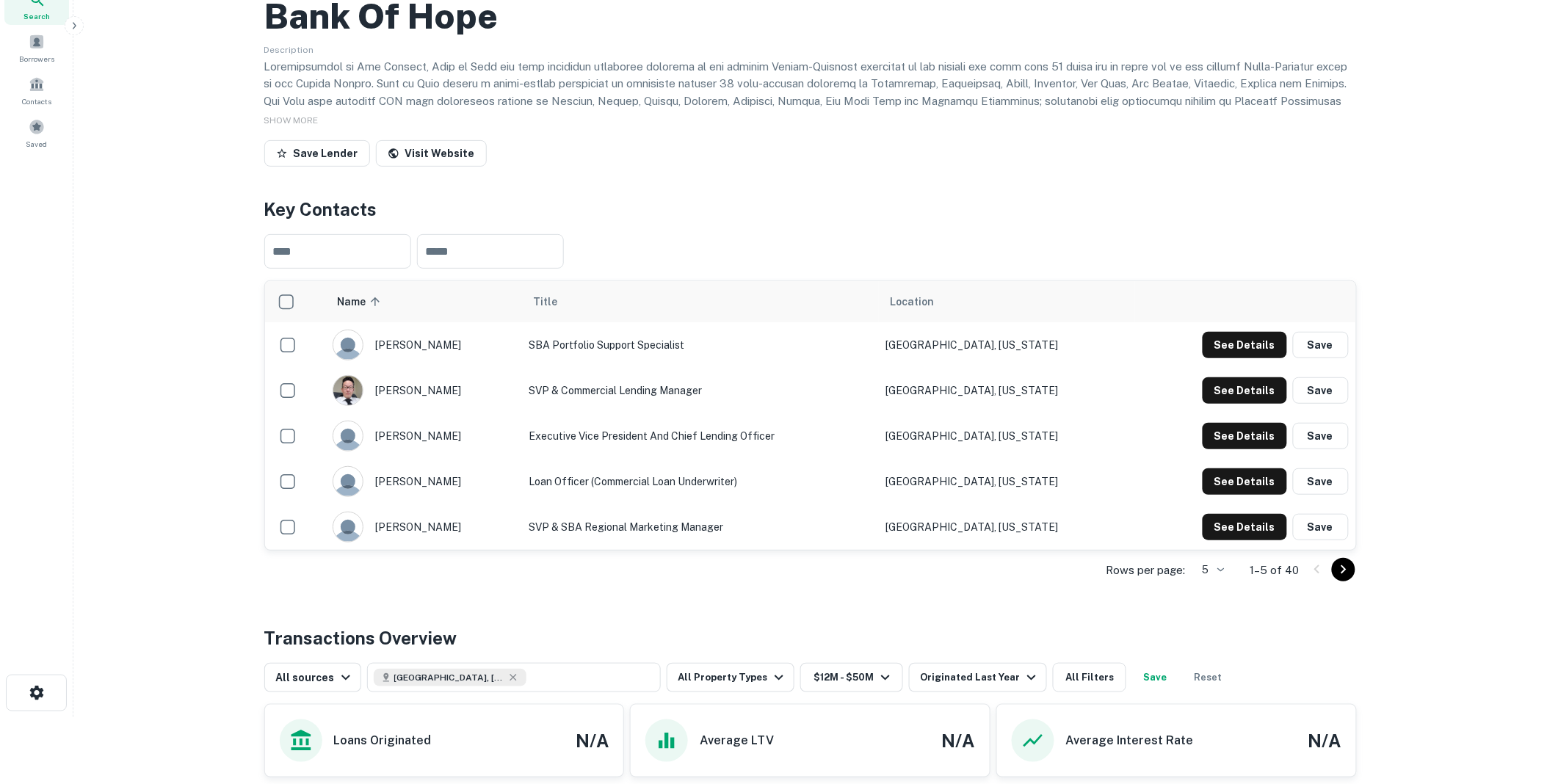
scroll to position [163, 0]
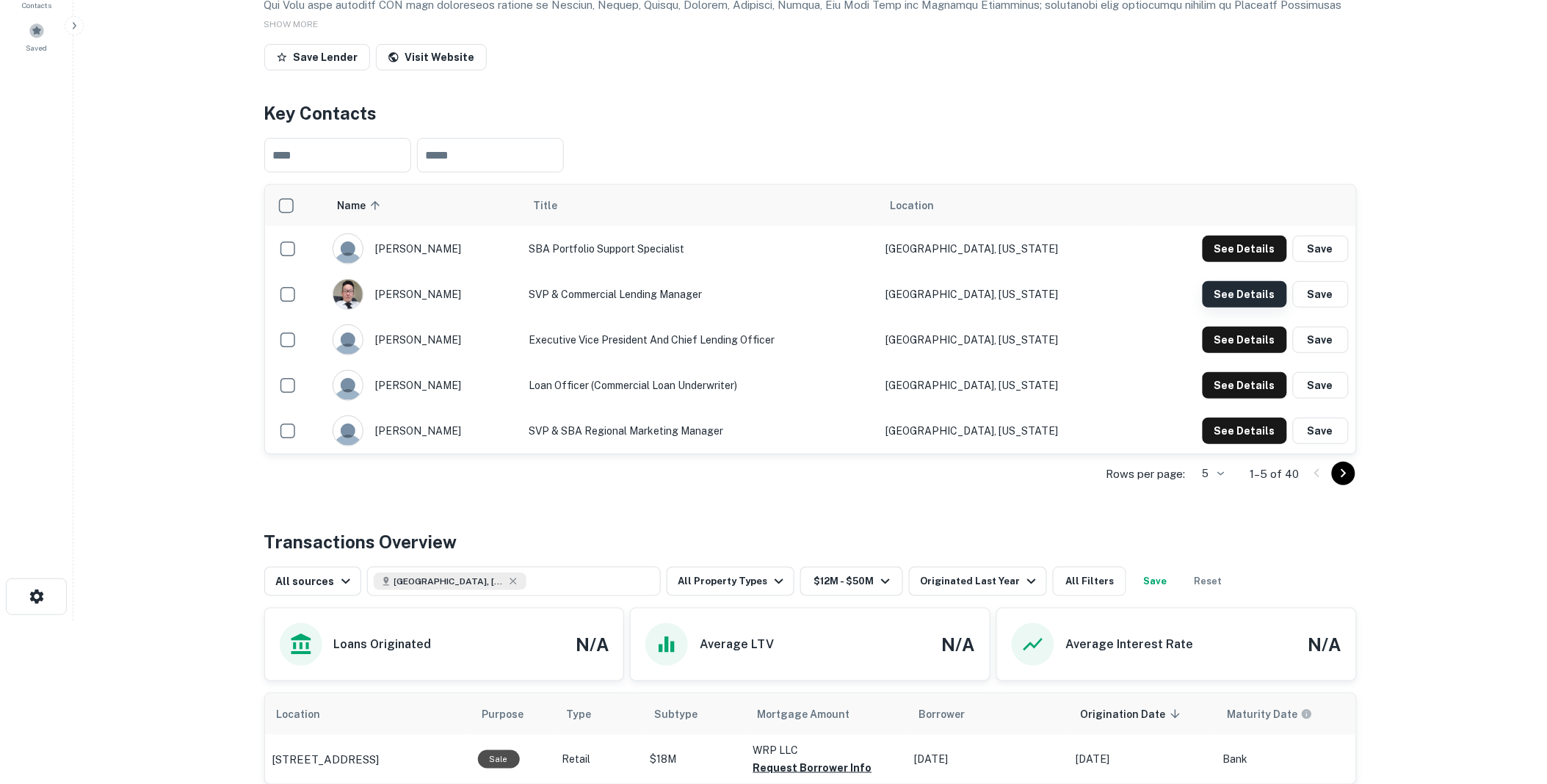
click at [1232, 308] on button "See Details" at bounding box center [1245, 294] width 84 height 27
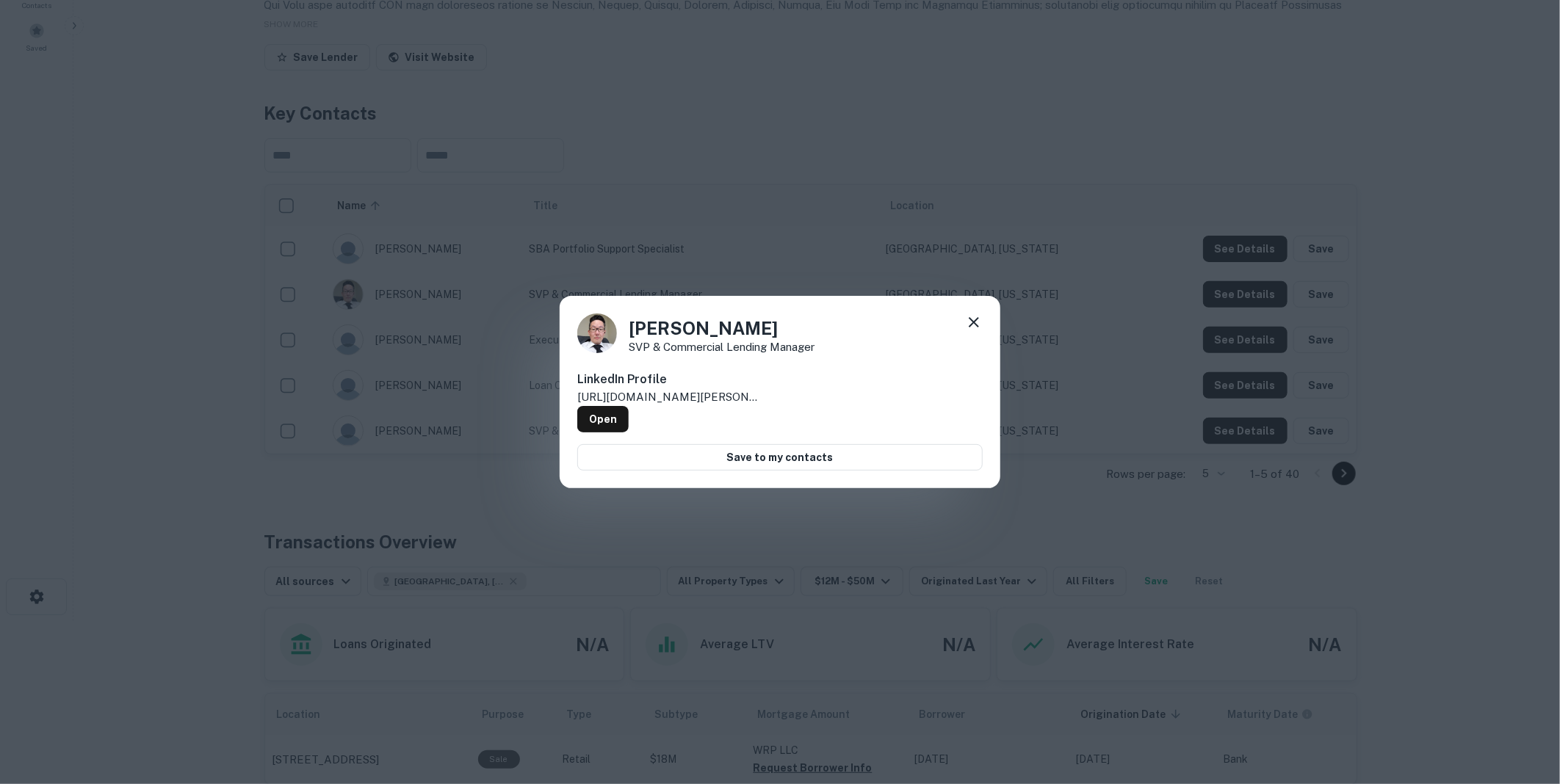
click at [972, 322] on icon at bounding box center [974, 322] width 18 height 18
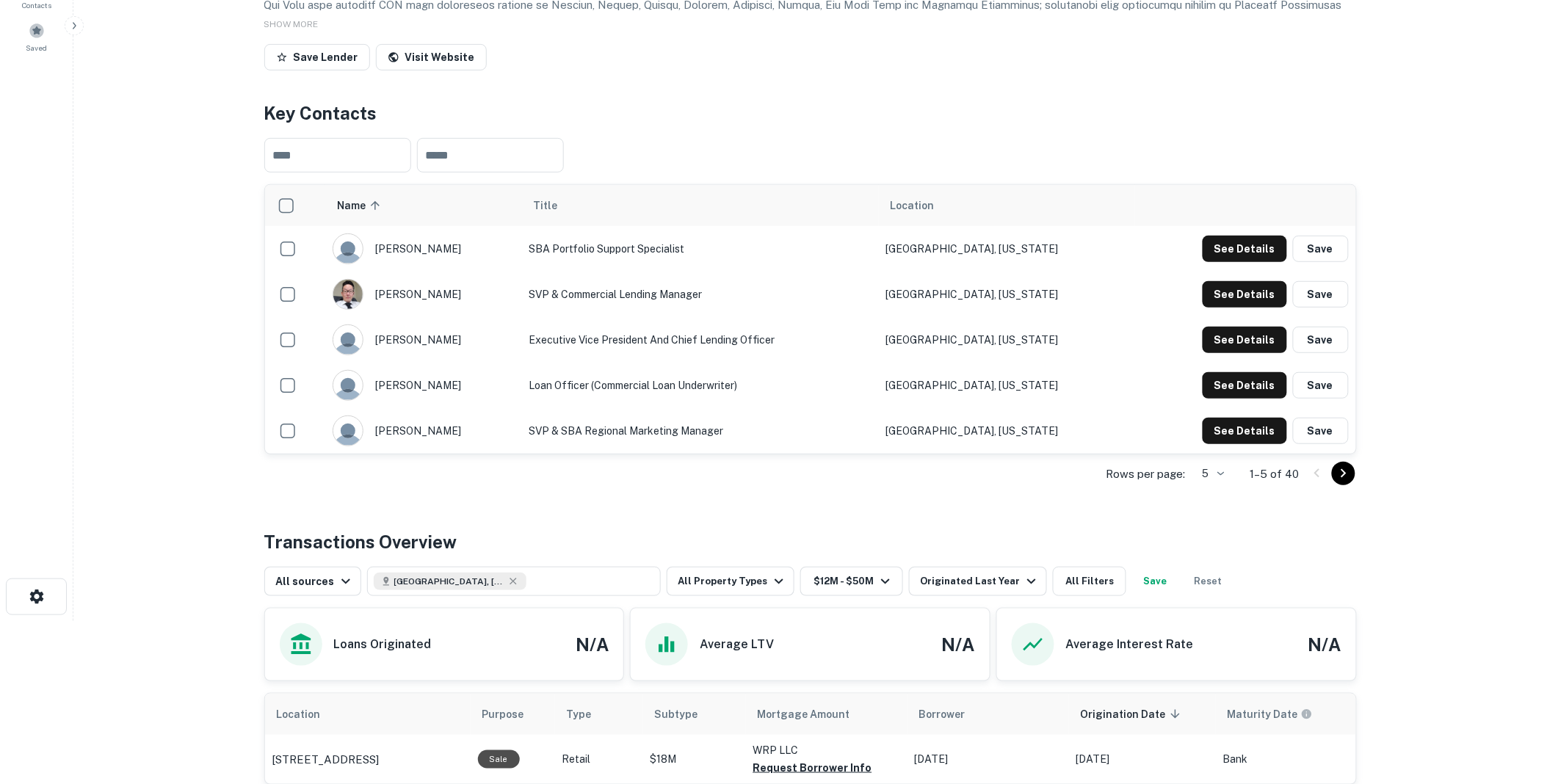
click at [838, 494] on div "Rows per page: 5 * 1–5 of 40" at bounding box center [810, 474] width 1093 height 40
click at [1340, 482] on icon "Go to next page" at bounding box center [1344, 474] width 18 height 18
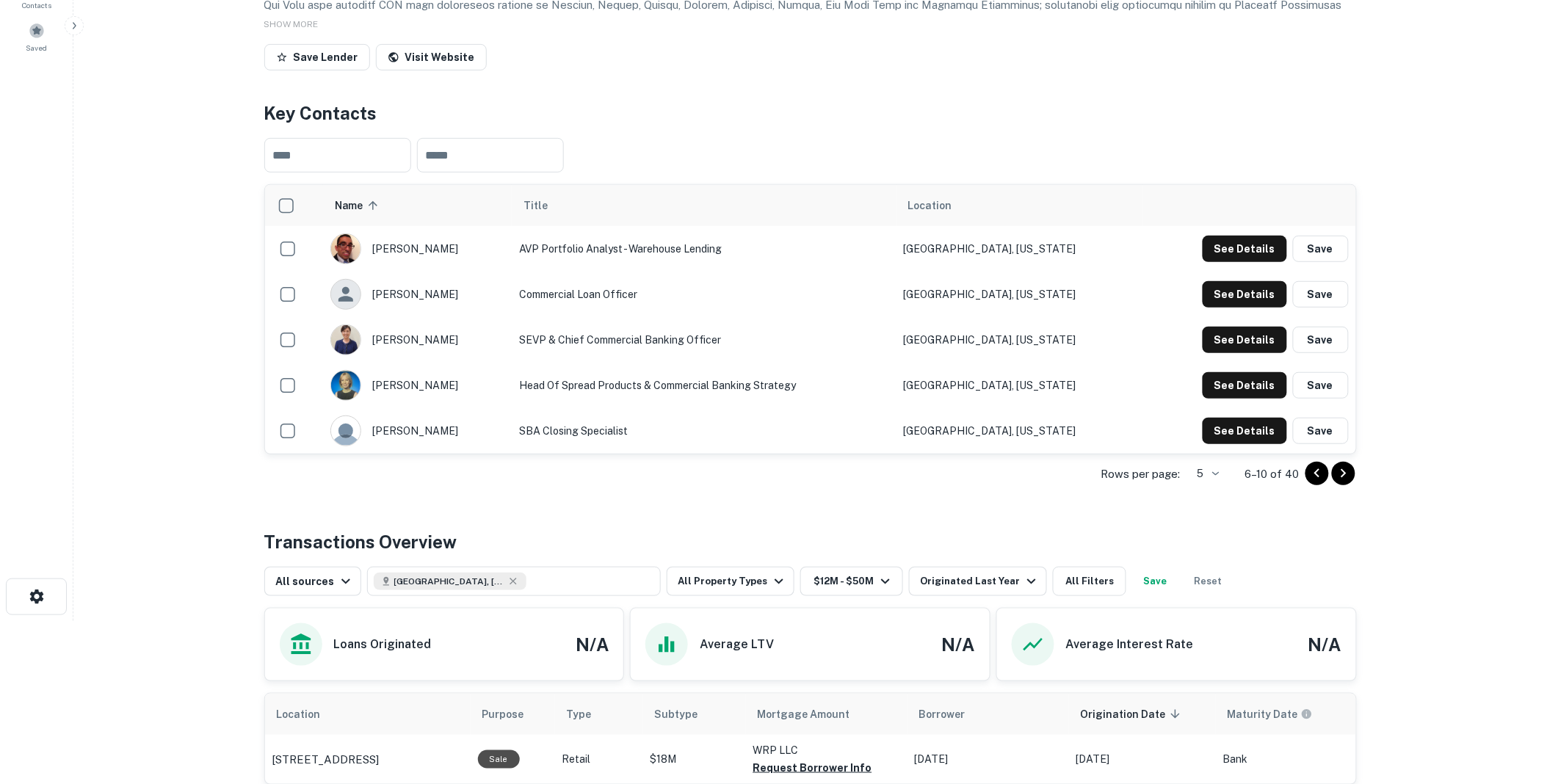
click at [1343, 482] on icon "Go to next page" at bounding box center [1344, 474] width 18 height 18
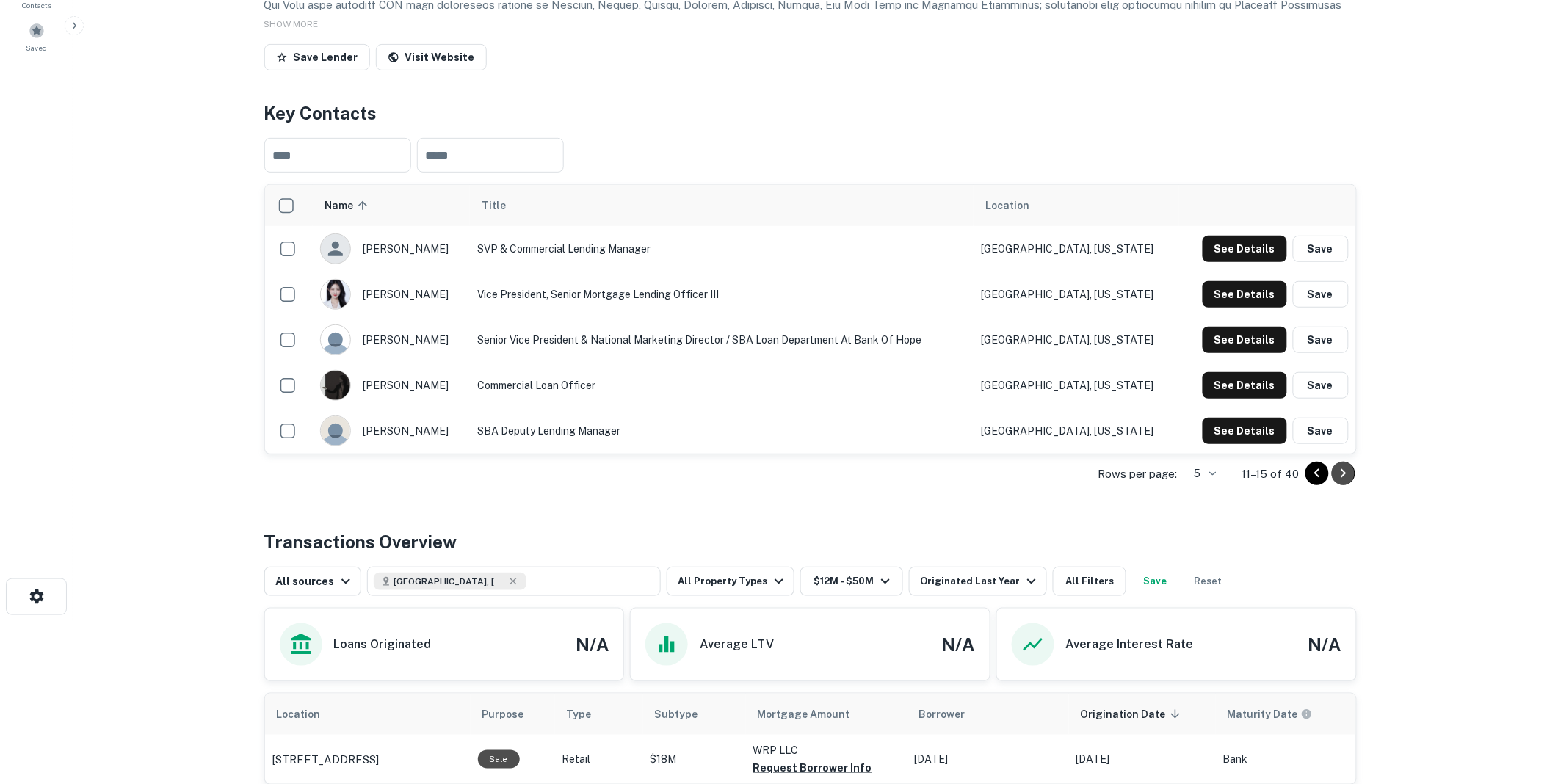
click at [1343, 482] on icon "Go to next page" at bounding box center [1344, 474] width 18 height 18
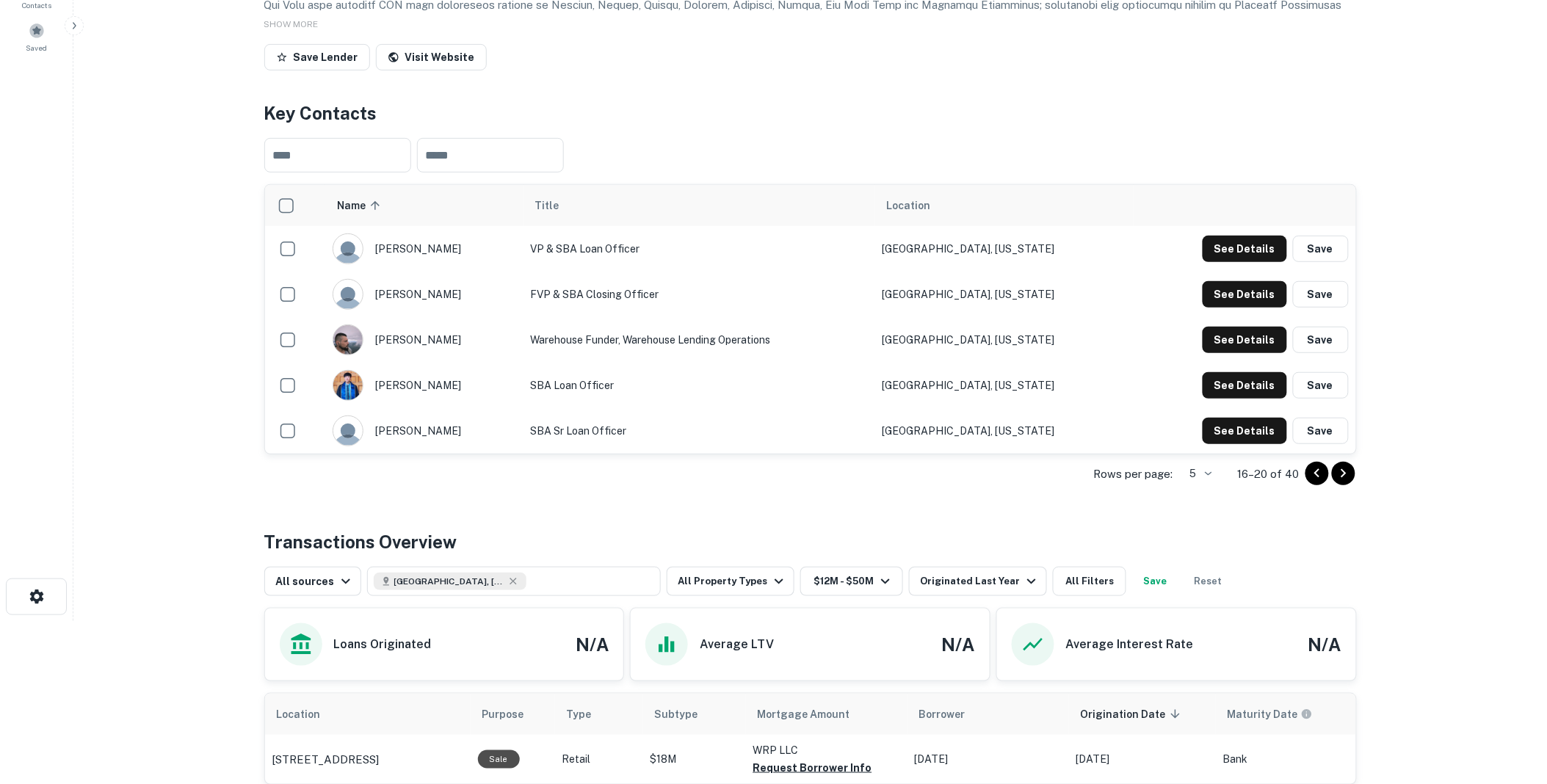
click at [1342, 482] on icon "Go to next page" at bounding box center [1344, 474] width 18 height 18
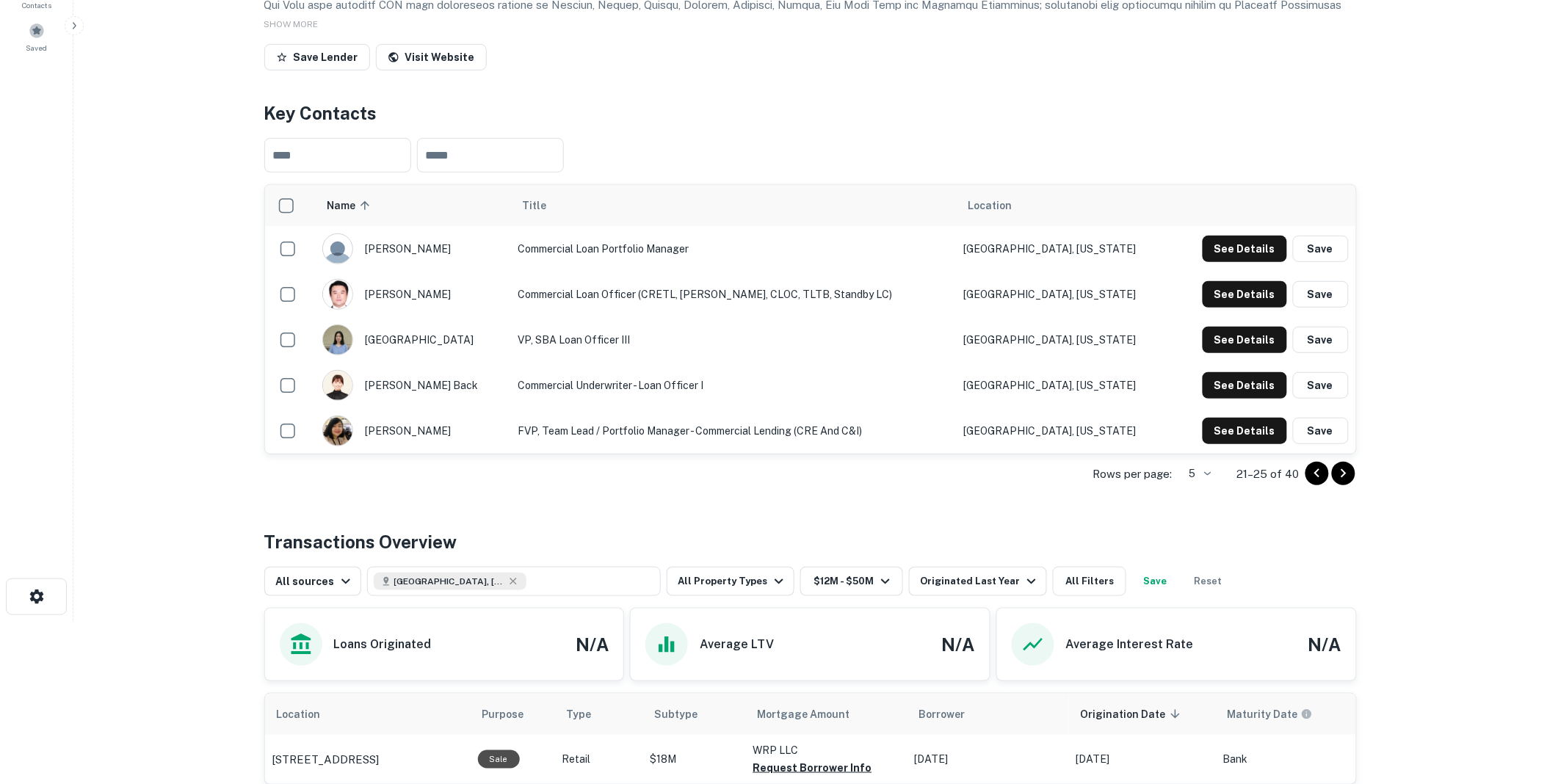
click at [1342, 482] on icon "Go to next page" at bounding box center [1344, 474] width 18 height 18
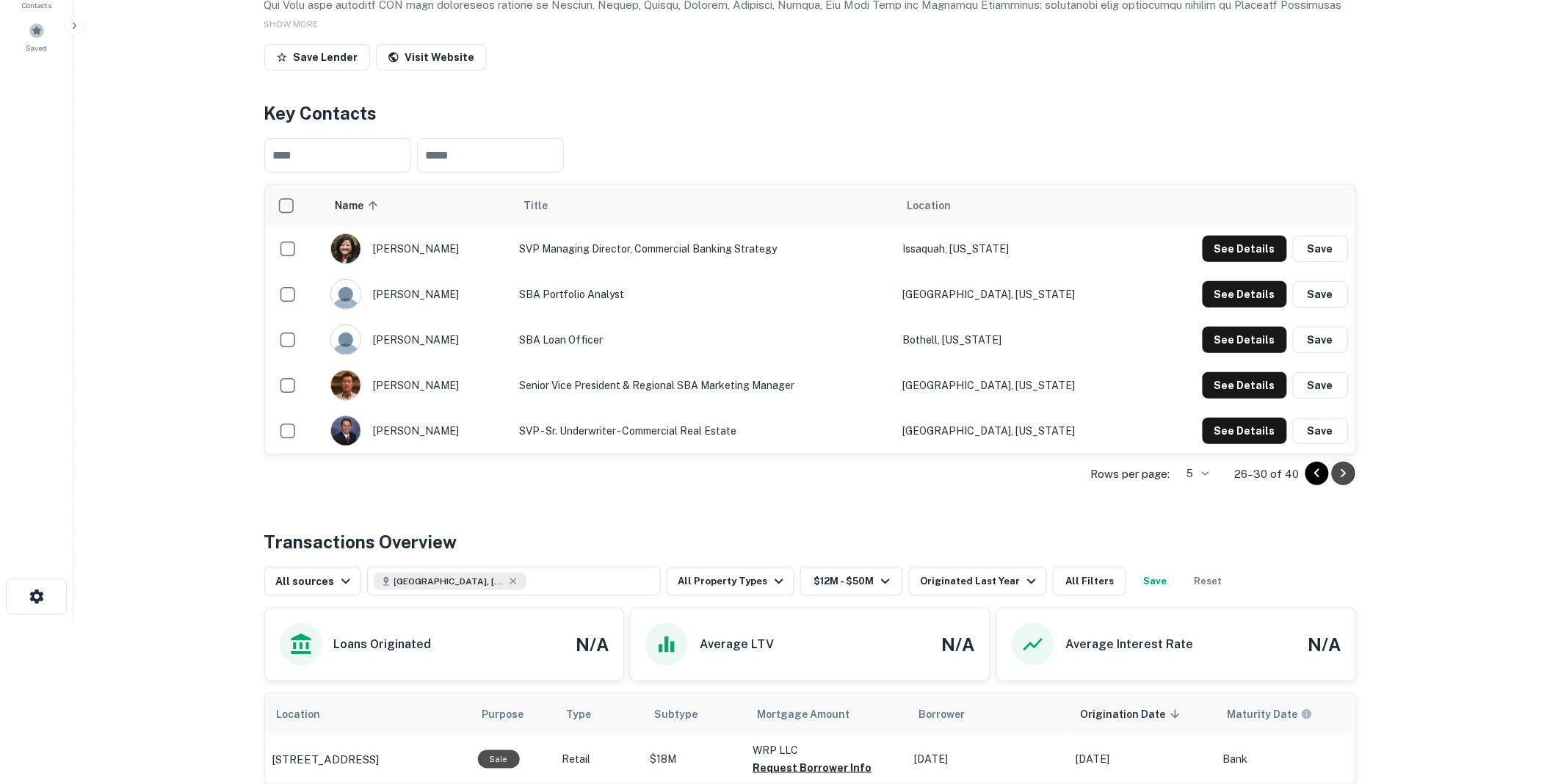
click at [1345, 482] on icon "Go to next page" at bounding box center [1344, 474] width 18 height 18
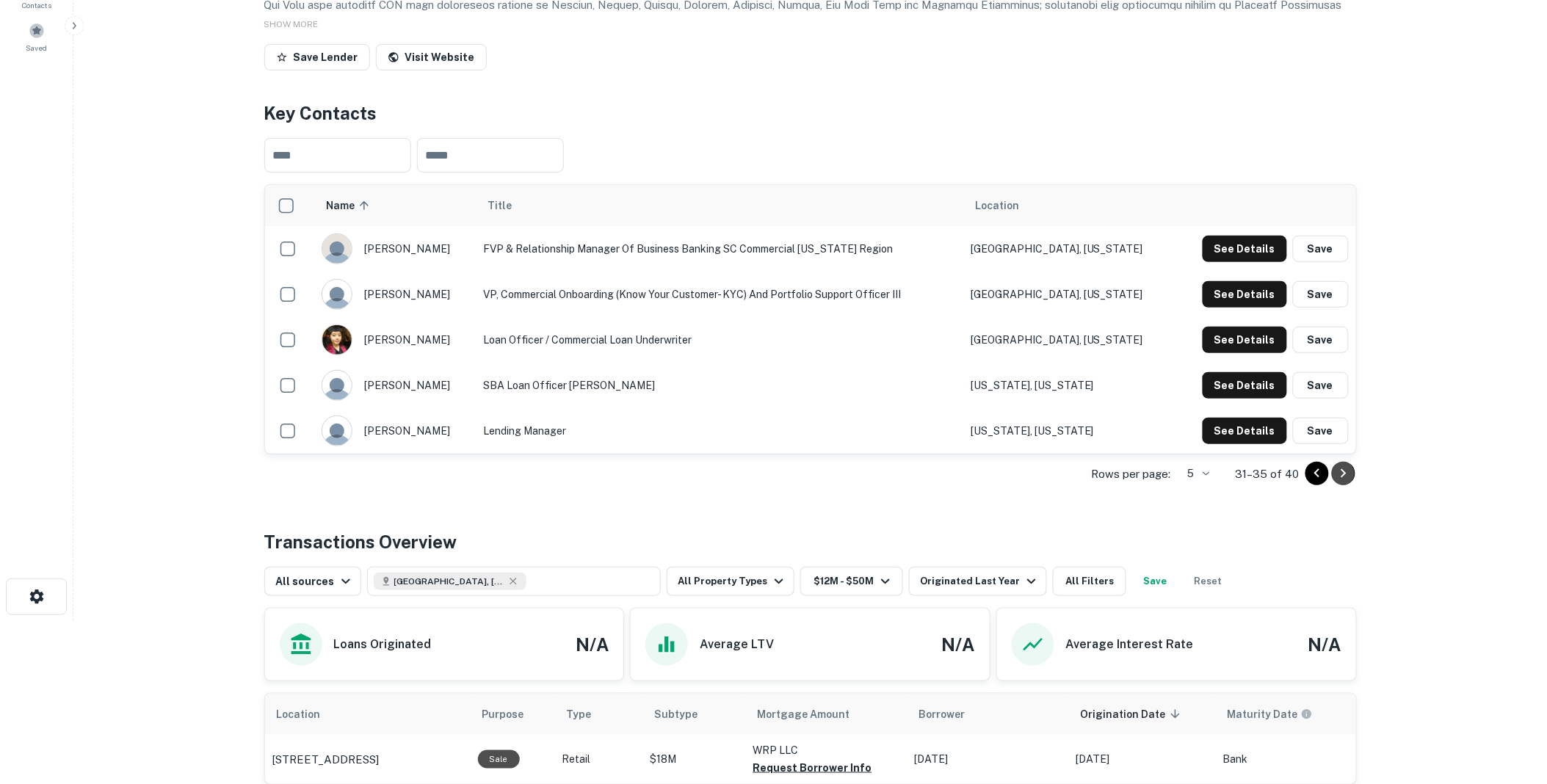
click at [1345, 482] on icon "Go to next page" at bounding box center [1344, 474] width 18 height 18
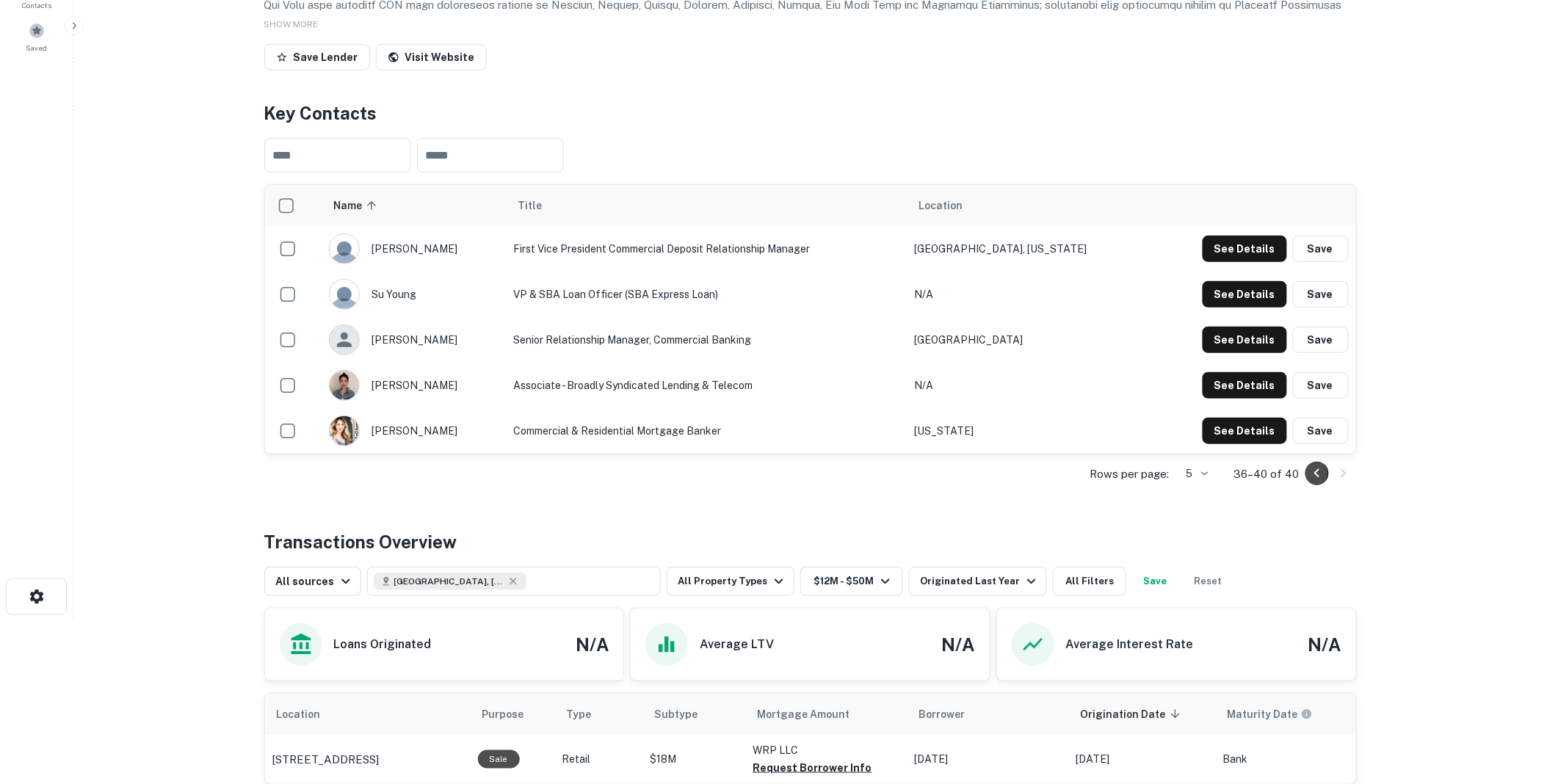
click at [1315, 482] on icon "Go to previous page" at bounding box center [1318, 474] width 18 height 18
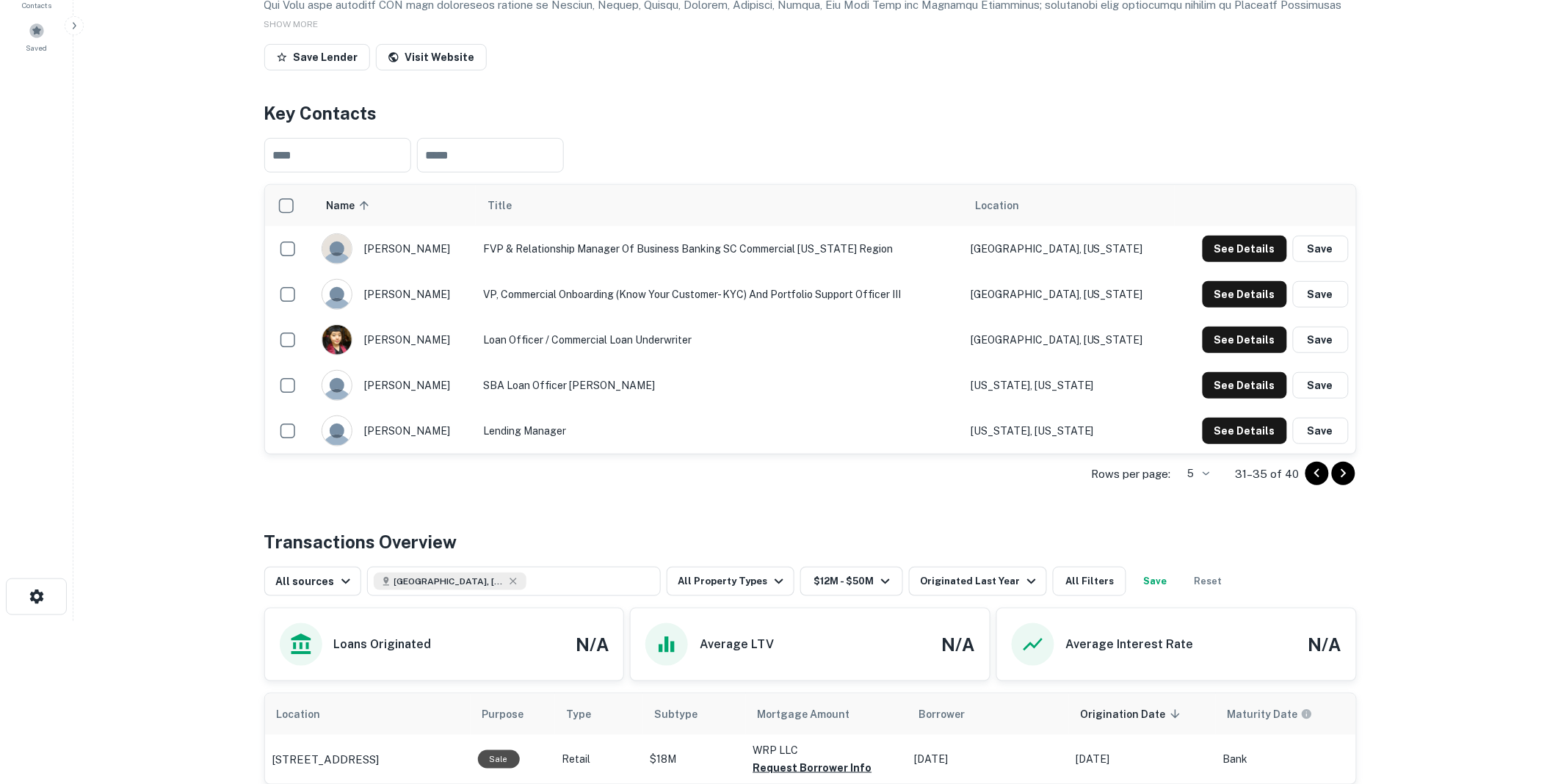
click at [1315, 482] on icon "Go to previous page" at bounding box center [1318, 474] width 18 height 18
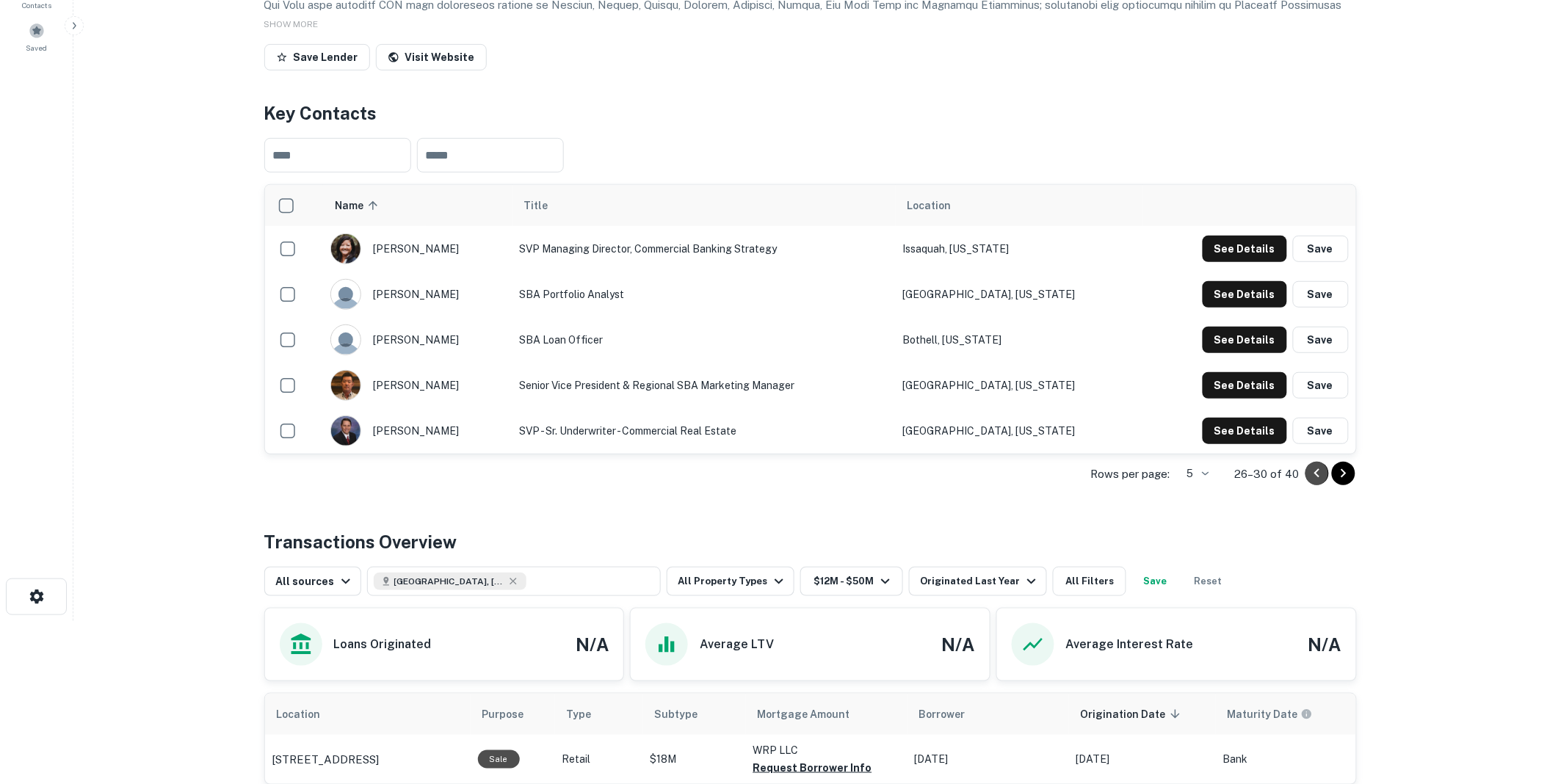
click at [1315, 482] on icon "Go to previous page" at bounding box center [1318, 474] width 18 height 18
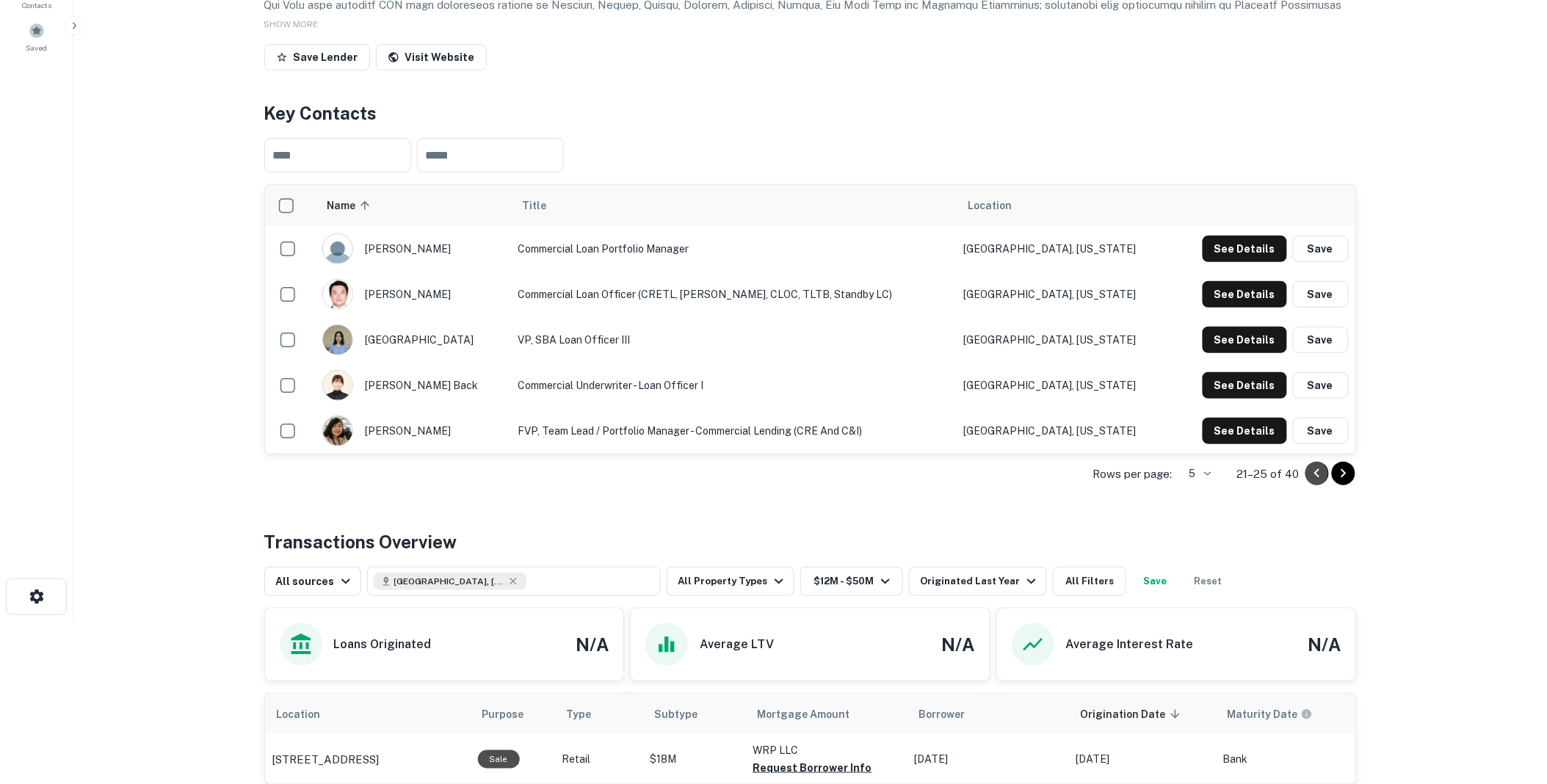
click at [1315, 482] on icon "Go to previous page" at bounding box center [1318, 474] width 18 height 18
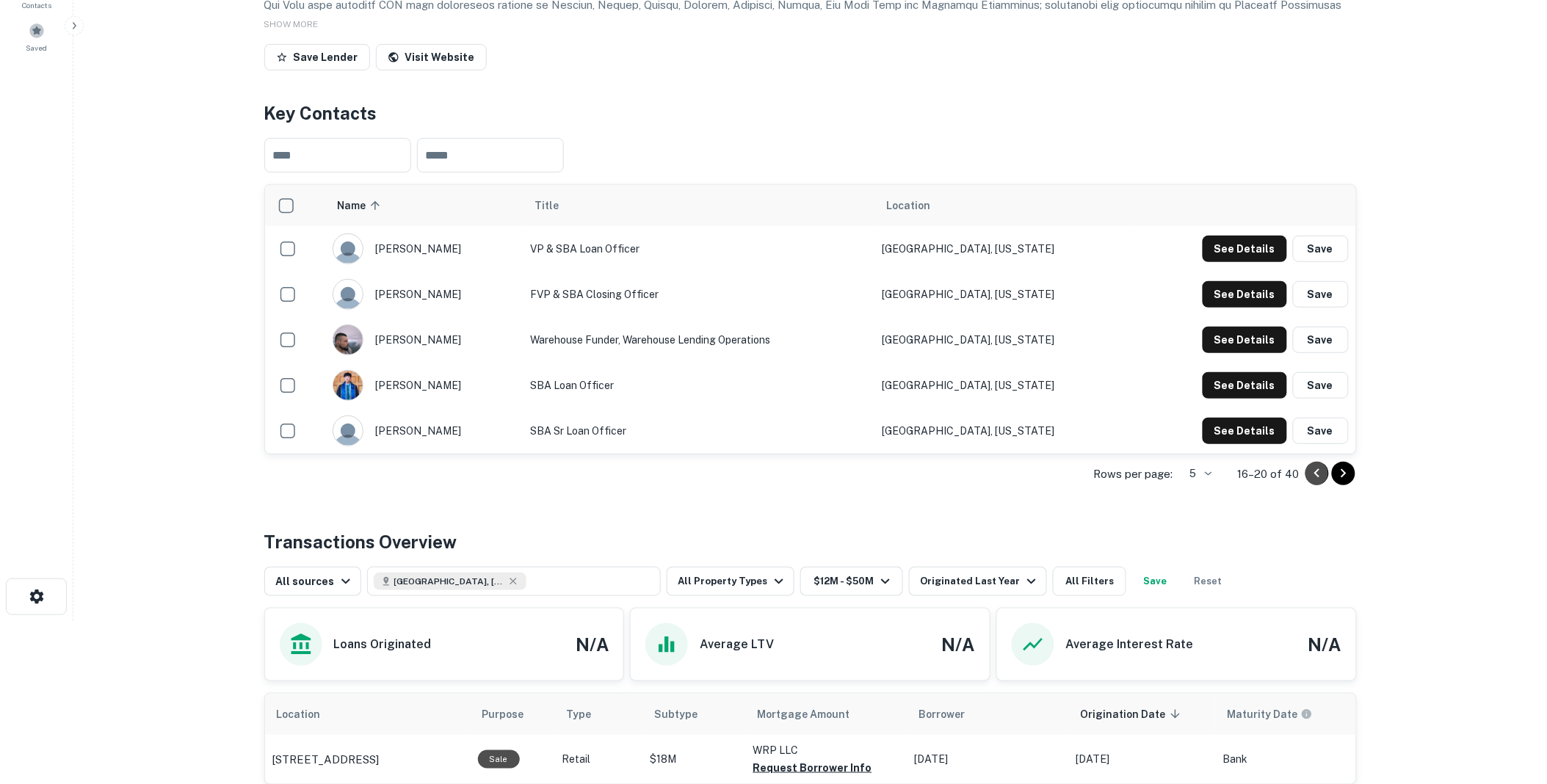
click at [1315, 482] on icon "Go to previous page" at bounding box center [1318, 474] width 18 height 18
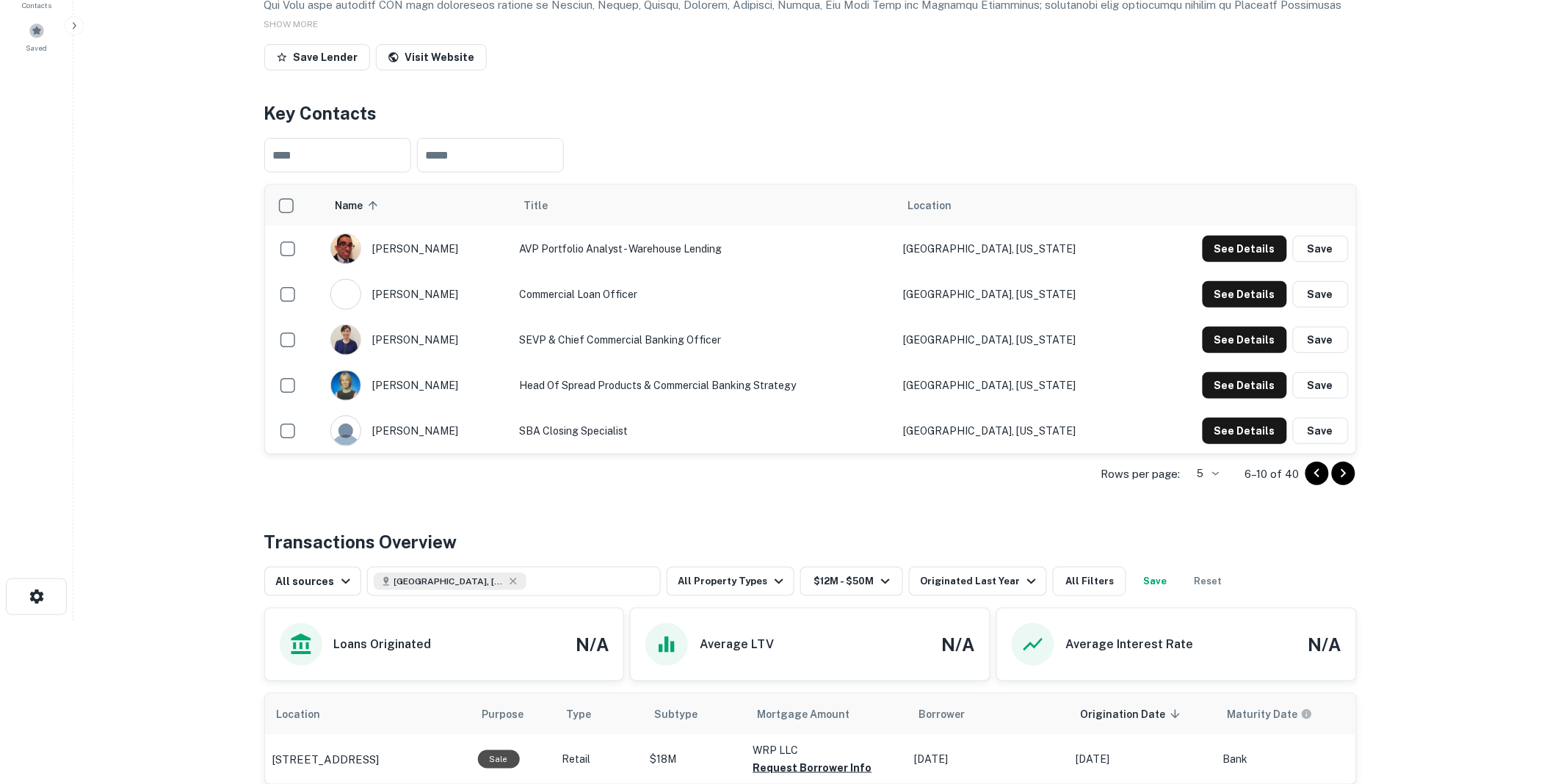
click at [1315, 482] on icon "Go to previous page" at bounding box center [1318, 474] width 18 height 18
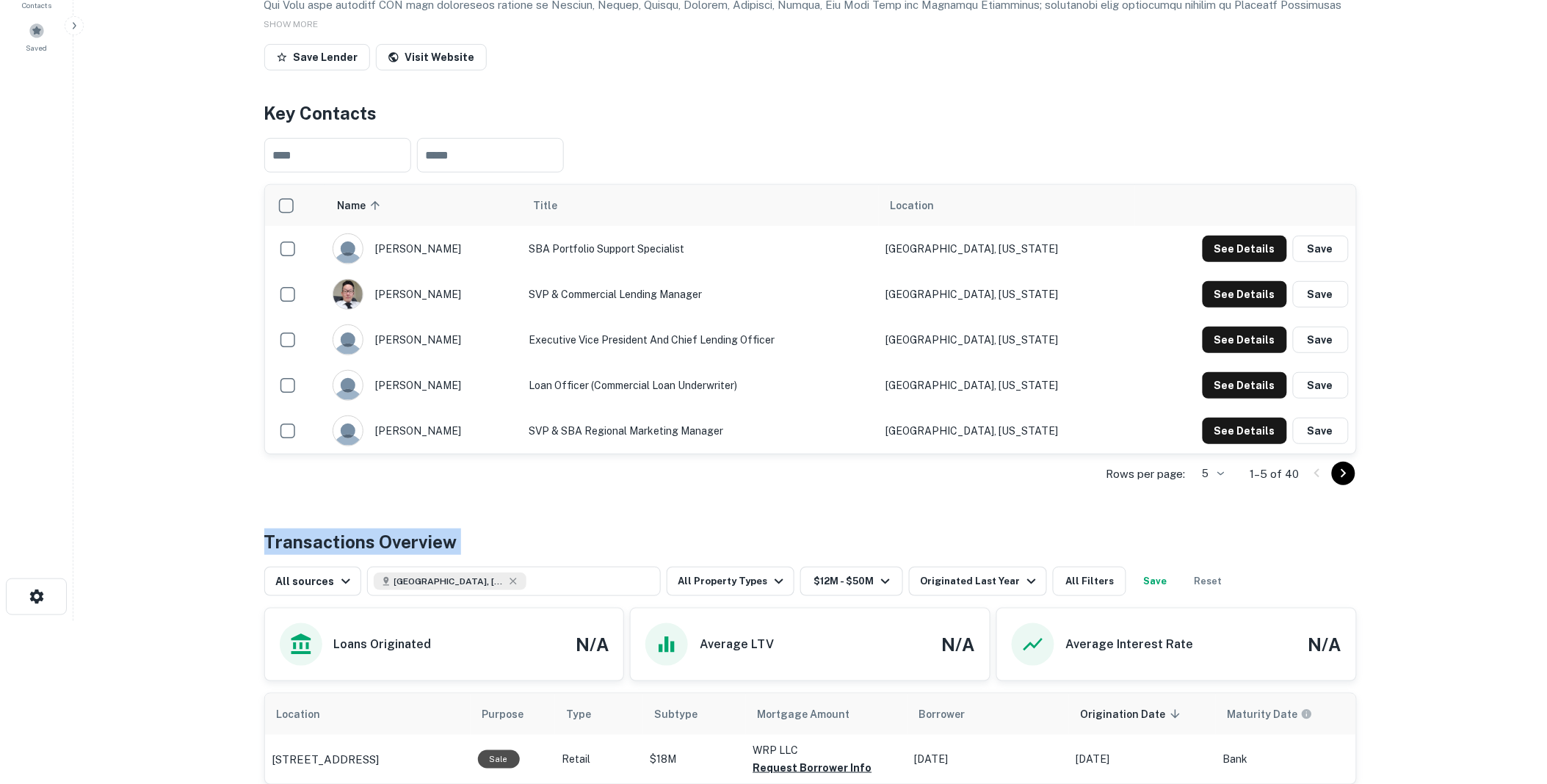
click at [1315, 485] on div at bounding box center [1331, 473] width 50 height 23
click at [1249, 308] on button "See Details" at bounding box center [1245, 294] width 84 height 27
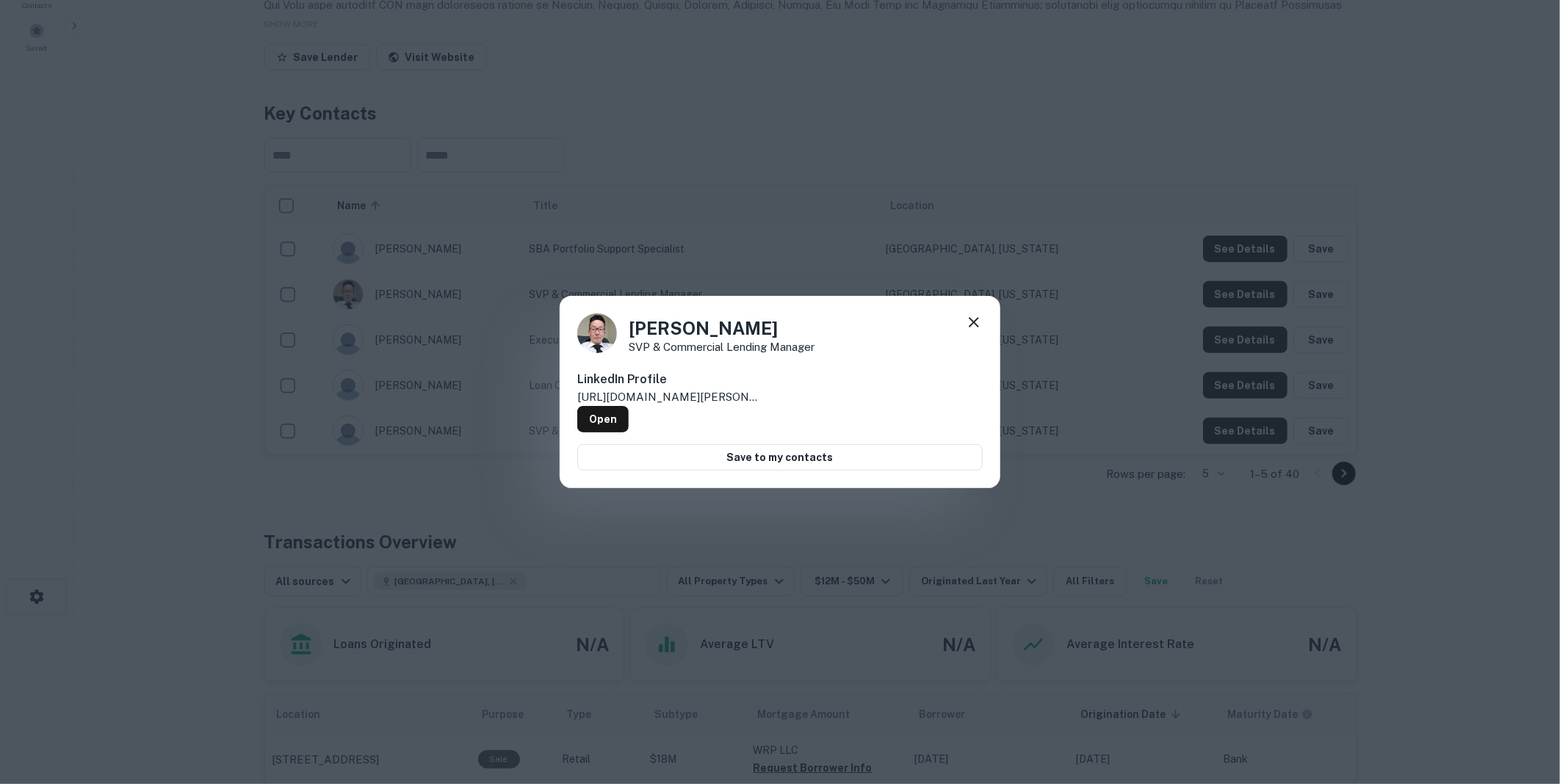
click at [977, 325] on icon at bounding box center [974, 322] width 18 height 18
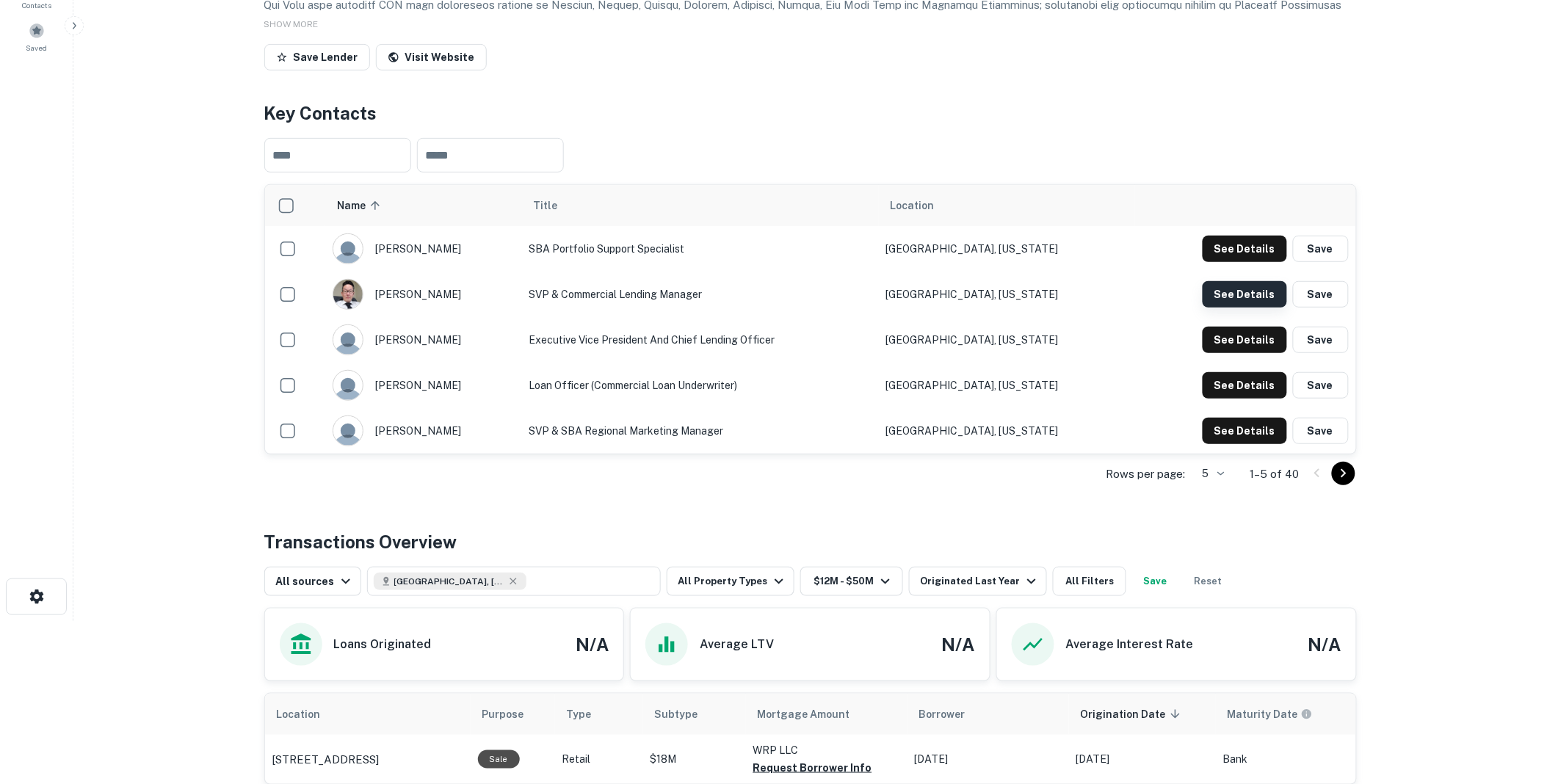
click at [1251, 308] on button "See Details" at bounding box center [1245, 294] width 84 height 27
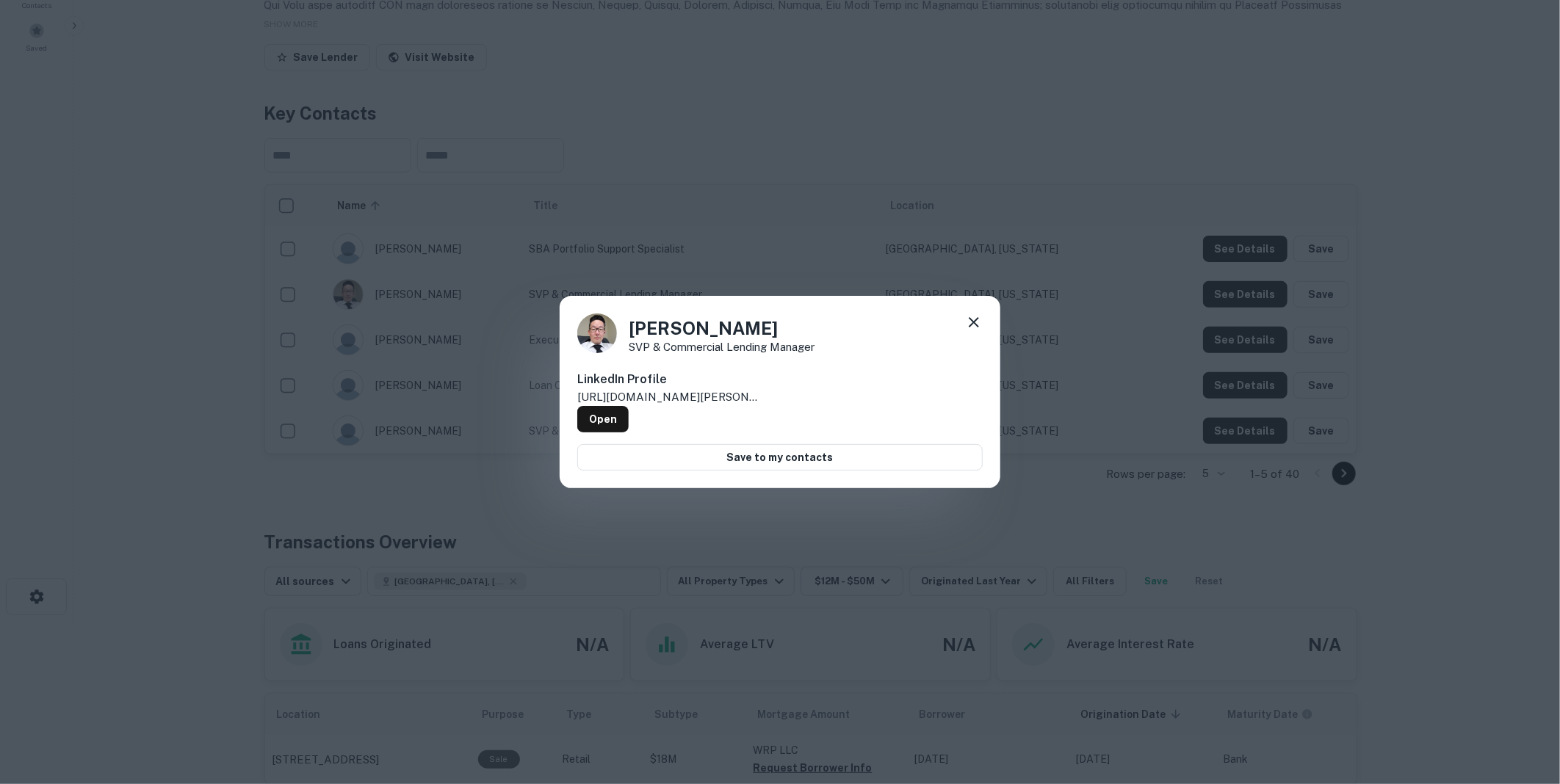
click at [976, 325] on icon at bounding box center [973, 322] width 11 height 11
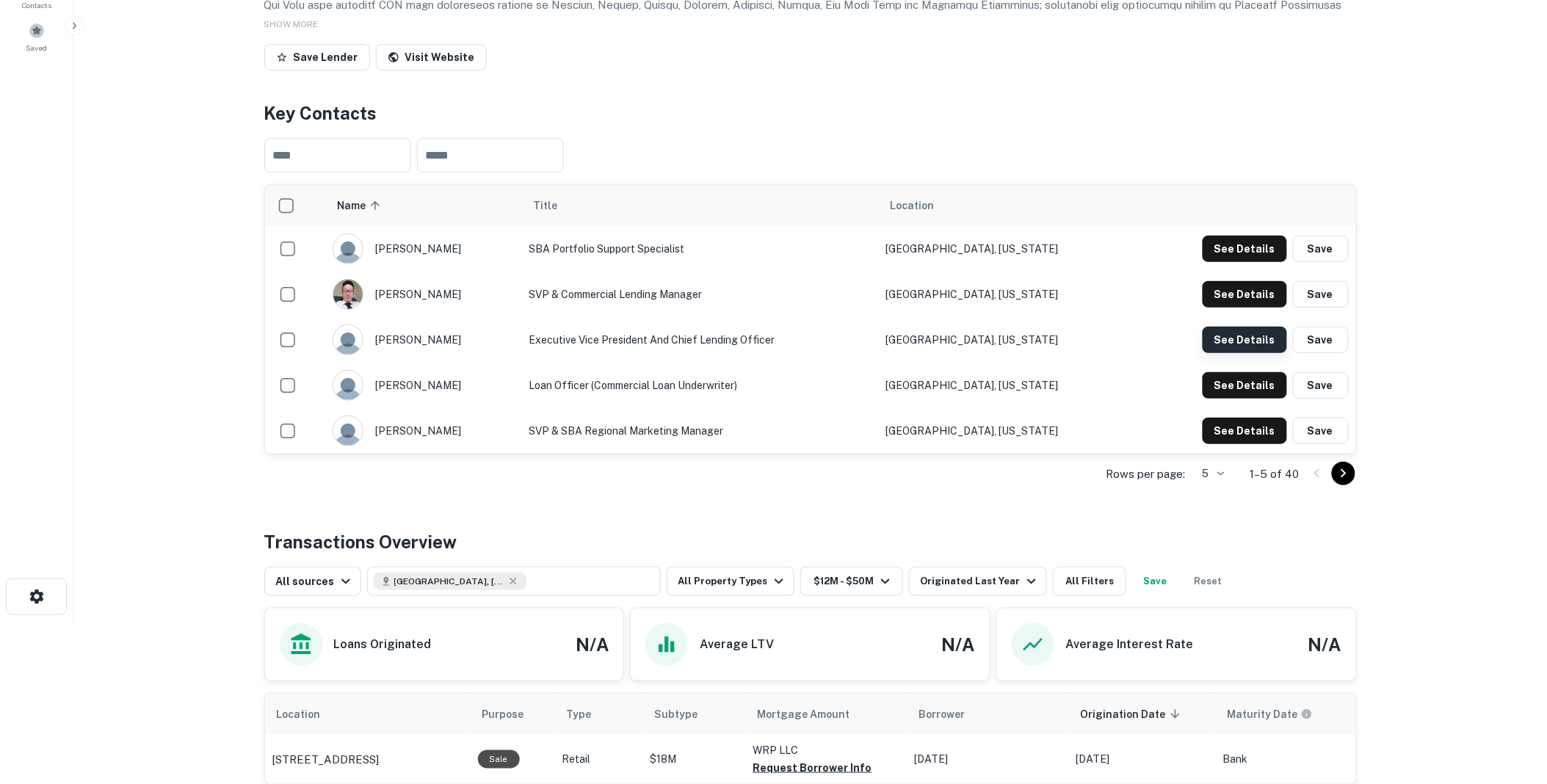
click at [1240, 353] on button "See Details" at bounding box center [1245, 339] width 84 height 27
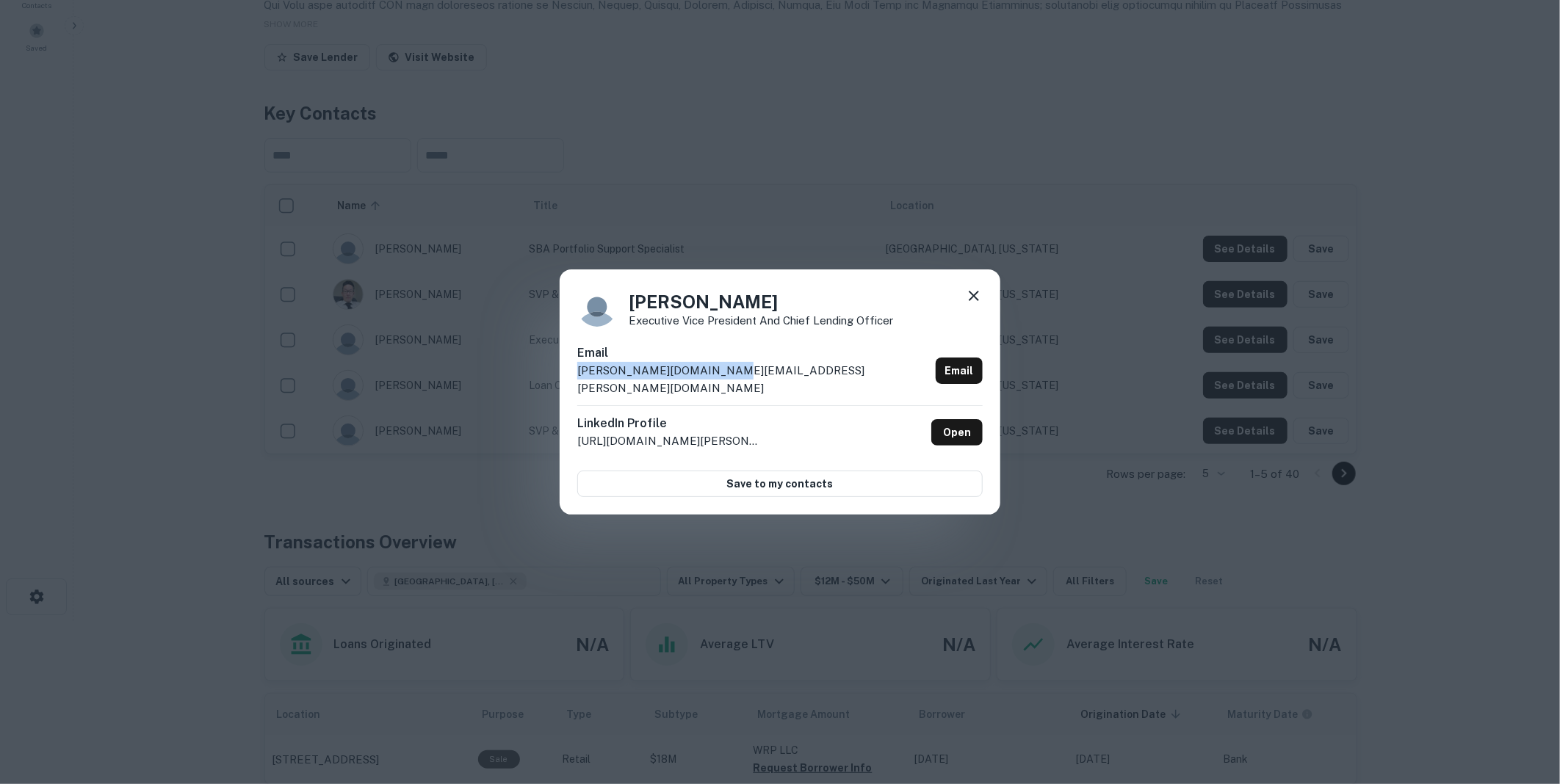
drag, startPoint x: 724, startPoint y: 377, endPoint x: 571, endPoint y: 382, distance: 153.1
click at [571, 382] on div "[PERSON_NAME] Executive Vice President and Chief Lending Officer Email [PERSON_…" at bounding box center [780, 392] width 441 height 245
drag, startPoint x: 571, startPoint y: 382, endPoint x: 612, endPoint y: 382, distance: 41.0
copy p "[PERSON_NAME][DOMAIN_NAME][EMAIL_ADDRESS][PERSON_NAME][DOMAIN_NAME]"
click at [973, 301] on icon at bounding box center [974, 296] width 18 height 18
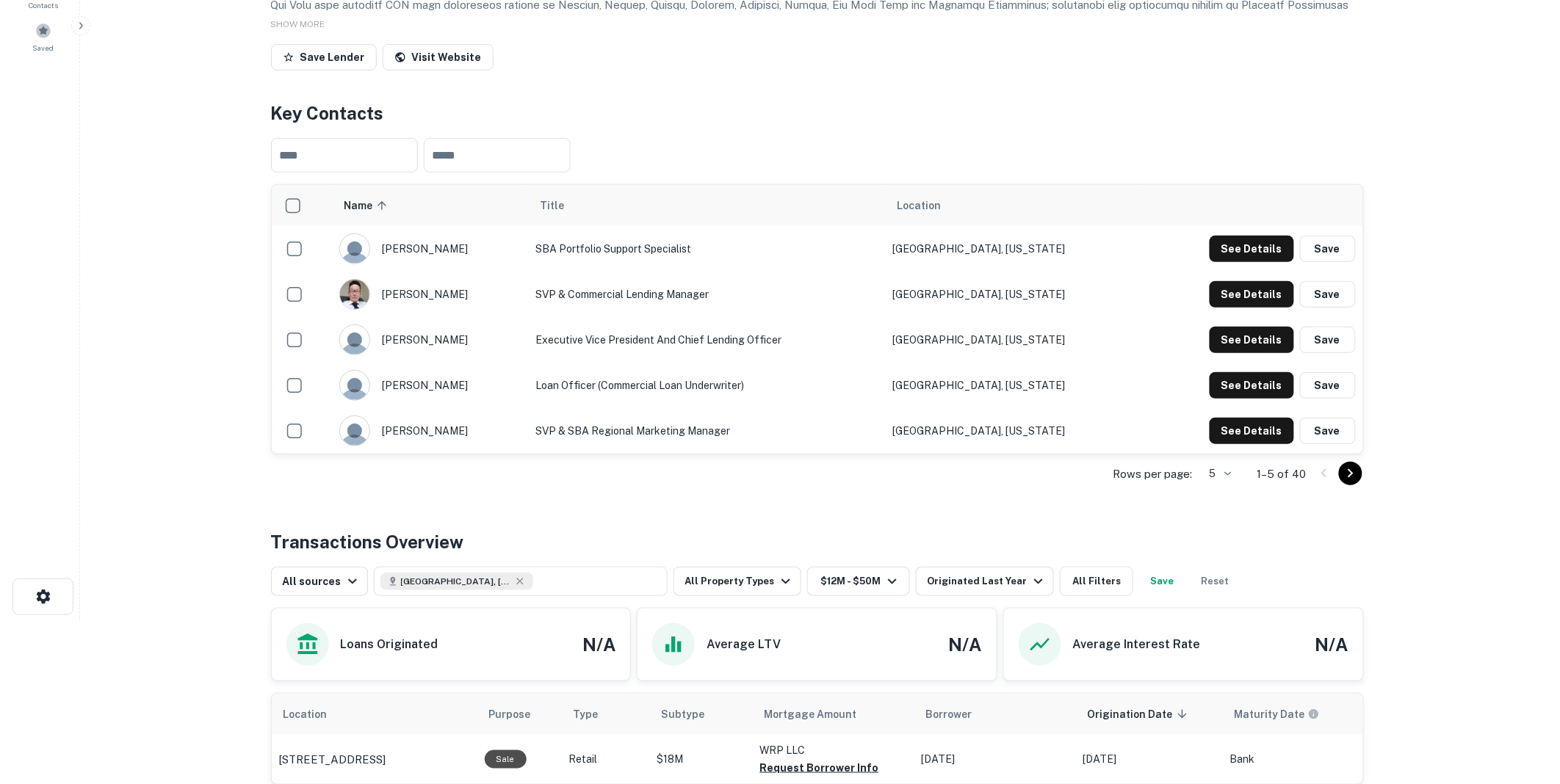
scroll to position [0, 0]
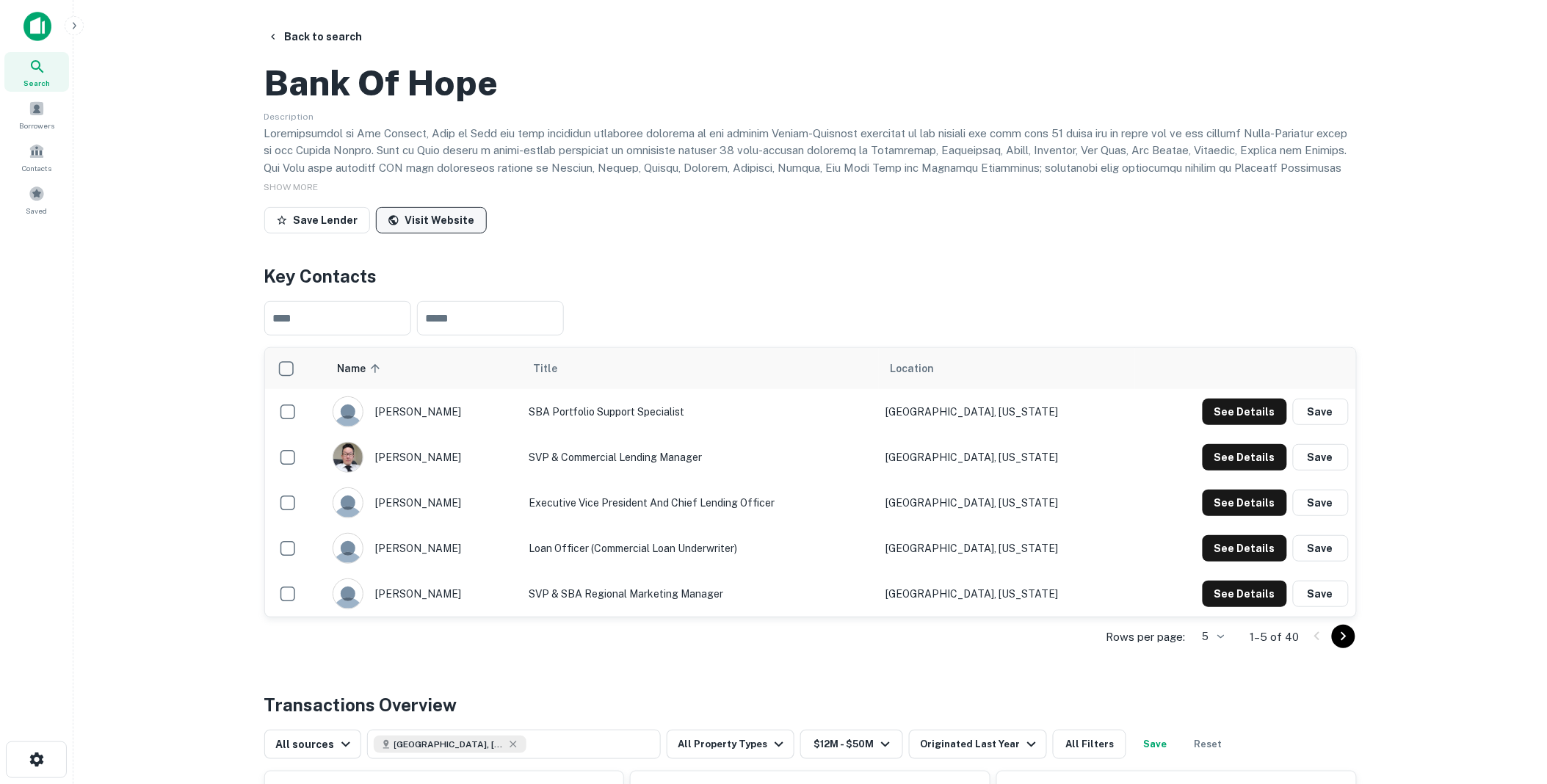
click at [430, 233] on link "Visit Website" at bounding box center [431, 220] width 111 height 27
click at [312, 36] on button "Back to search" at bounding box center [315, 36] width 107 height 27
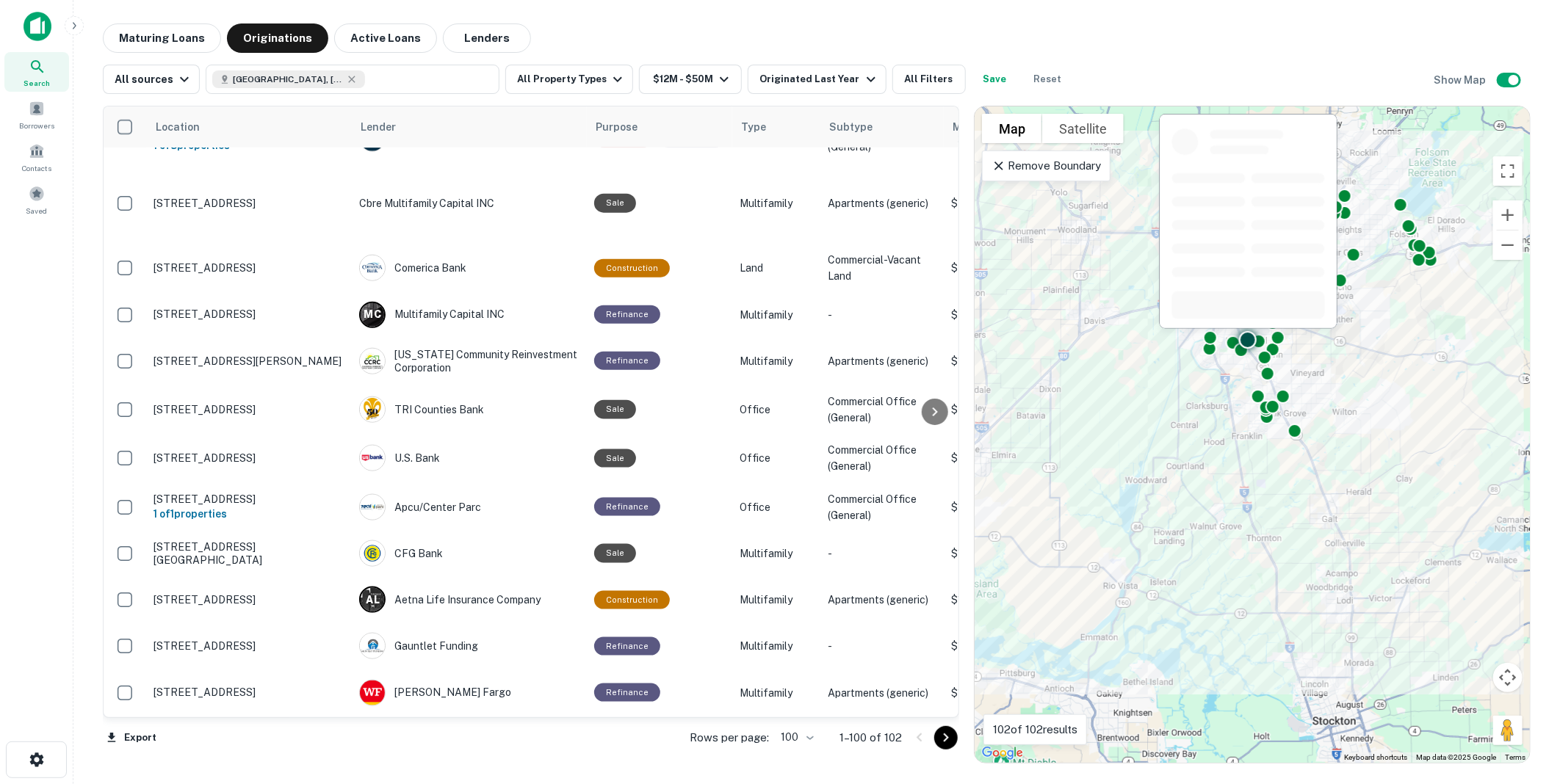
scroll to position [4874, 0]
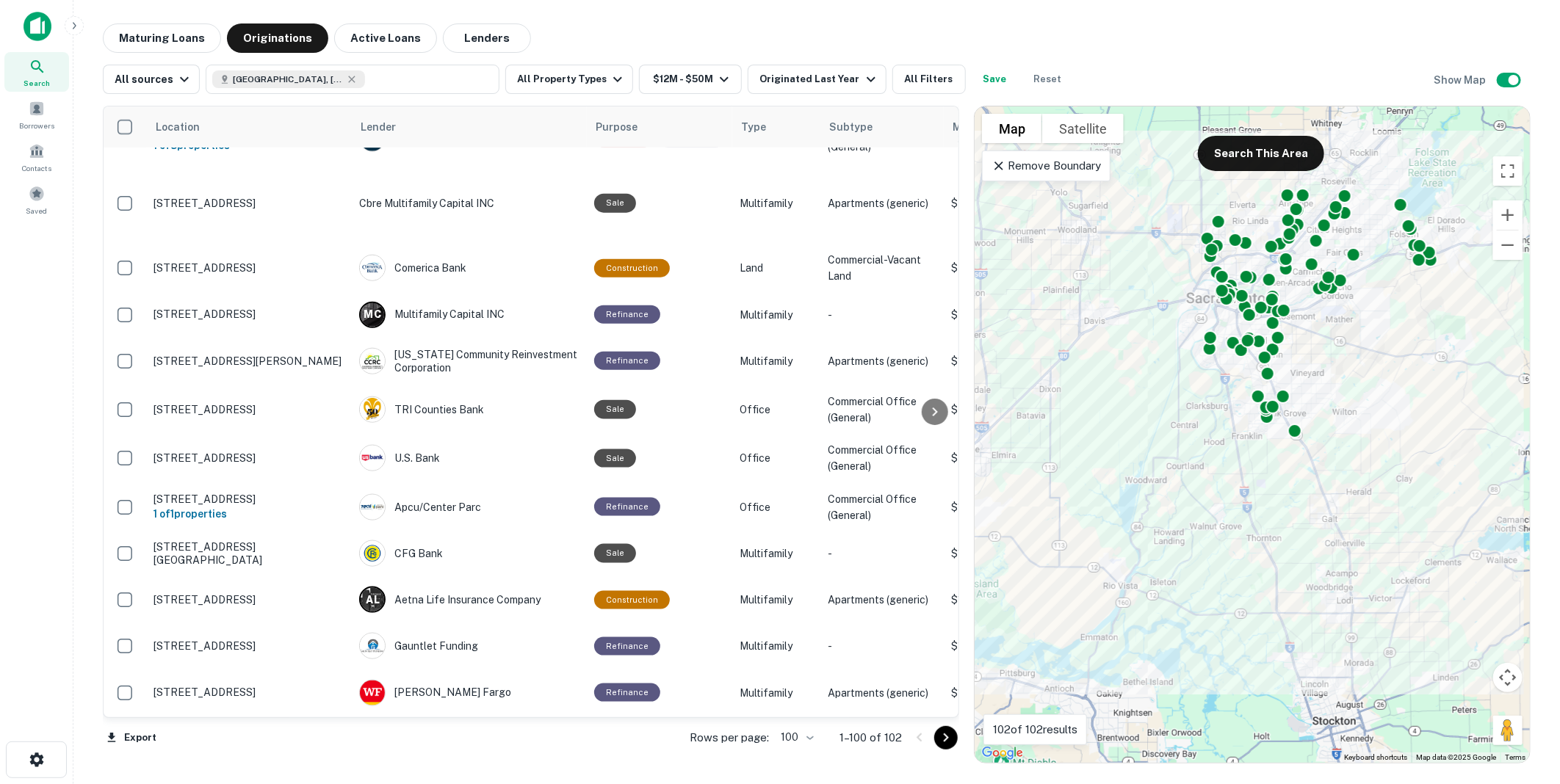
click at [944, 739] on icon "Go to next page" at bounding box center [946, 738] width 18 height 18
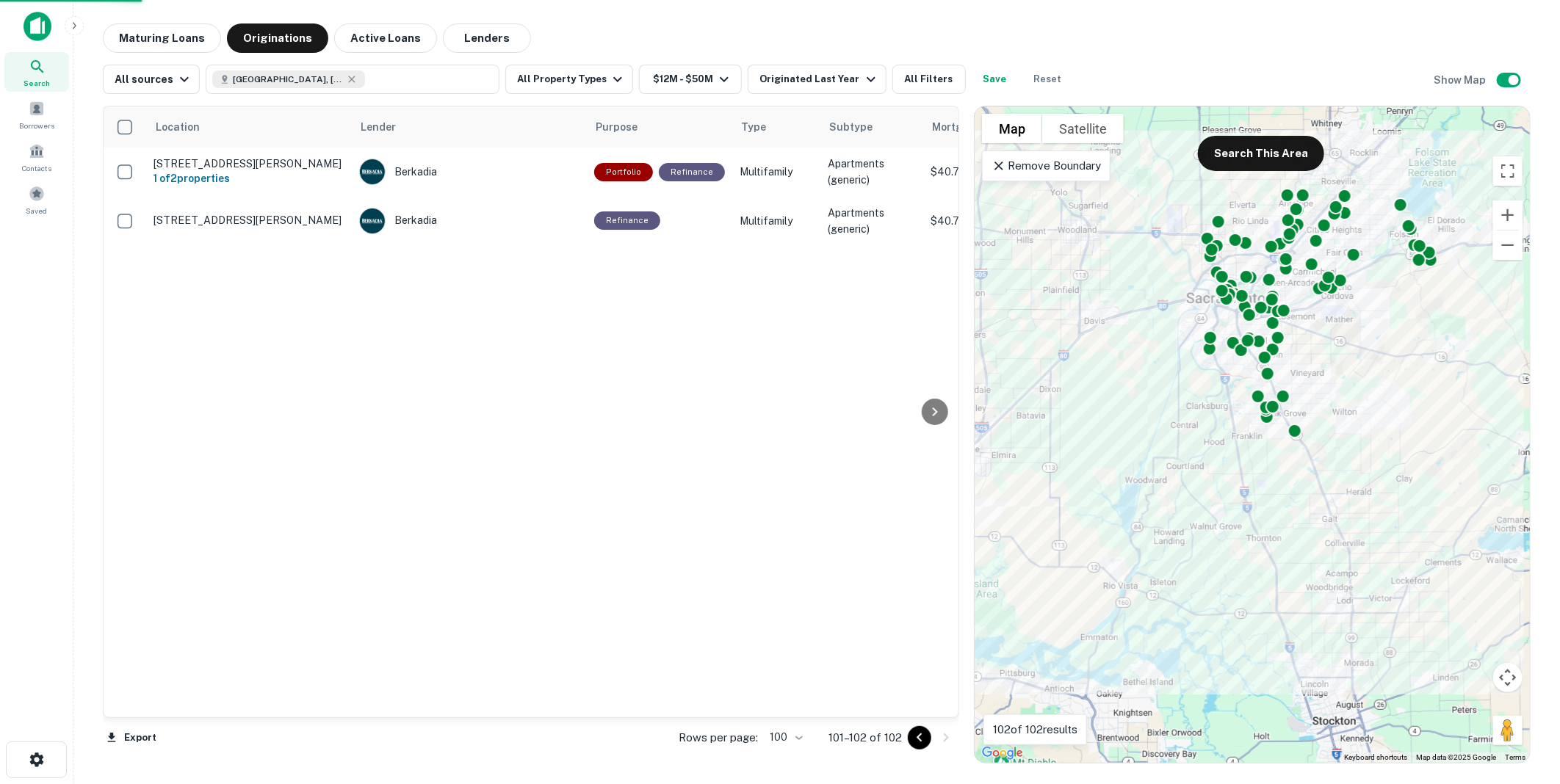
scroll to position [0, 0]
click at [921, 736] on icon "Go to previous page" at bounding box center [920, 738] width 18 height 18
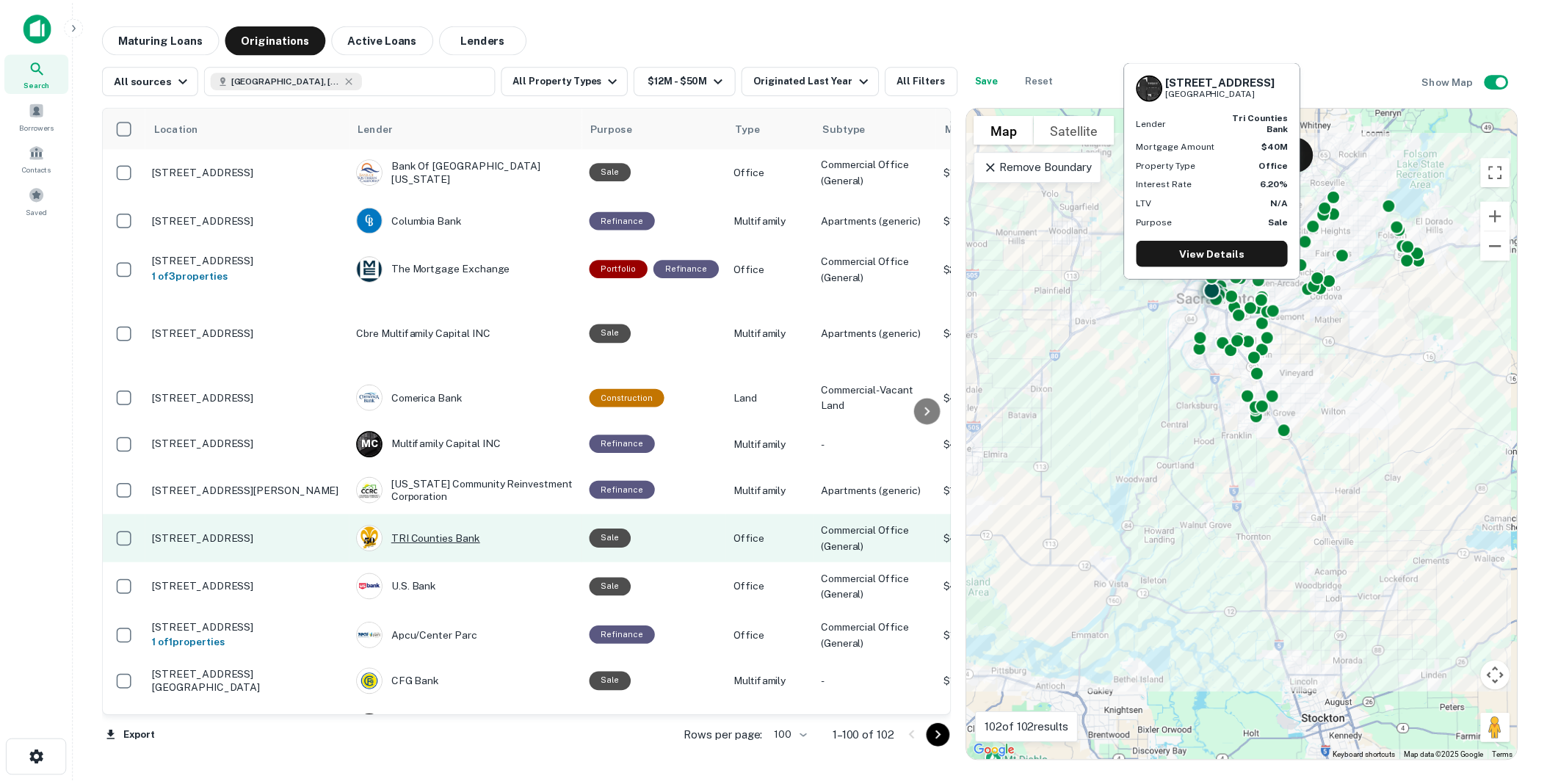
scroll to position [4385, 0]
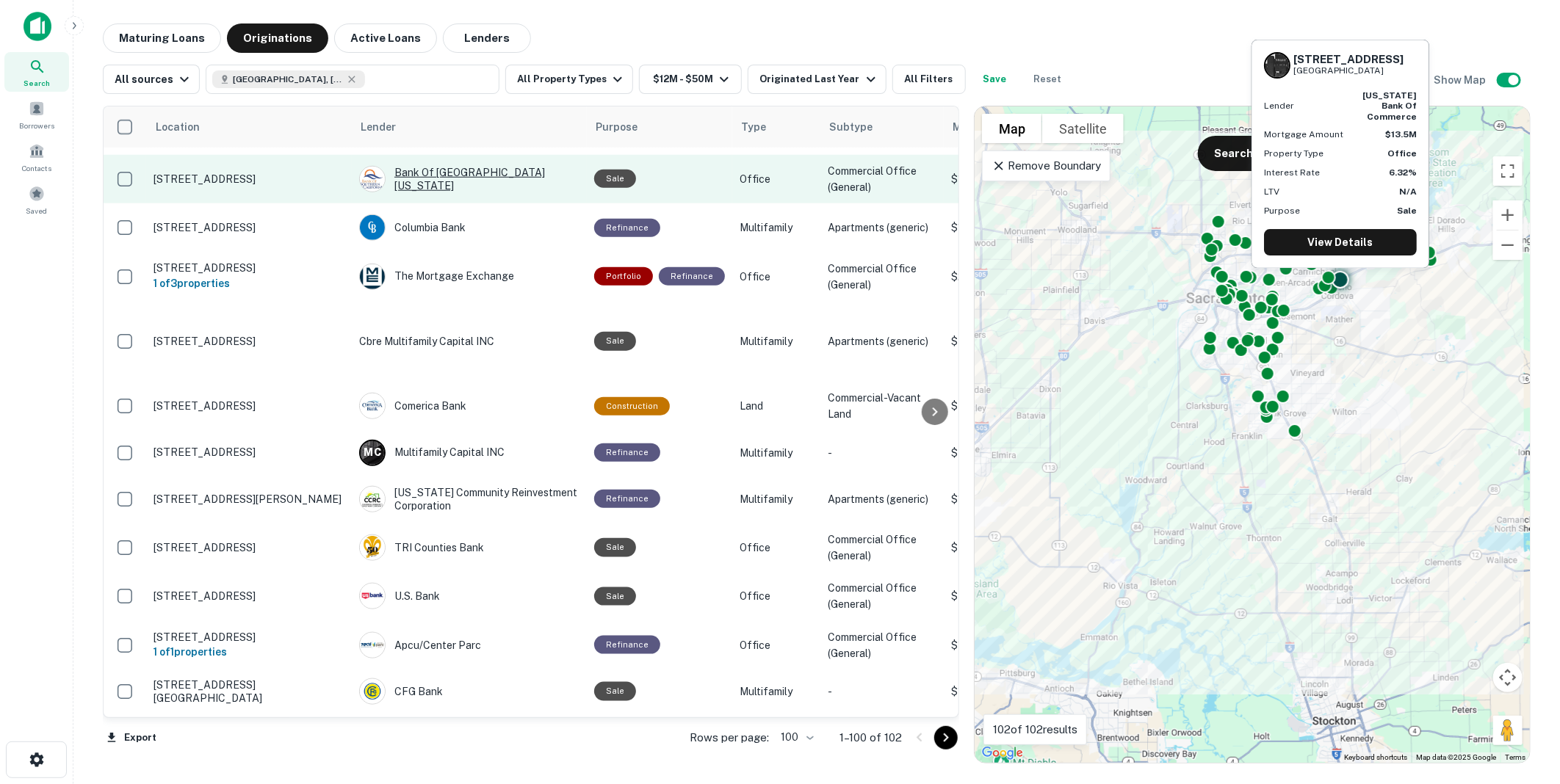
click at [443, 192] on div "Bank Of [GEOGRAPHIC_DATA][US_STATE]" at bounding box center [469, 179] width 220 height 27
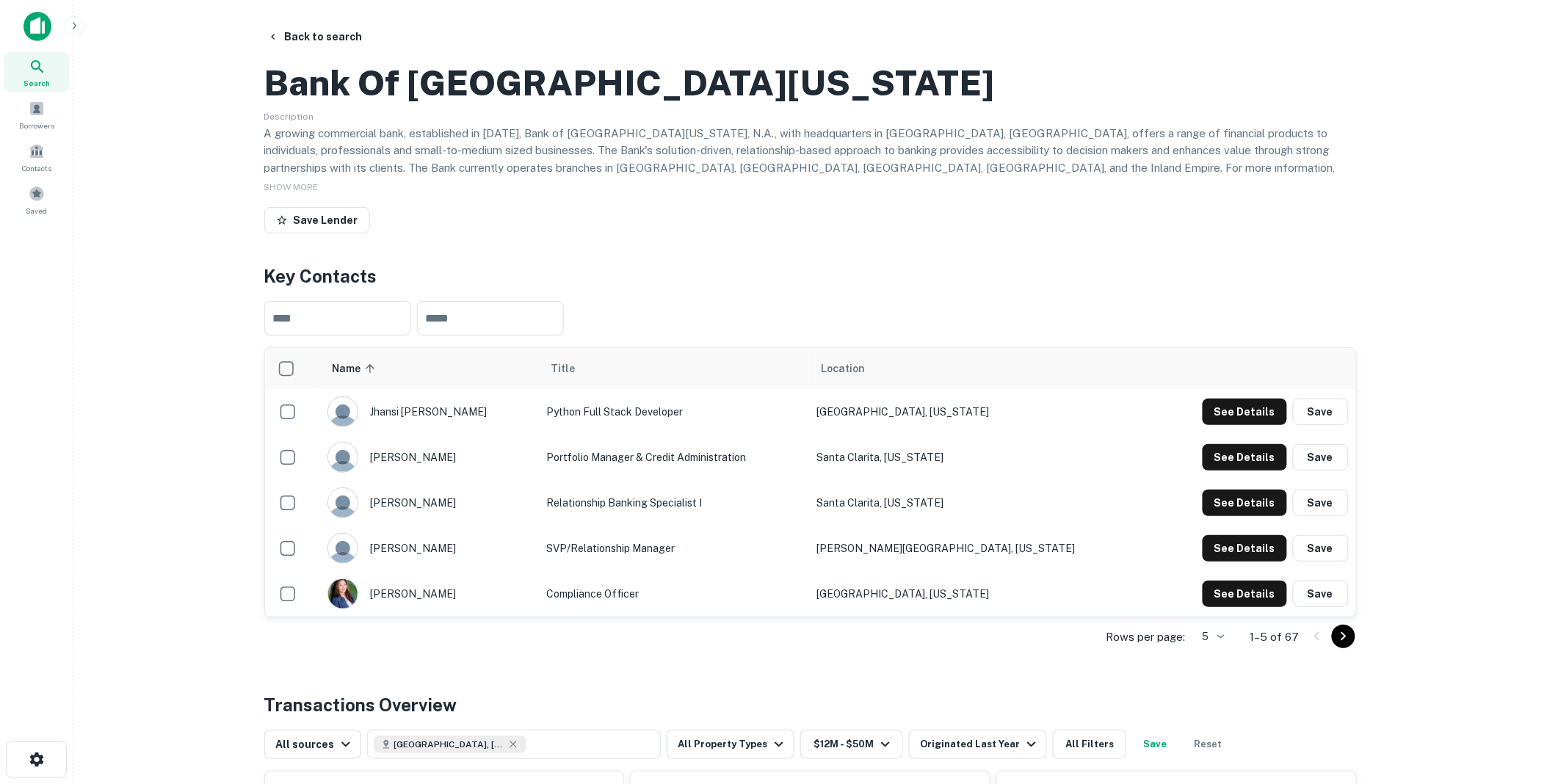
click at [1344, 646] on icon "Go to next page" at bounding box center [1344, 637] width 18 height 18
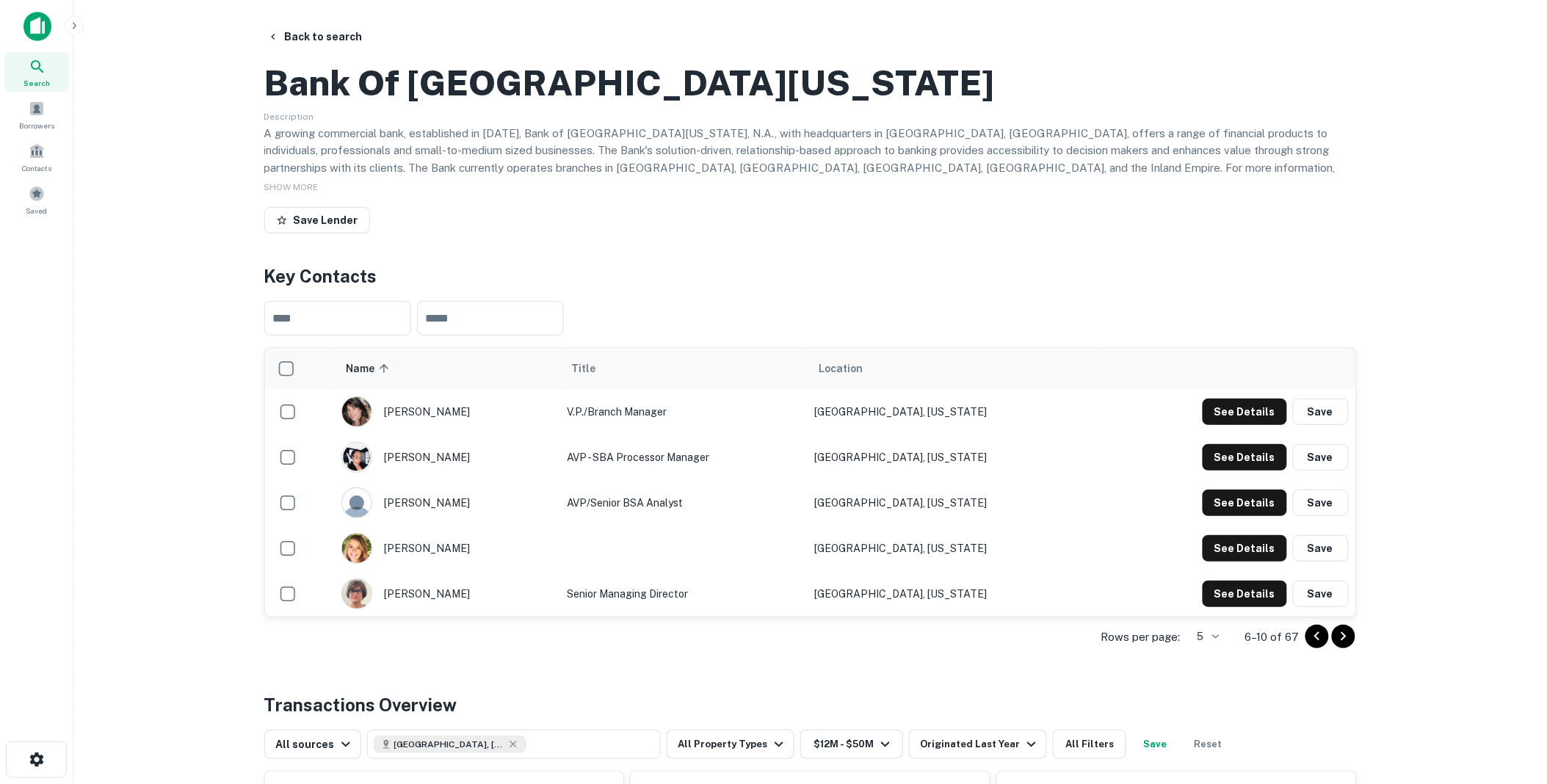
click at [1344, 646] on icon "Go to next page" at bounding box center [1344, 637] width 18 height 18
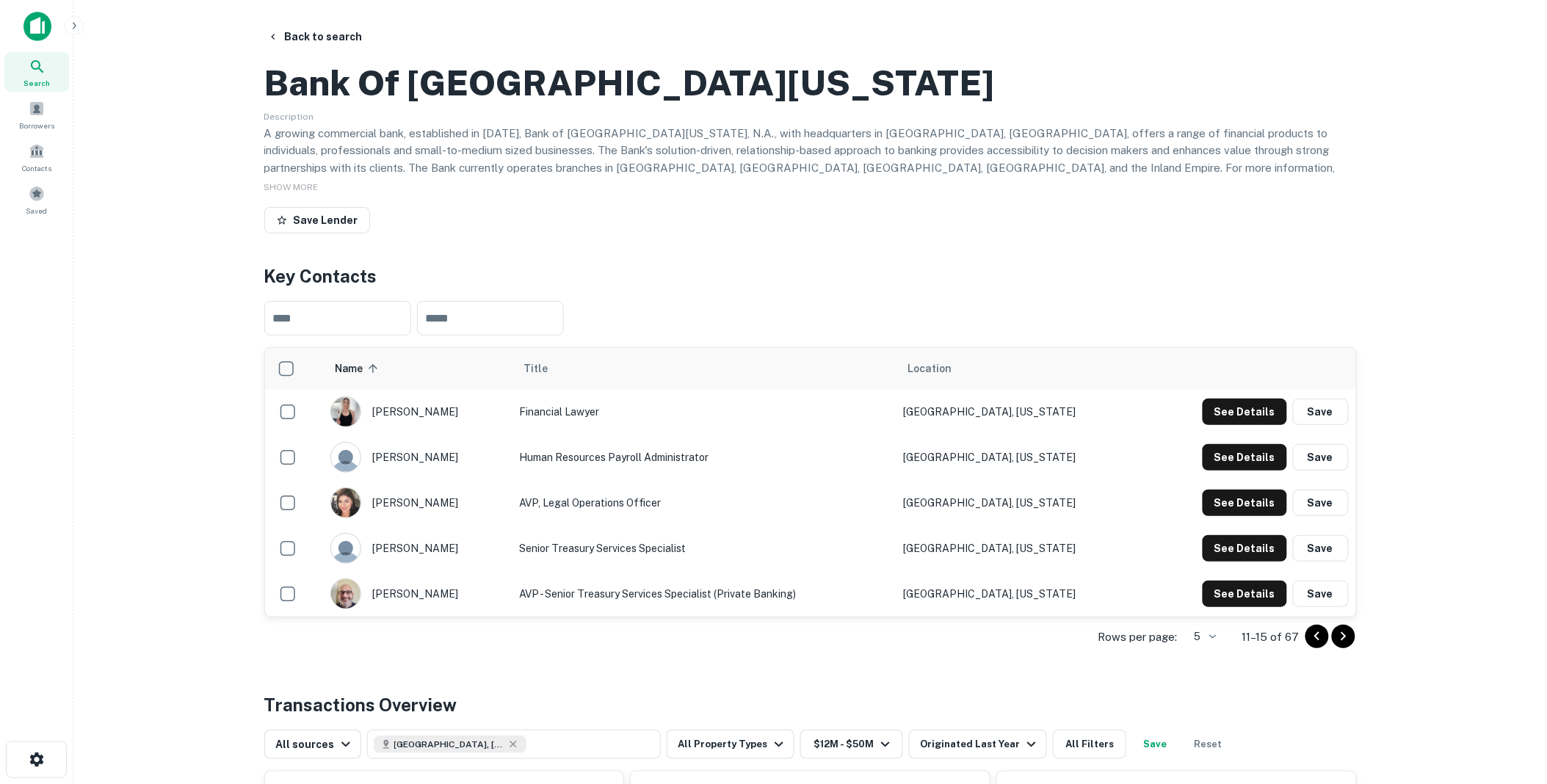
click at [1341, 646] on icon "Go to next page" at bounding box center [1344, 637] width 18 height 18
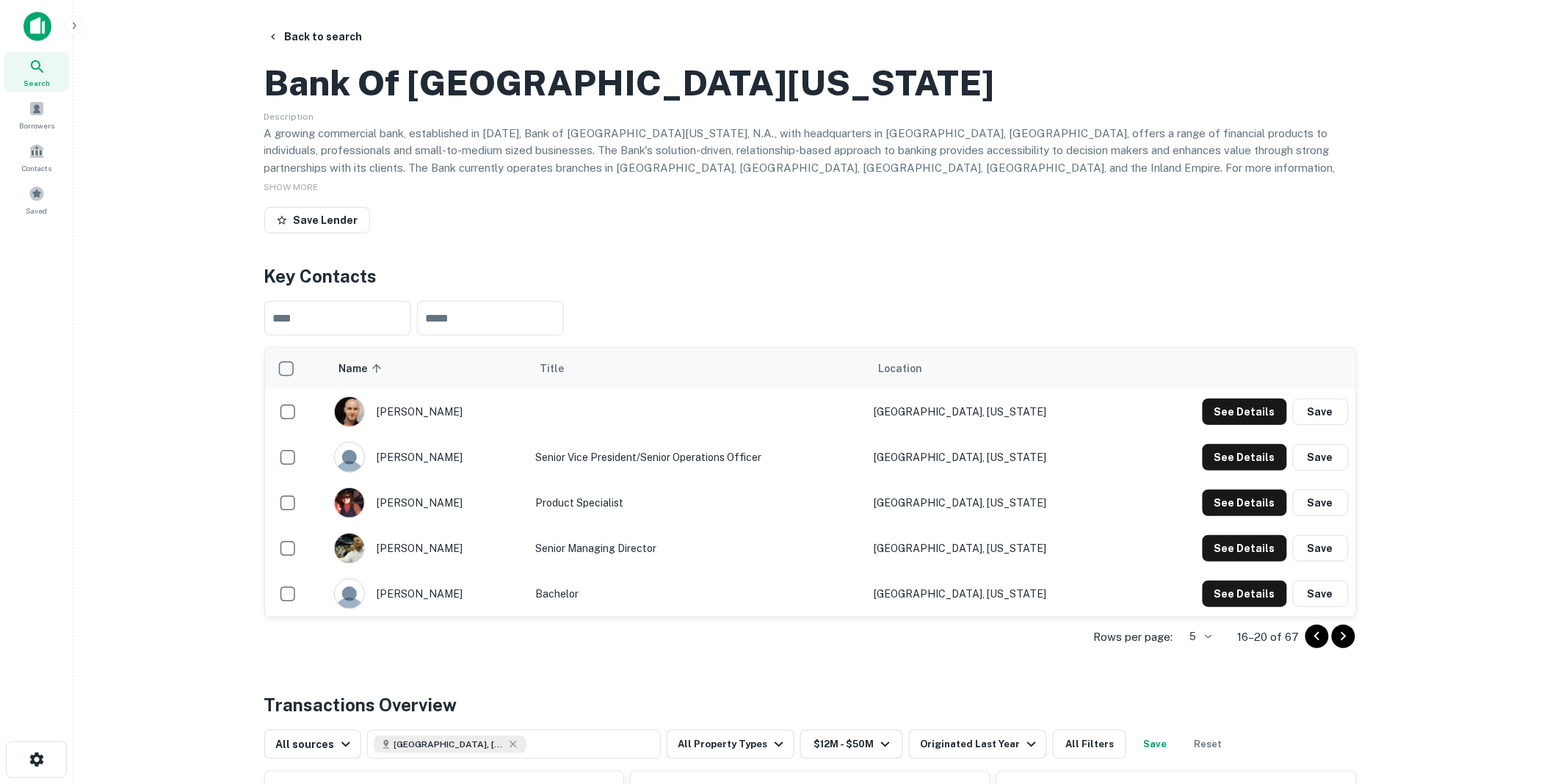
click at [1341, 646] on icon "Go to next page" at bounding box center [1344, 637] width 18 height 18
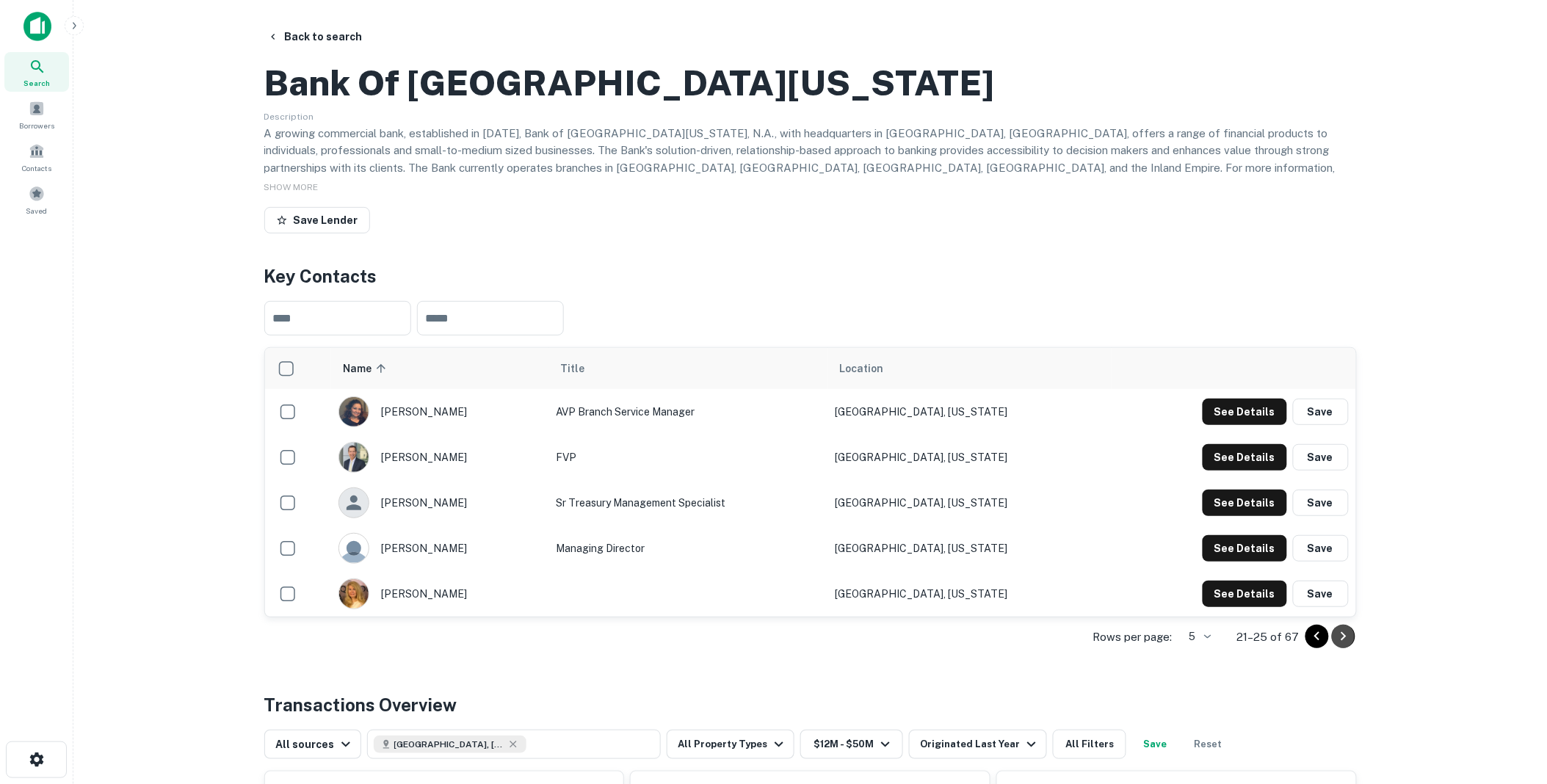
click at [1341, 646] on icon "Go to next page" at bounding box center [1344, 637] width 18 height 18
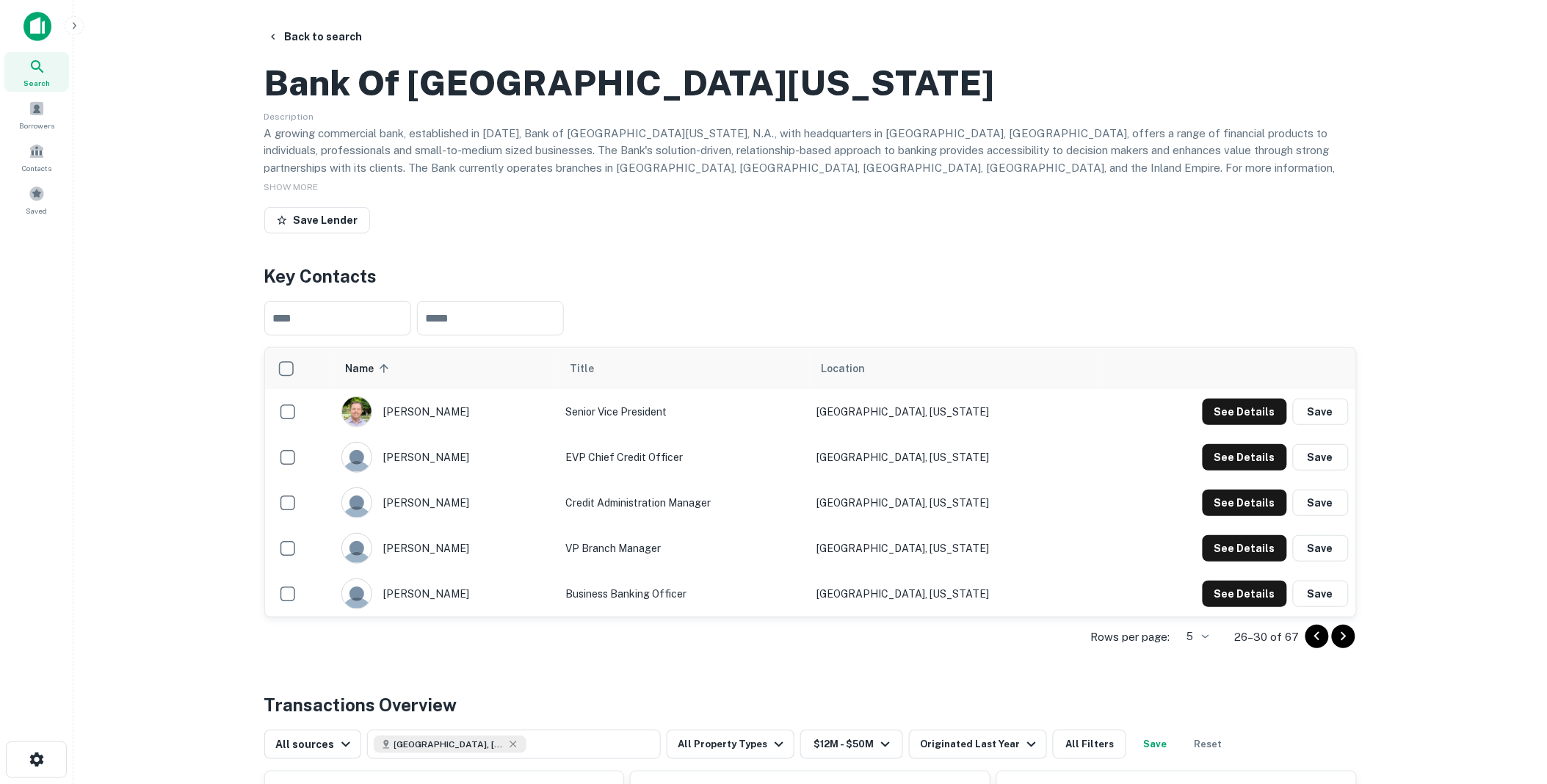
click at [1341, 646] on icon "Go to next page" at bounding box center [1344, 637] width 18 height 18
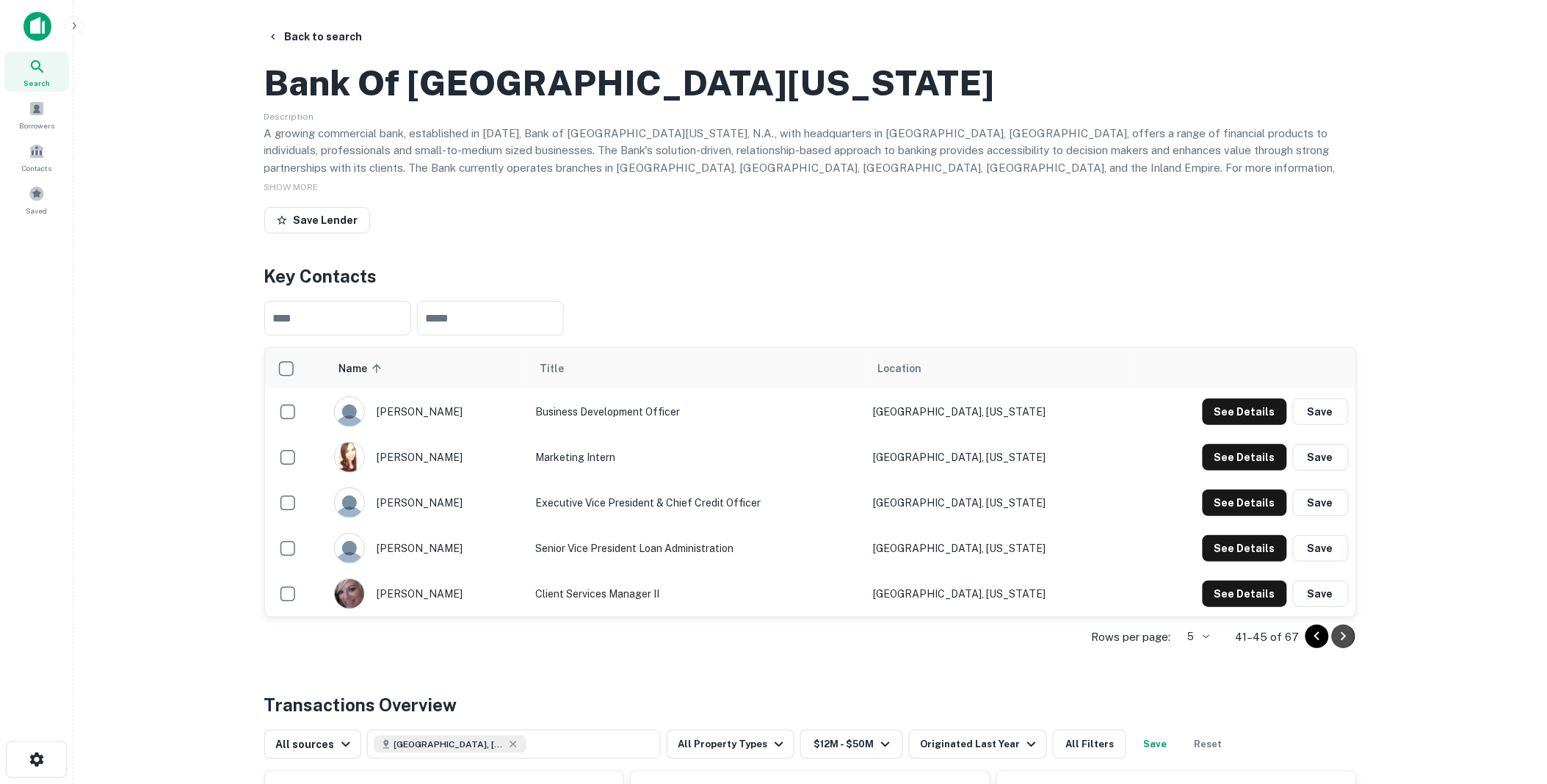
click at [1341, 646] on icon "Go to next page" at bounding box center [1344, 637] width 18 height 18
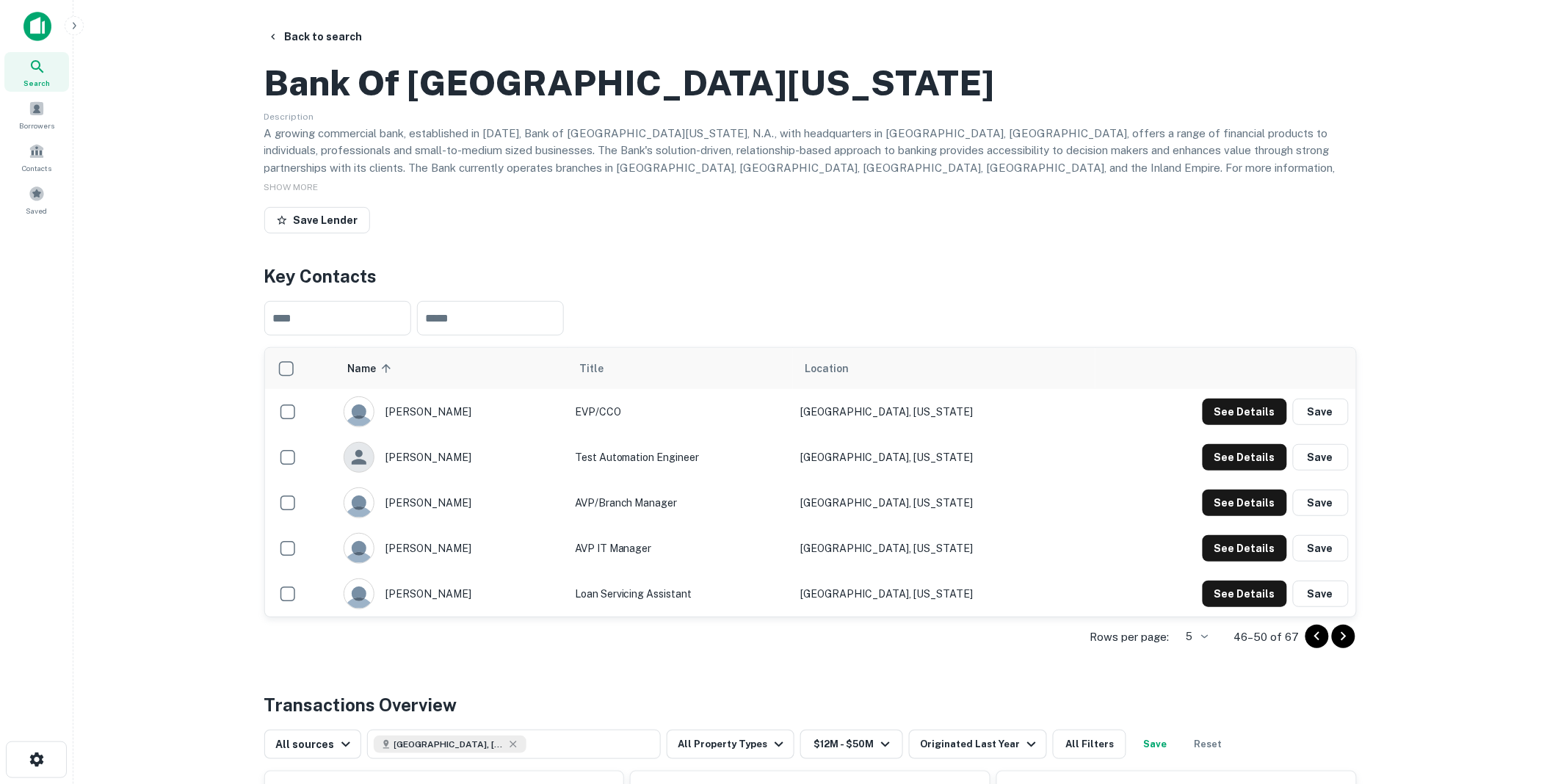
click at [1342, 641] on icon "Go to next page" at bounding box center [1344, 636] width 5 height 9
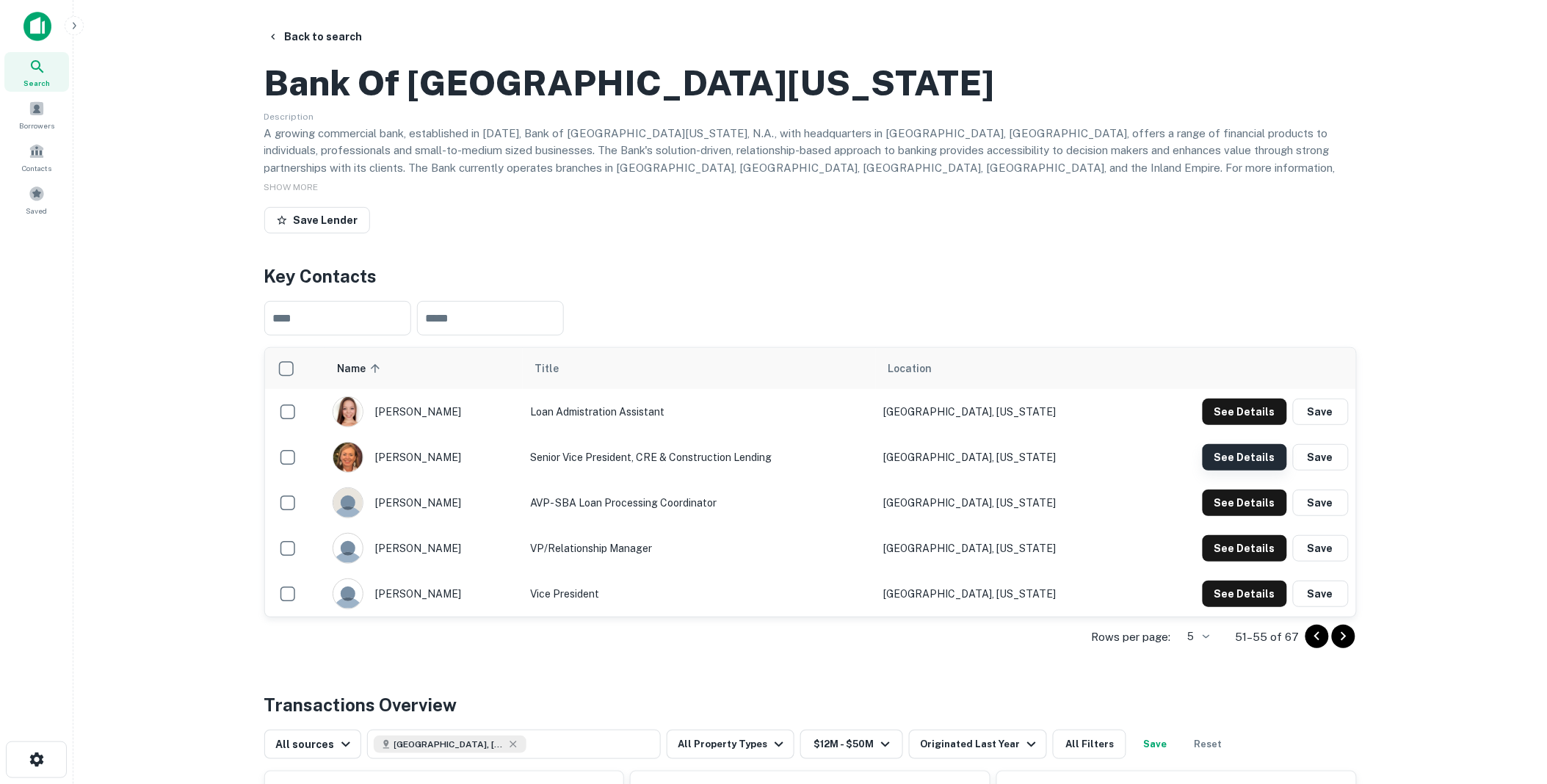
click at [1246, 471] on button "See Details" at bounding box center [1245, 457] width 84 height 27
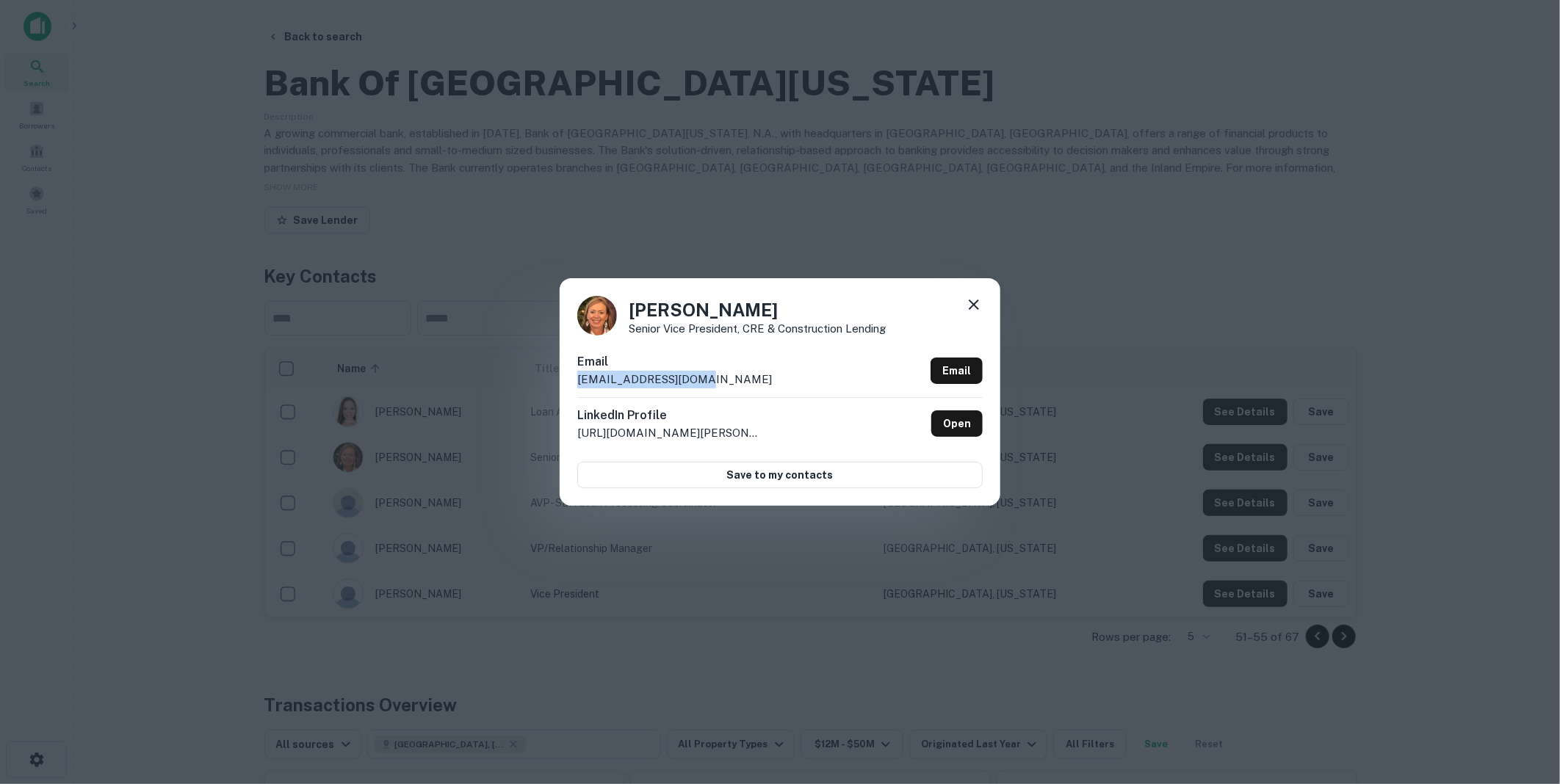
drag, startPoint x: 716, startPoint y: 379, endPoint x: 574, endPoint y: 385, distance: 142.1
click at [574, 385] on div "[PERSON_NAME] Senior Vice President, CRE & Construction Lending Email [EMAIL_AD…" at bounding box center [780, 391] width 441 height 228
drag, startPoint x: 574, startPoint y: 385, endPoint x: 619, endPoint y: 380, distance: 45.3
copy p "[EMAIL_ADDRESS][DOMAIN_NAME]"
click at [974, 303] on icon at bounding box center [974, 305] width 18 height 18
